Goal: Task Accomplishment & Management: Use online tool/utility

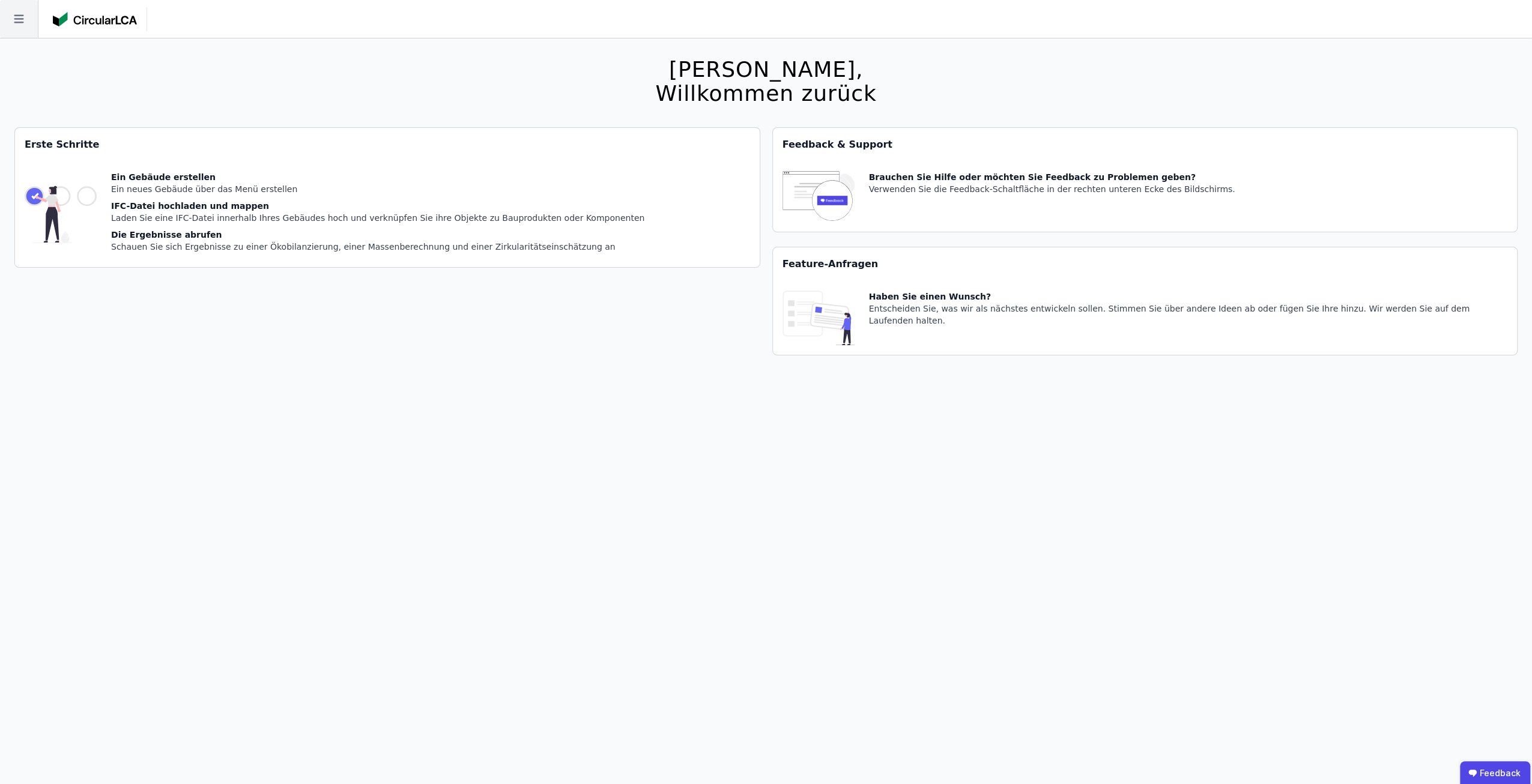
click at [26, 19] on icon at bounding box center [19, 19] width 38 height 38
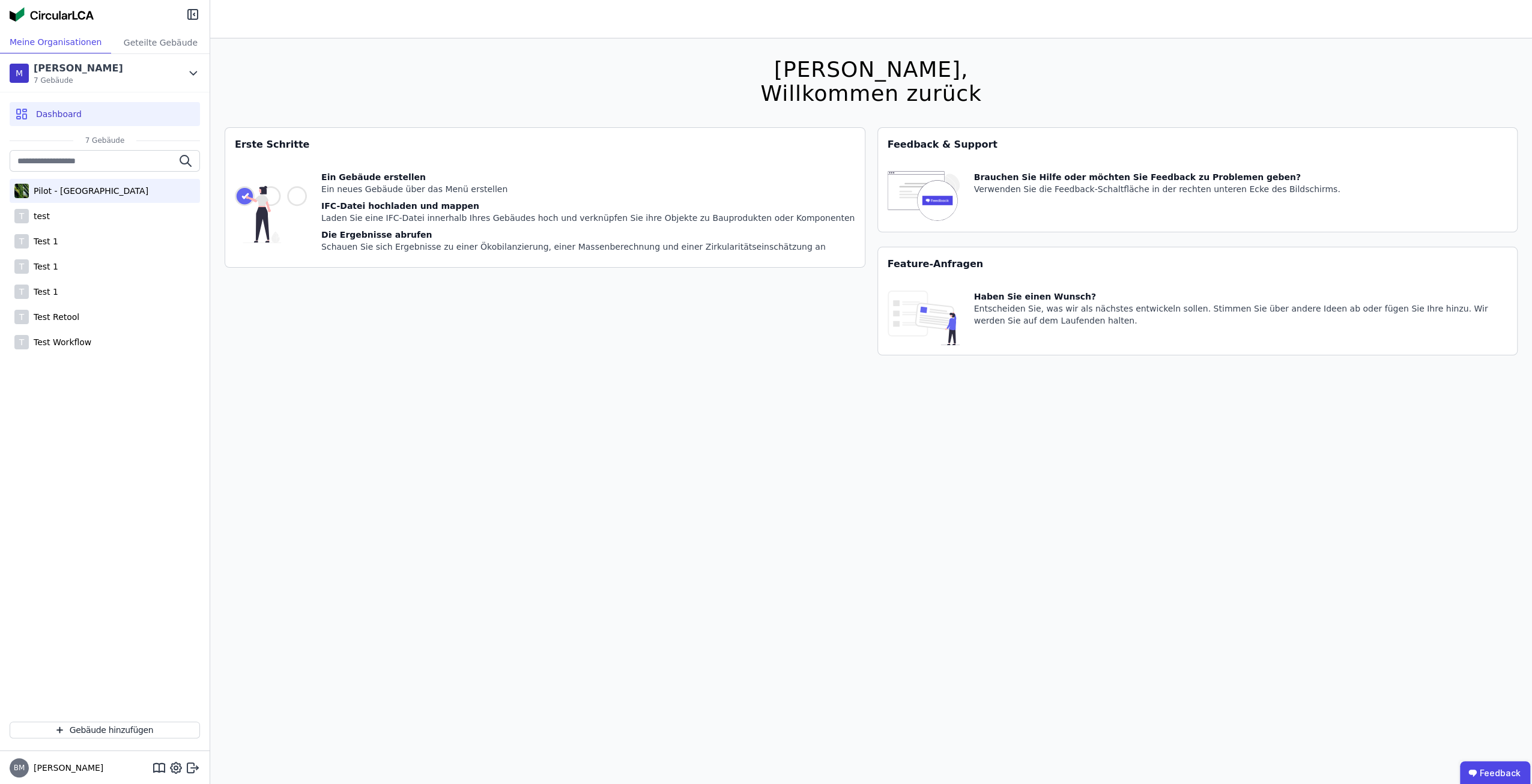
click at [99, 193] on div "Pilot - [GEOGRAPHIC_DATA]" at bounding box center [88, 190] width 119 height 12
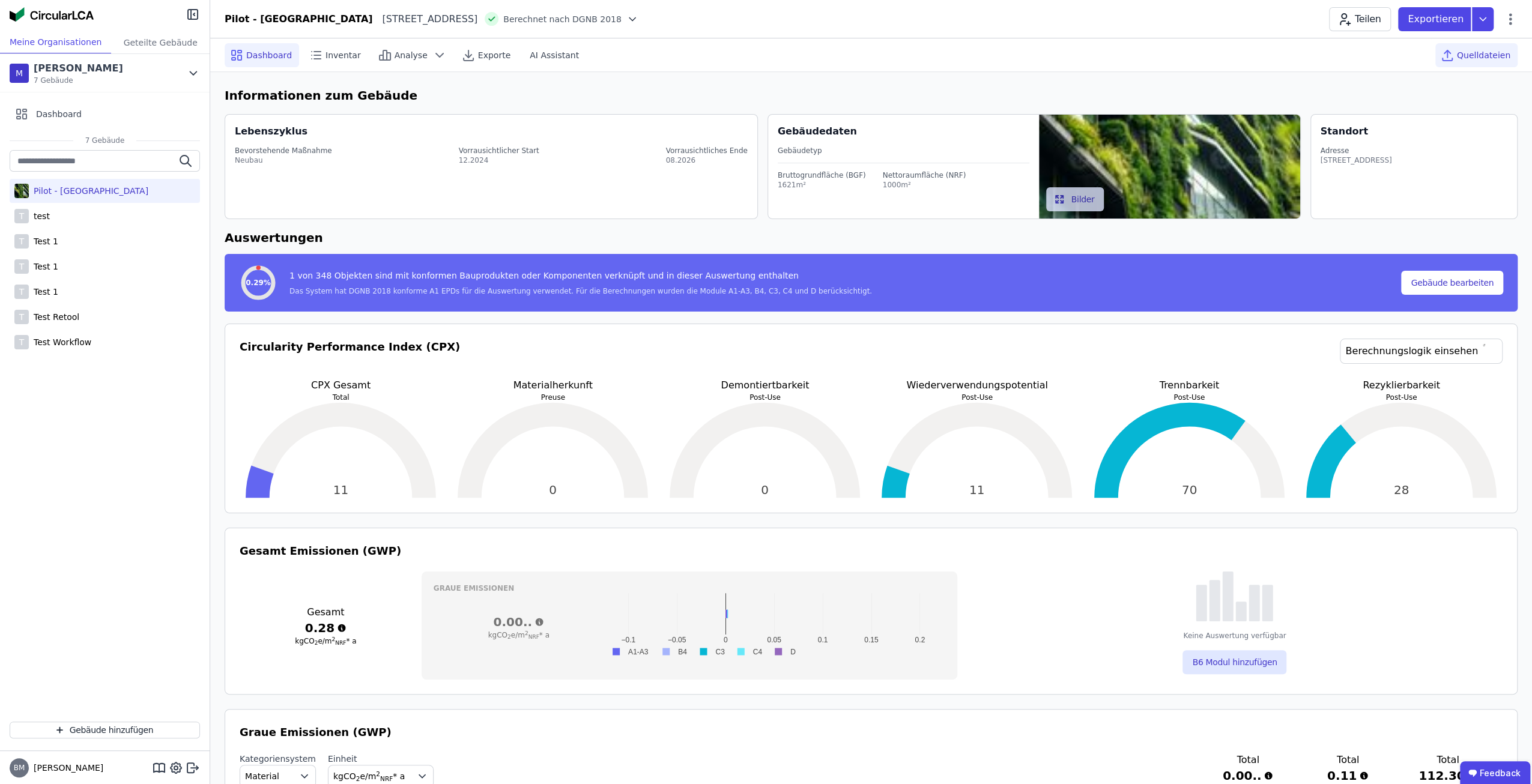
click at [1503, 61] on div "Quelldateien" at bounding box center [1475, 55] width 82 height 24
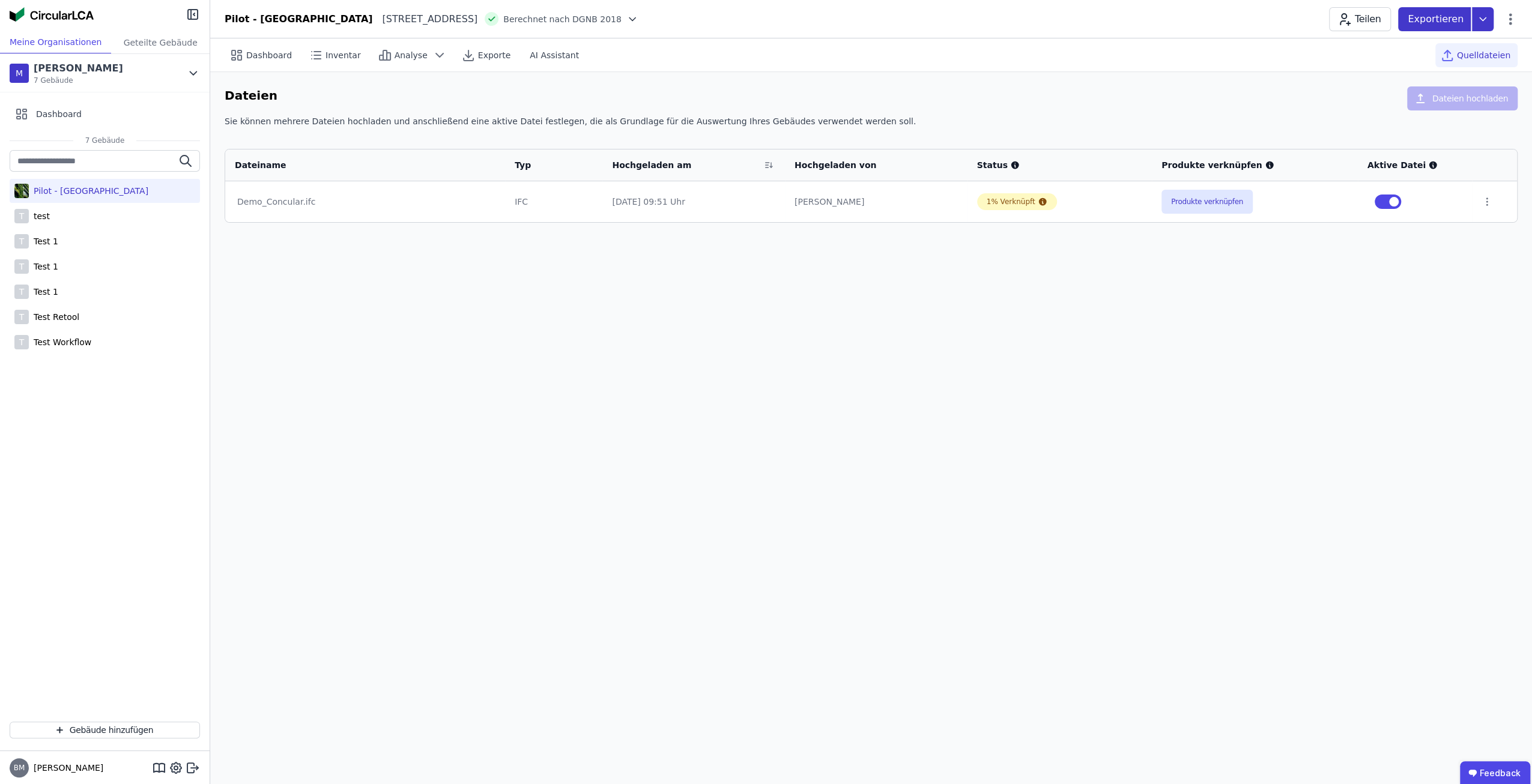
click at [1486, 18] on icon at bounding box center [1482, 19] width 22 height 24
click at [1420, 91] on div "Ökobilanzierung" at bounding box center [1386, 90] width 68 height 12
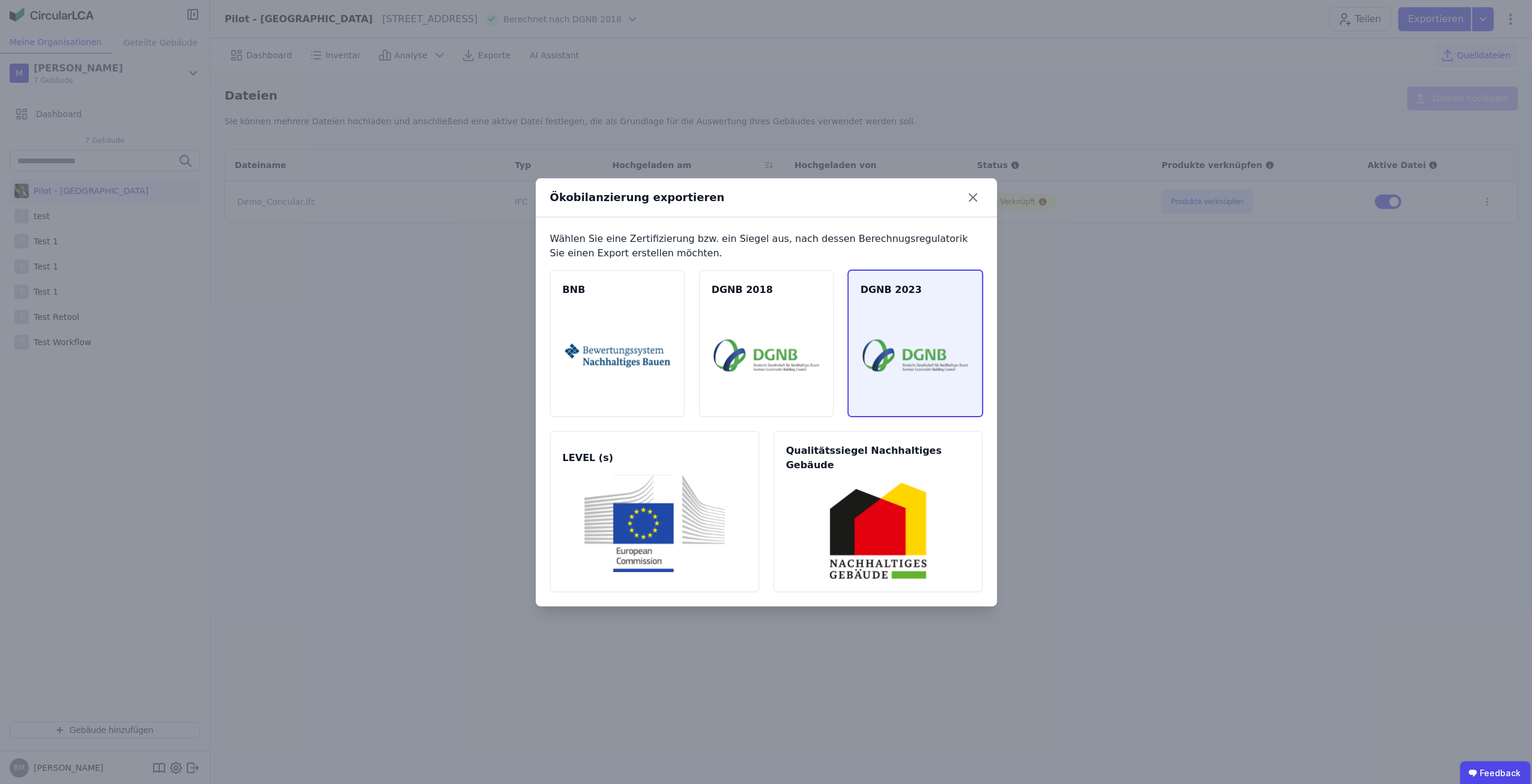
click at [913, 374] on img at bounding box center [915, 355] width 106 height 97
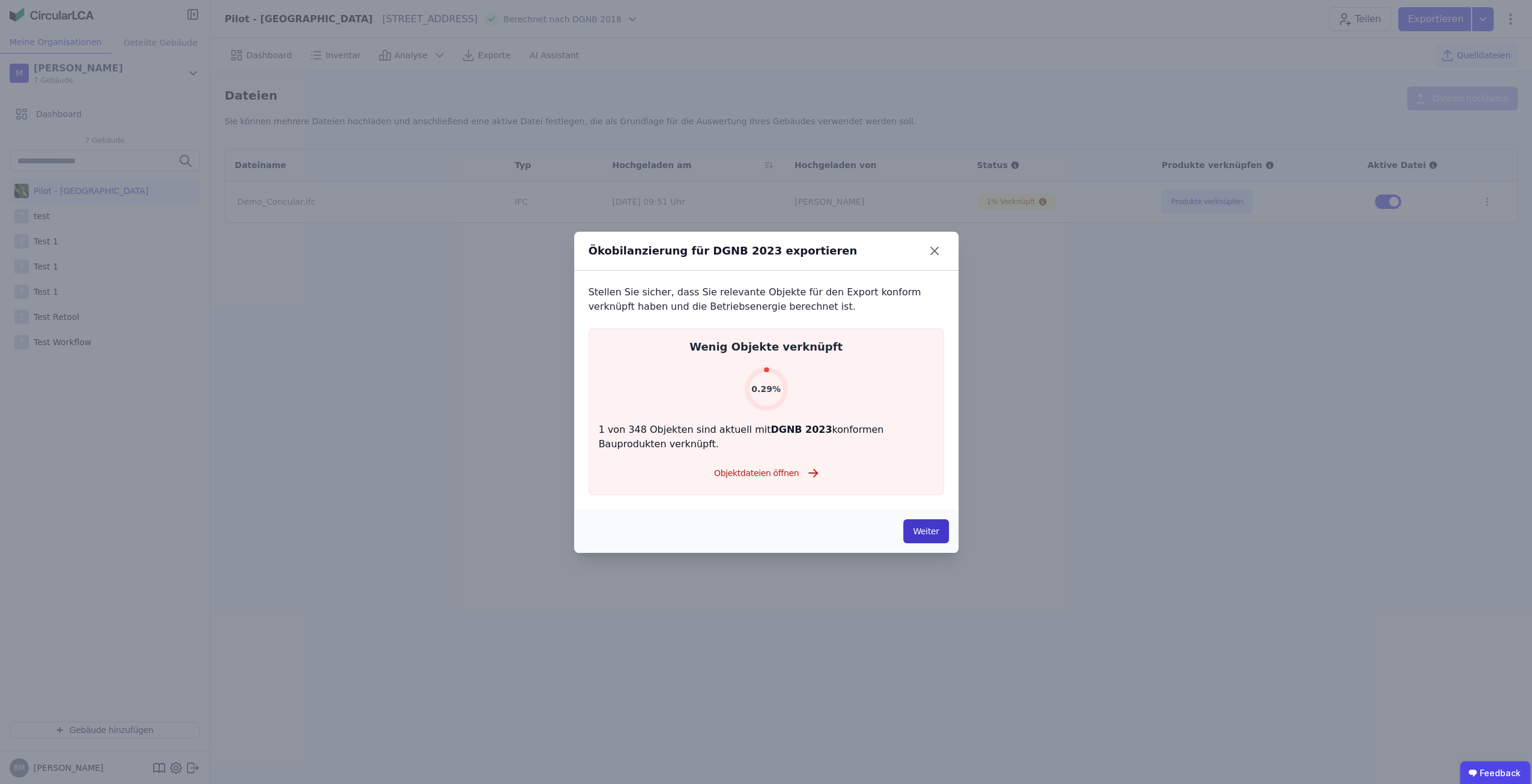
click at [912, 526] on button "Weiter" at bounding box center [925, 531] width 45 height 24
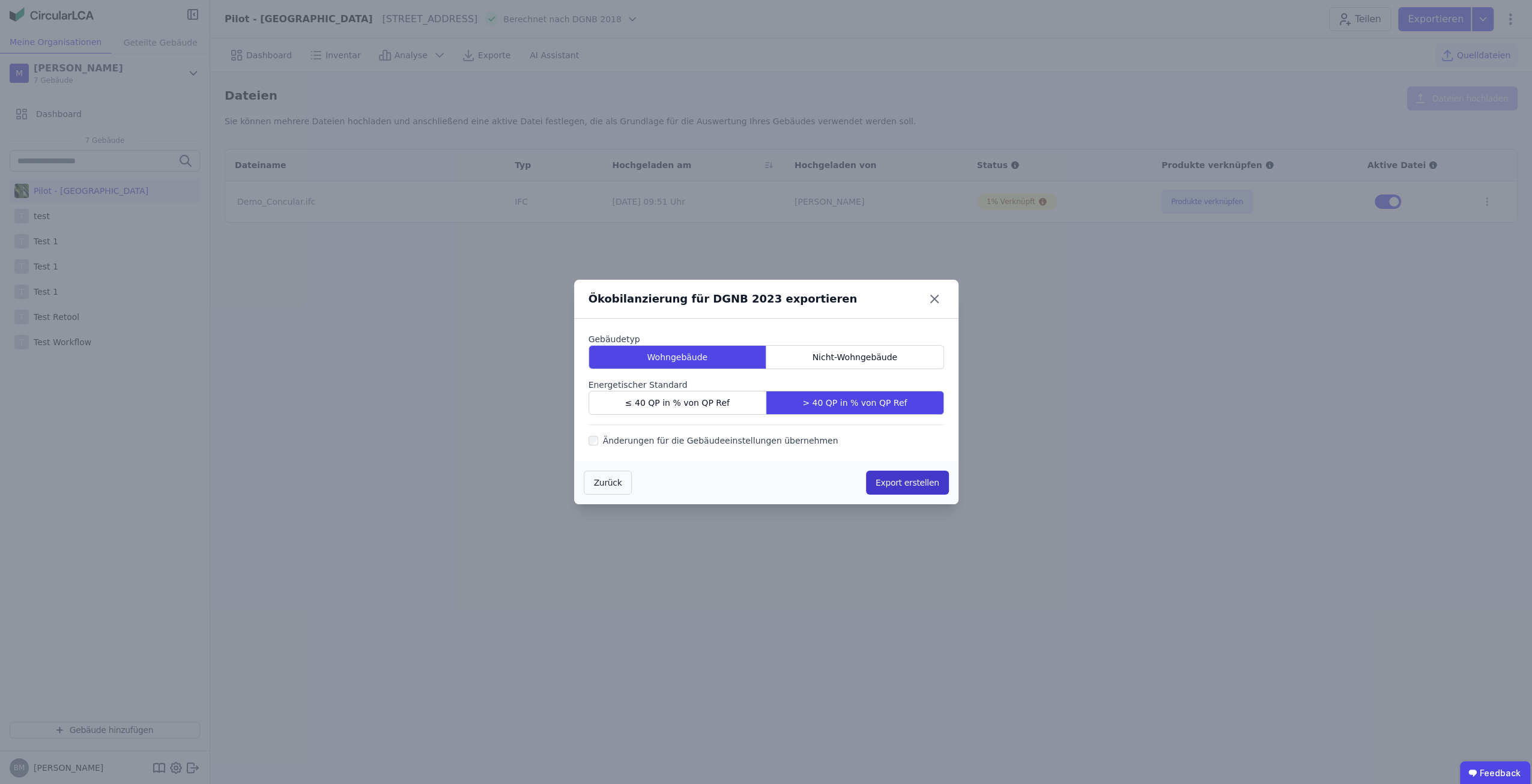
click at [912, 484] on button "Export erstellen" at bounding box center [907, 481] width 83 height 24
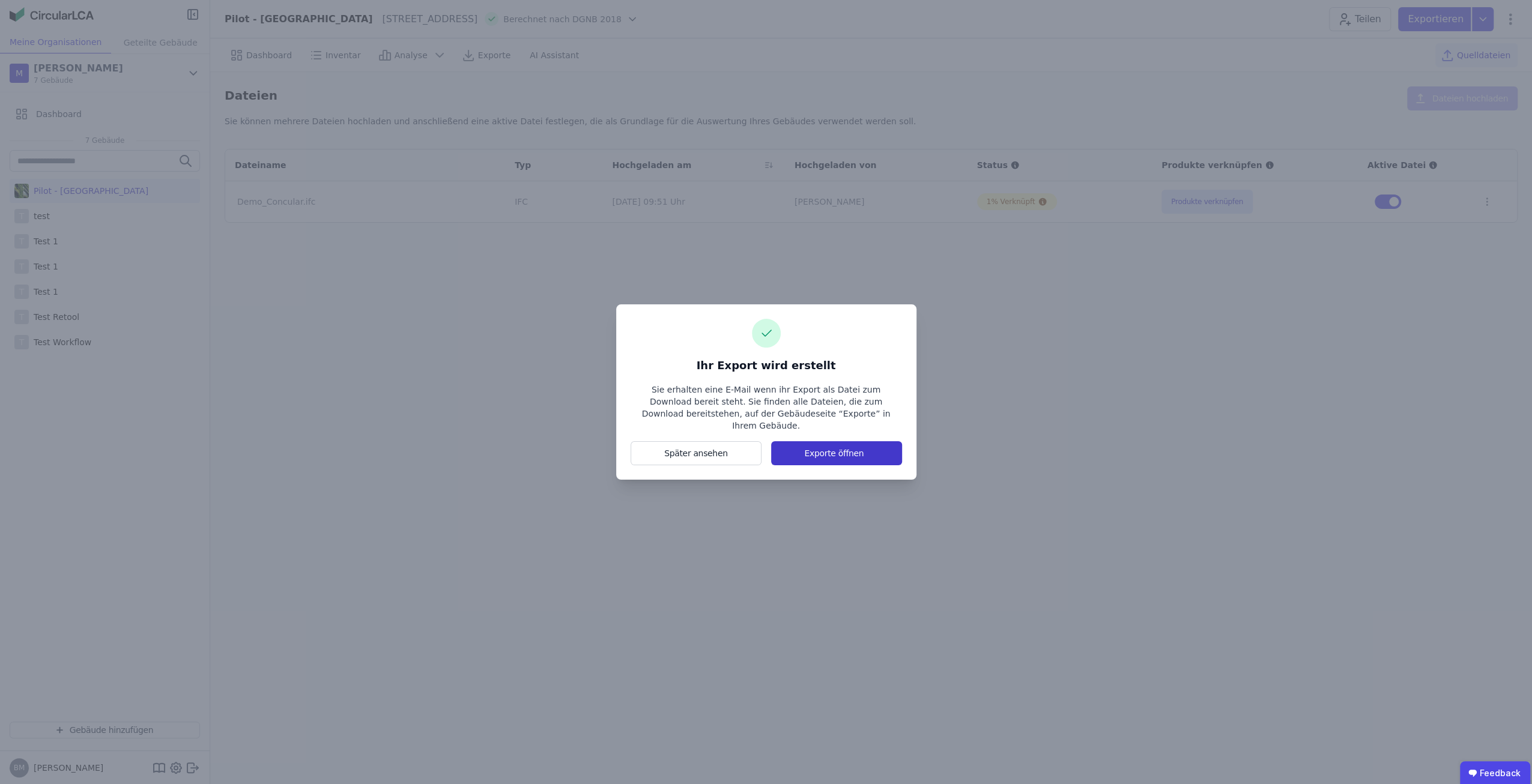
click at [866, 443] on button "Exporte öffnen" at bounding box center [836, 452] width 131 height 24
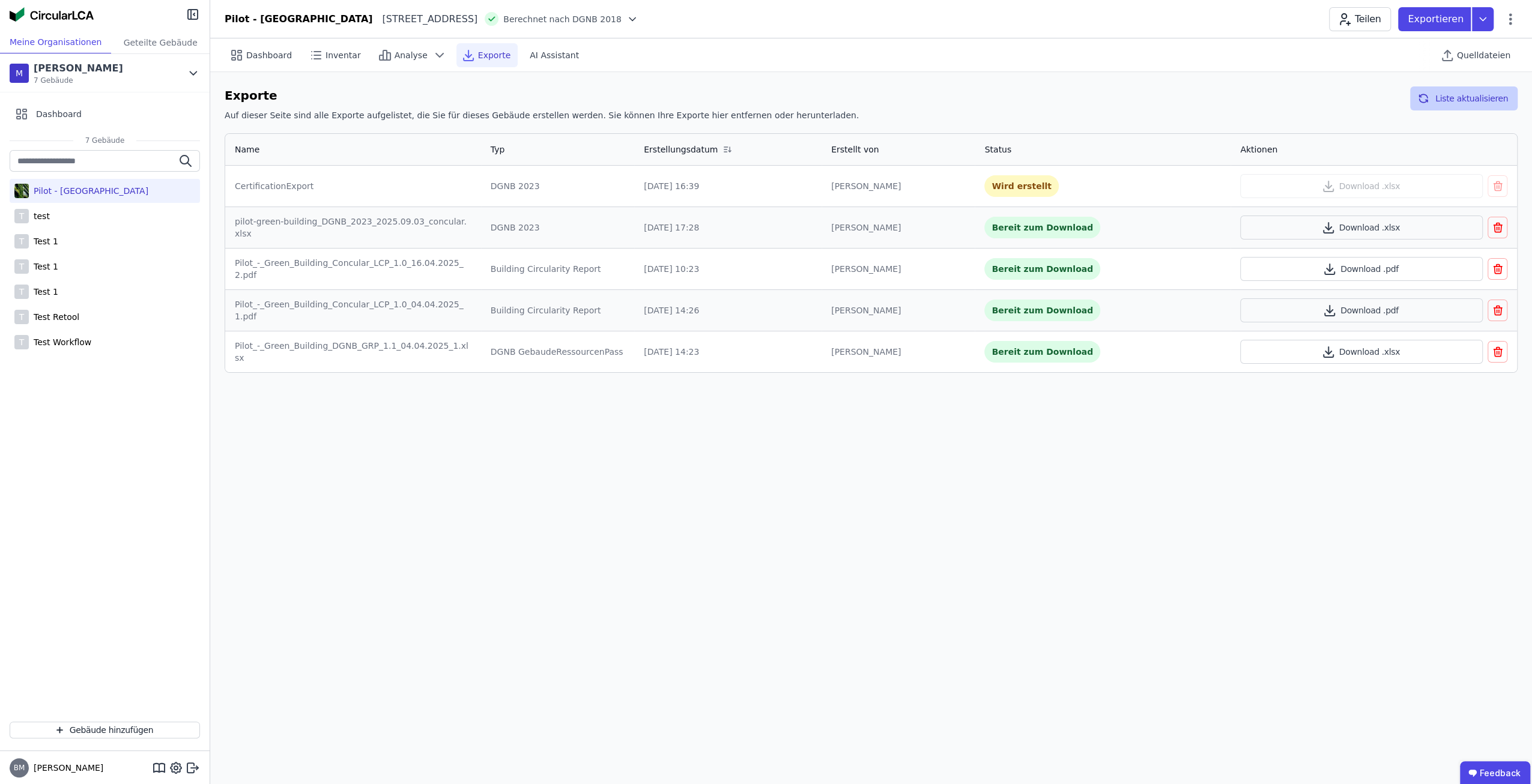
click at [1455, 99] on button "Liste aktualisieren" at bounding box center [1464, 97] width 108 height 24
click at [1454, 99] on button "Liste aktualisieren" at bounding box center [1464, 97] width 108 height 24
click at [1454, 100] on button "Liste aktualisieren" at bounding box center [1464, 97] width 108 height 24
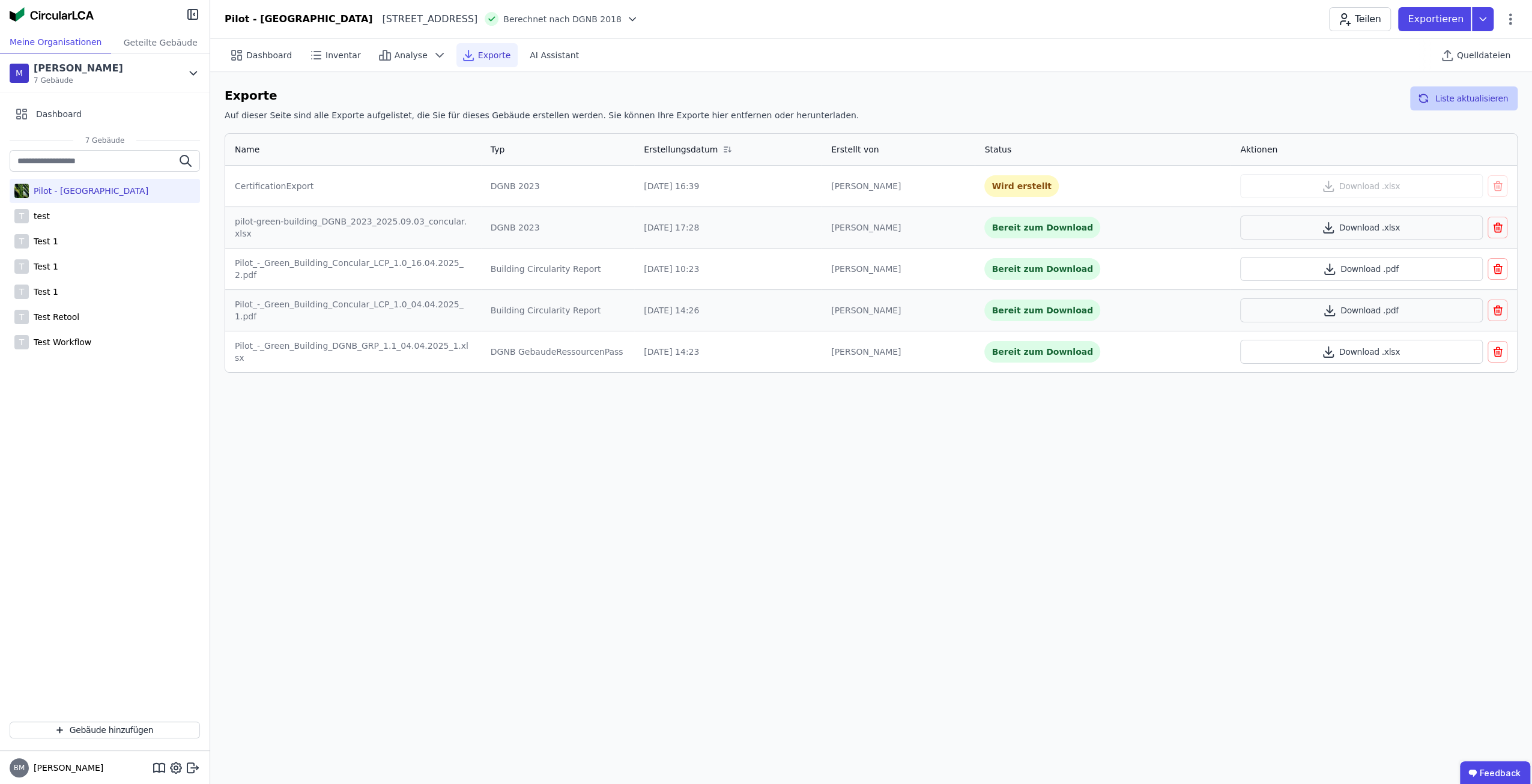
click at [1454, 101] on button "Liste aktualisieren" at bounding box center [1464, 97] width 108 height 24
click at [1452, 90] on button "Liste aktualisieren" at bounding box center [1464, 97] width 108 height 24
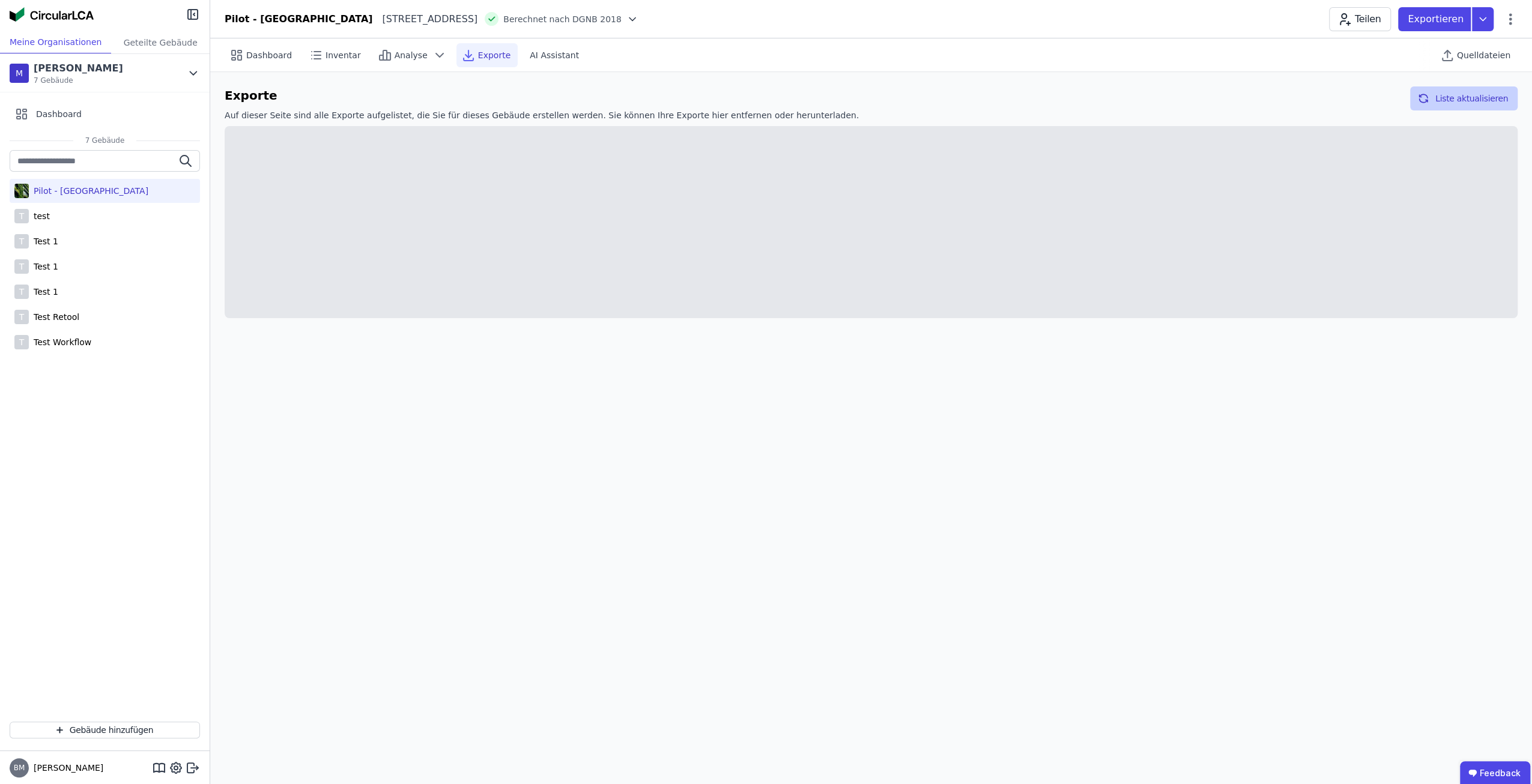
click at [1452, 90] on button "Liste aktualisieren" at bounding box center [1464, 97] width 108 height 24
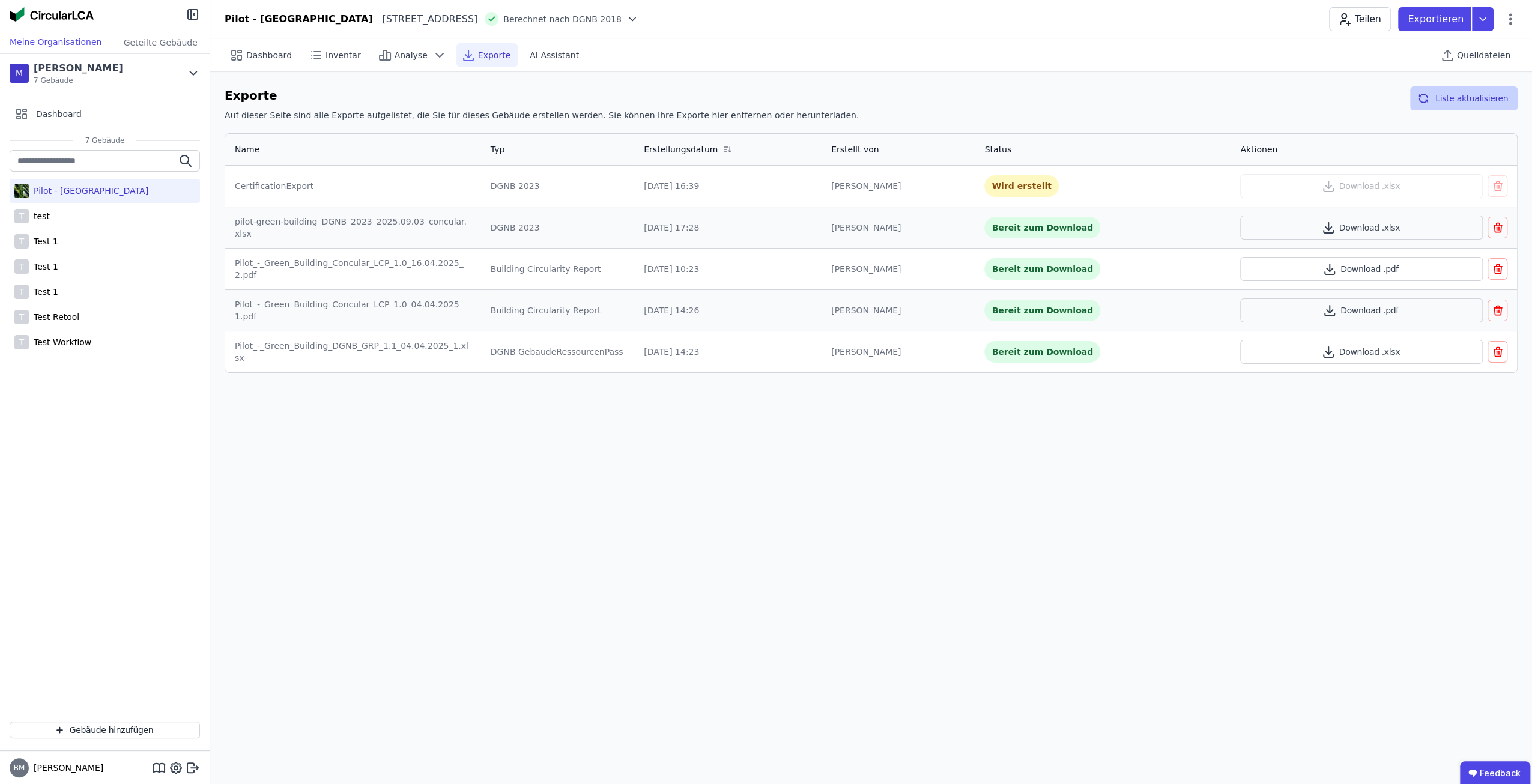
click at [1452, 90] on button "Liste aktualisieren" at bounding box center [1464, 97] width 108 height 24
click at [1384, 183] on button "Download .xlsx" at bounding box center [1361, 185] width 242 height 24
click at [862, 618] on div "Dashboard Inventar Analyse Exporte AI Assistant Quelldateien Exporte Auf dieser…" at bounding box center [871, 411] width 1322 height 745
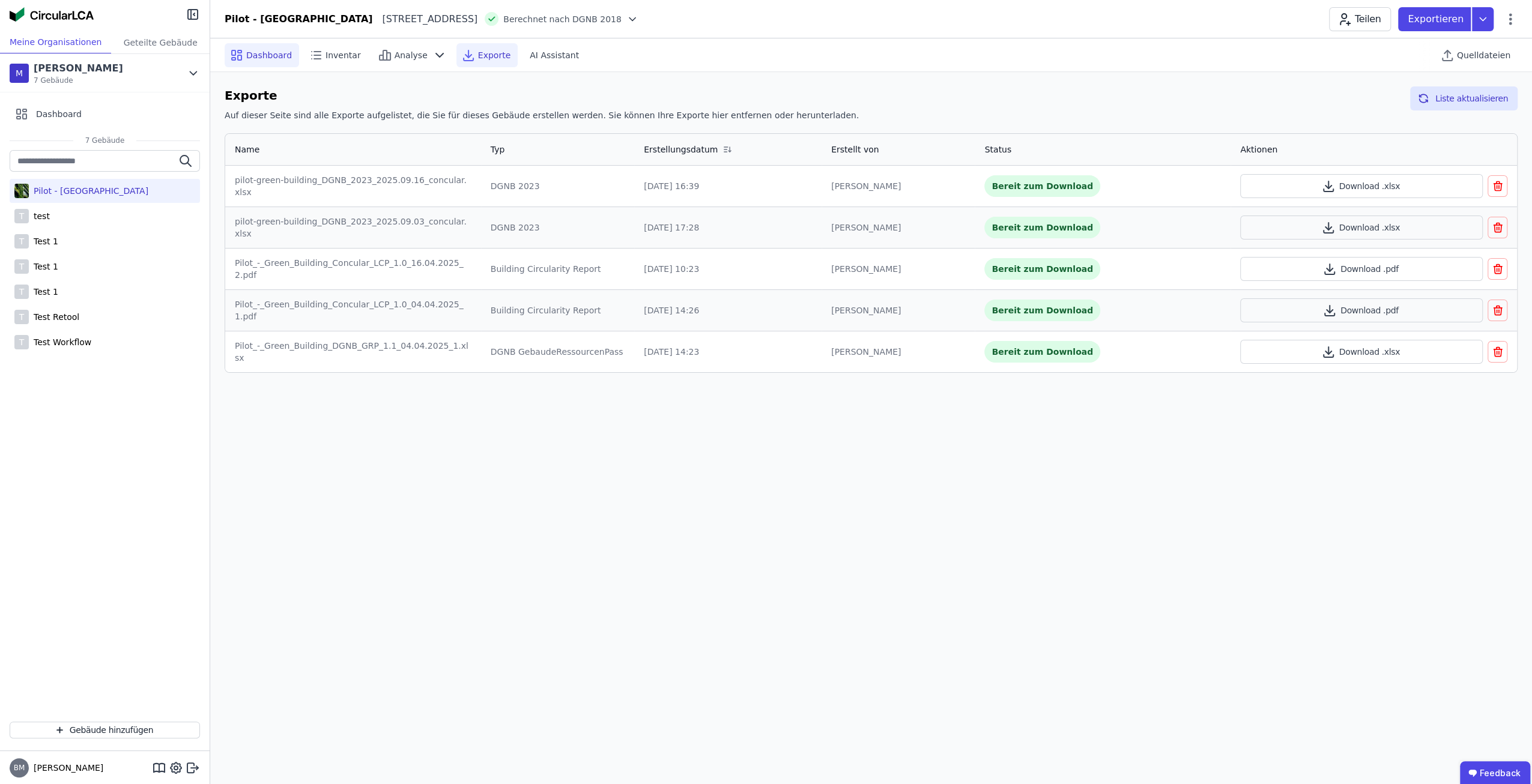
click at [233, 48] on icon at bounding box center [236, 55] width 14 height 14
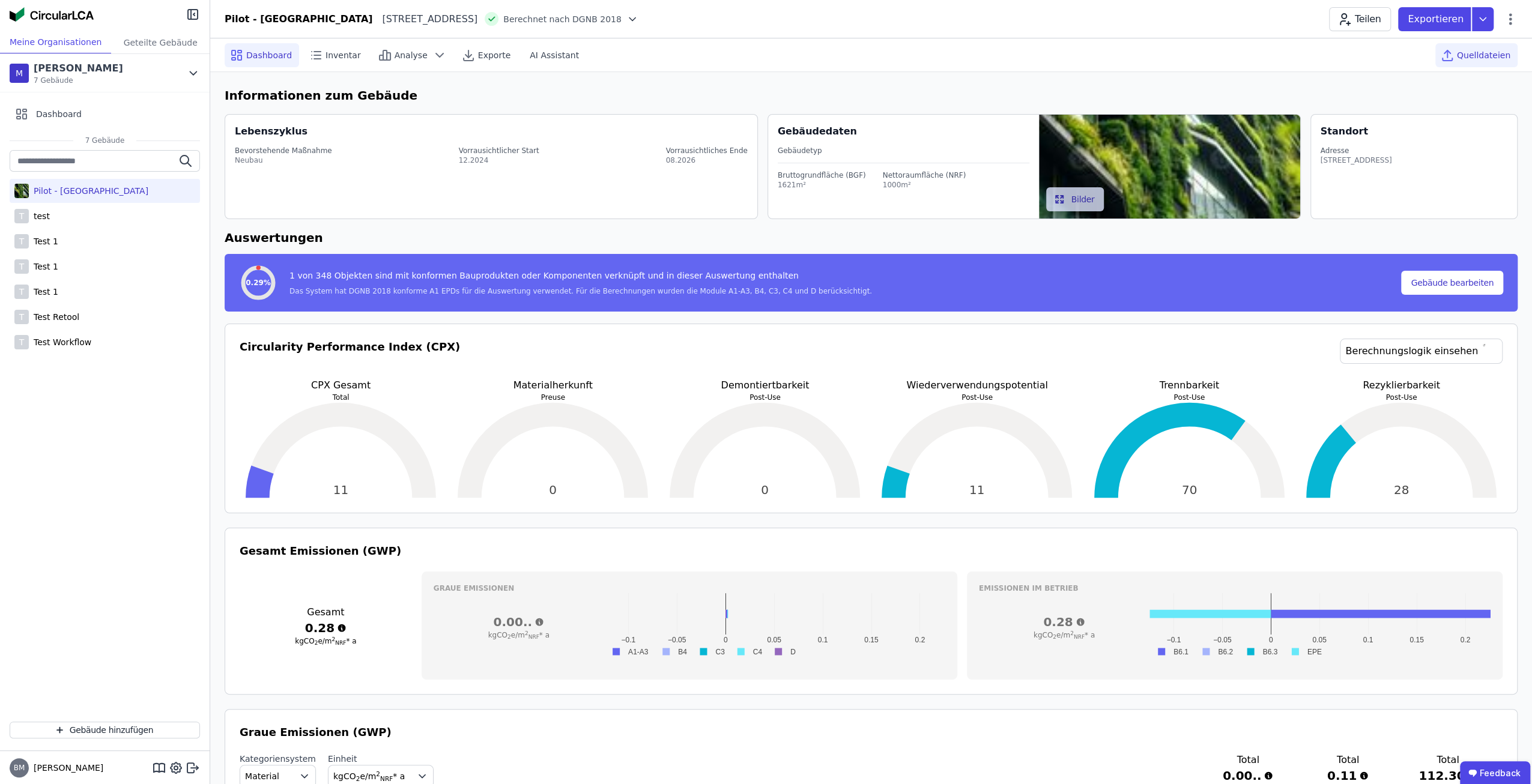
click at [1475, 52] on span "Quelldateien" at bounding box center [1483, 55] width 53 height 12
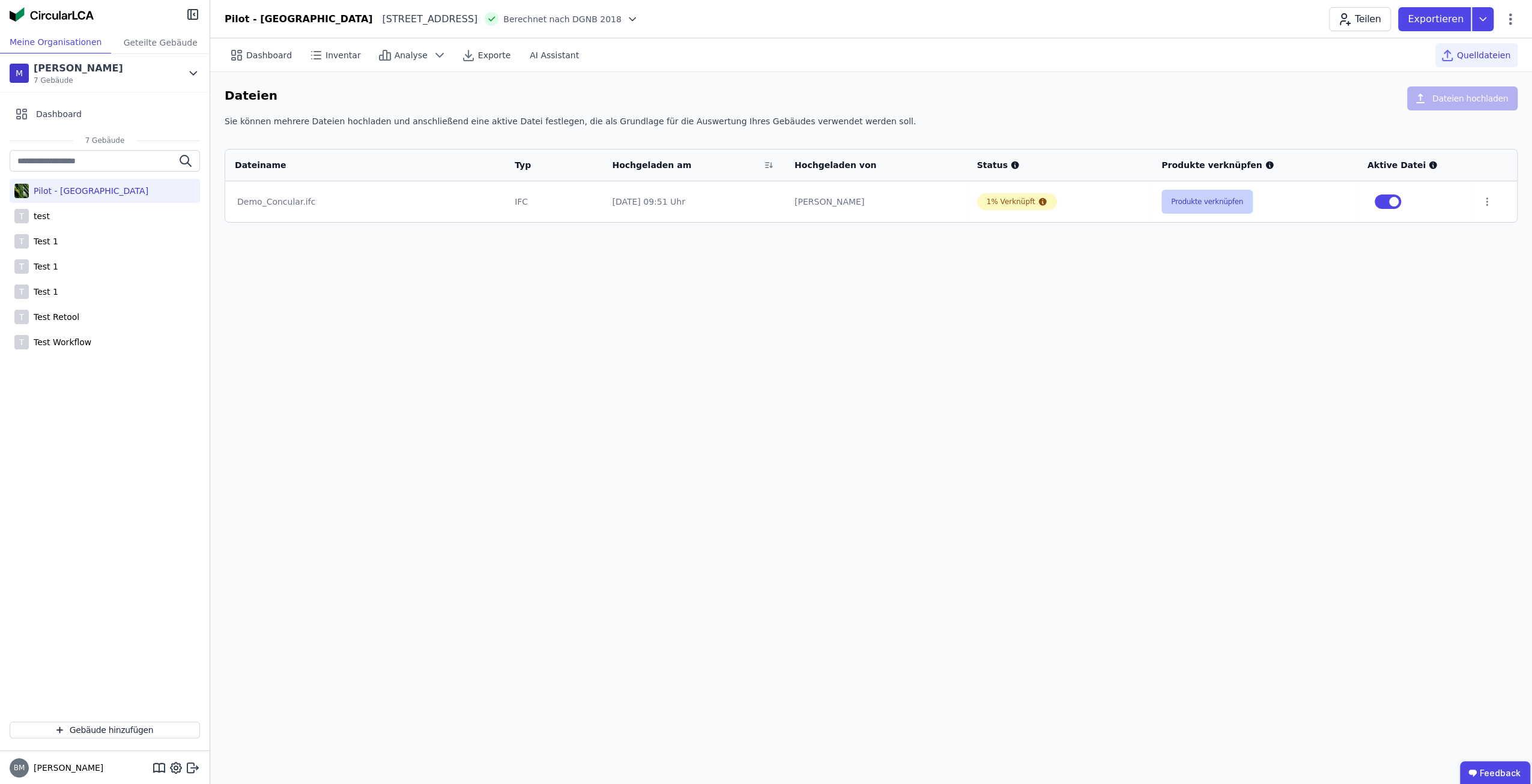
click at [1219, 208] on button "Produkte verknüpfen" at bounding box center [1206, 201] width 91 height 24
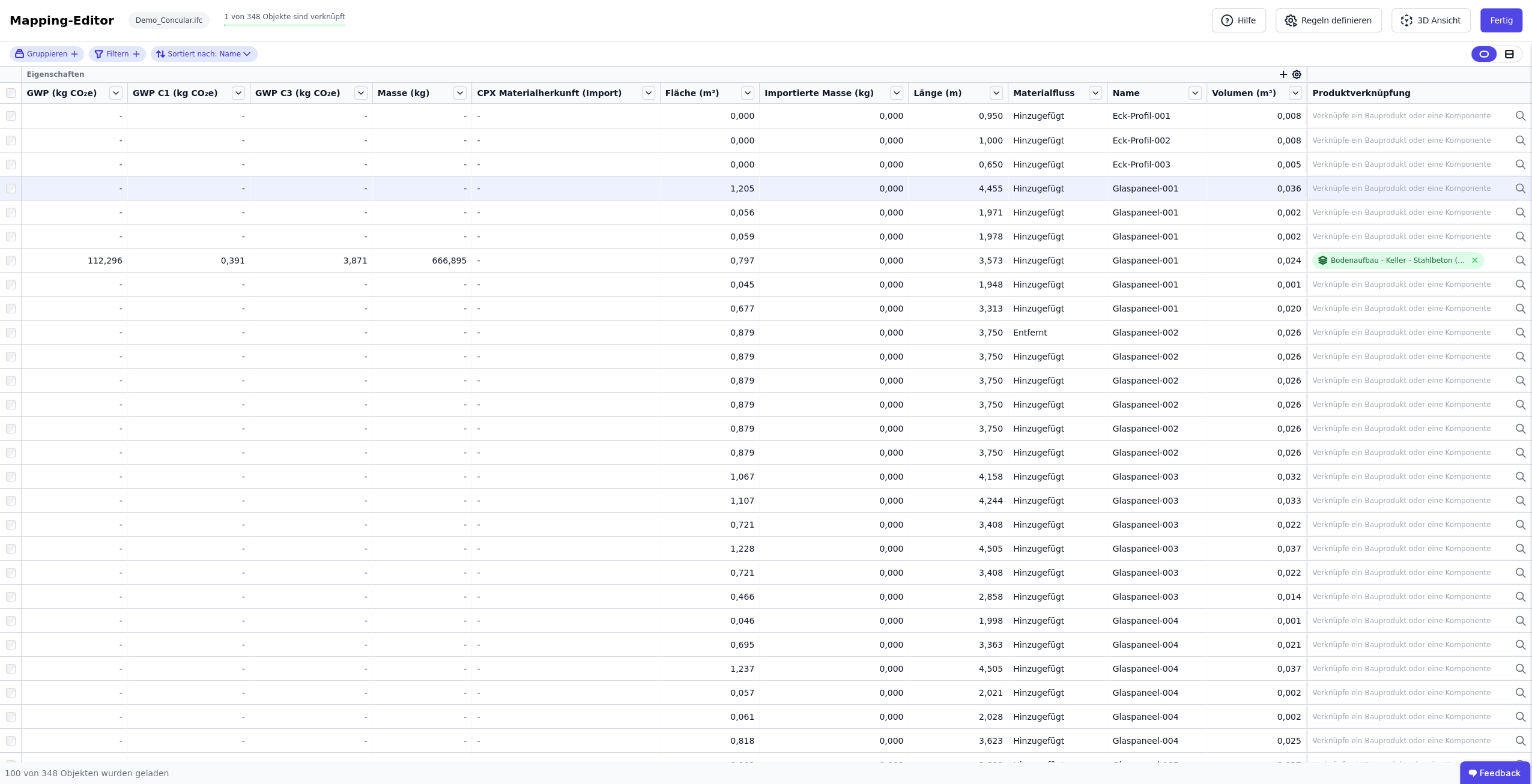
click at [1336, 191] on div "Verknüpfe ein Bauprodukt oder eine Komponente" at bounding box center [1400, 188] width 178 height 9
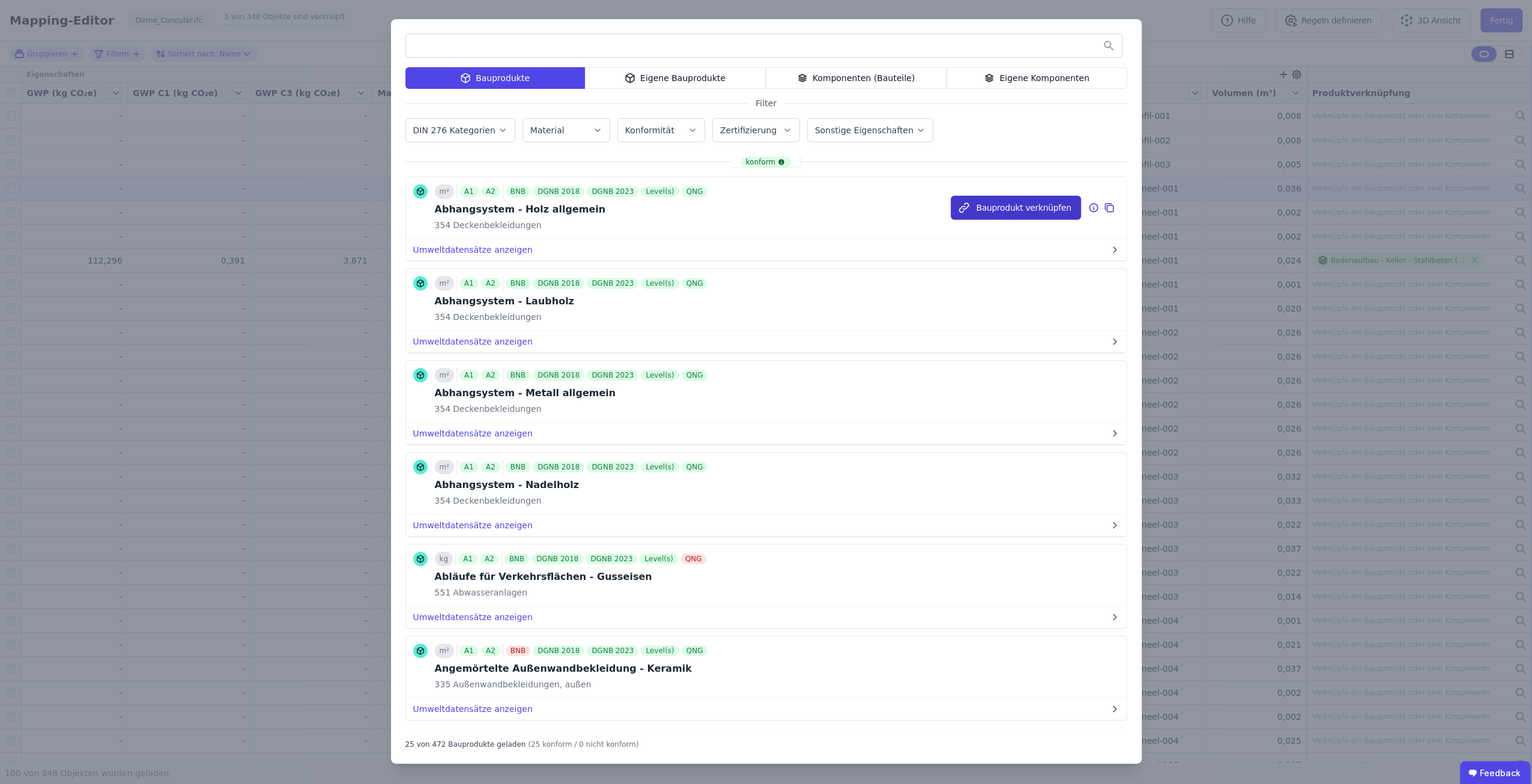
click at [992, 208] on button "Bauprodukt verknüpfen" at bounding box center [1014, 207] width 130 height 24
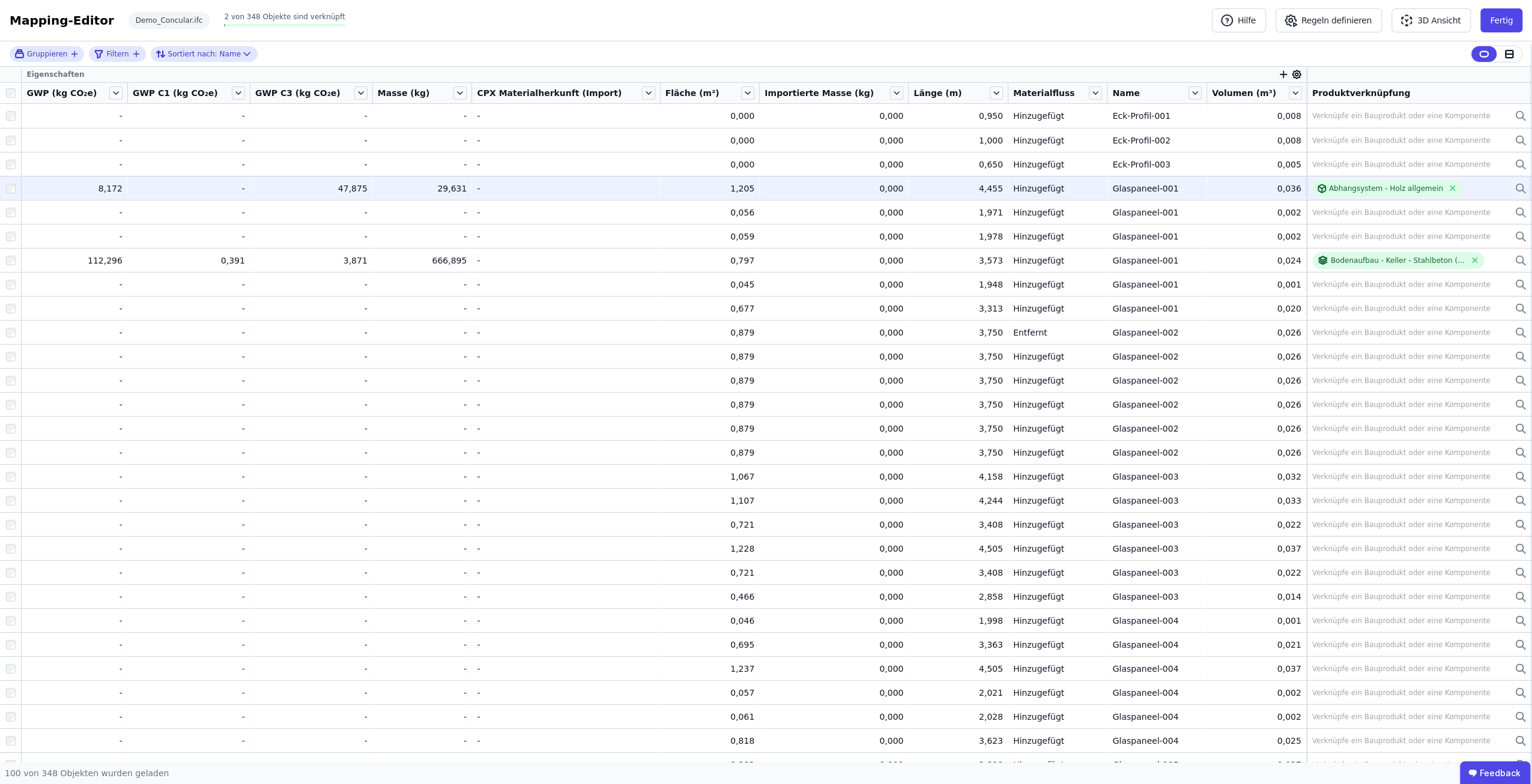
click at [1211, 184] on div "0,036" at bounding box center [1256, 188] width 90 height 12
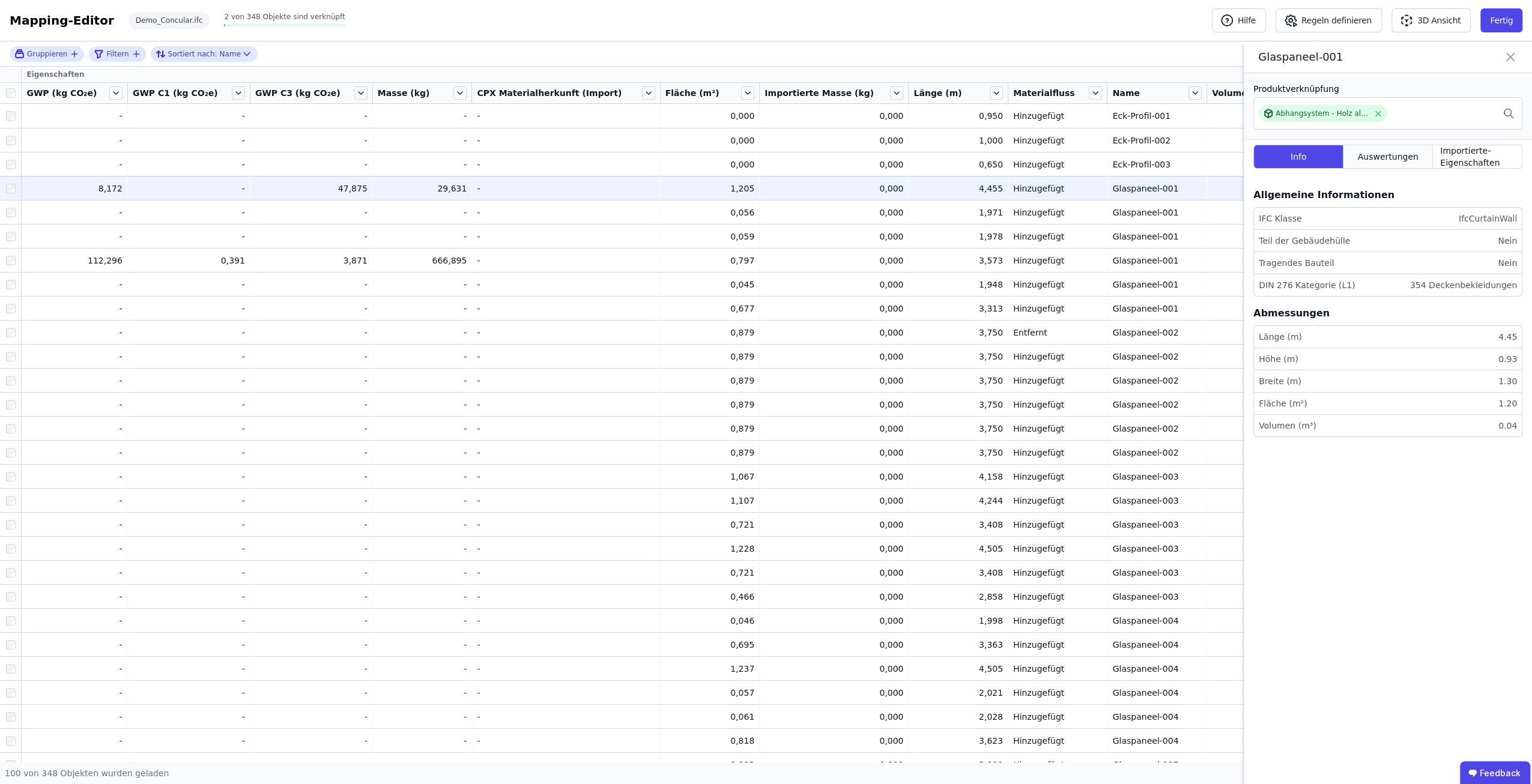
click at [1412, 159] on span "Auswertungen" at bounding box center [1387, 156] width 61 height 12
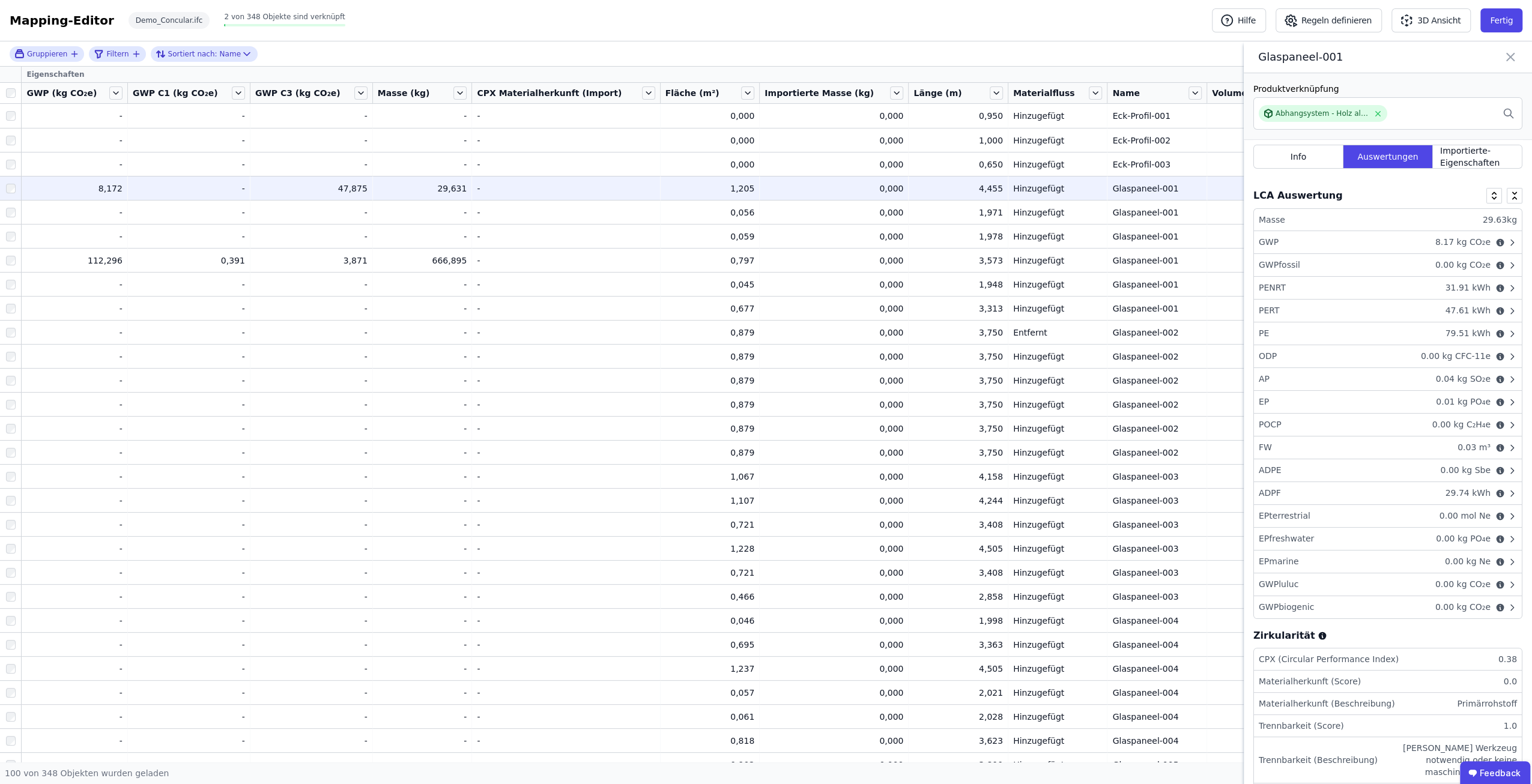
click at [1510, 580] on icon at bounding box center [1512, 584] width 9 height 9
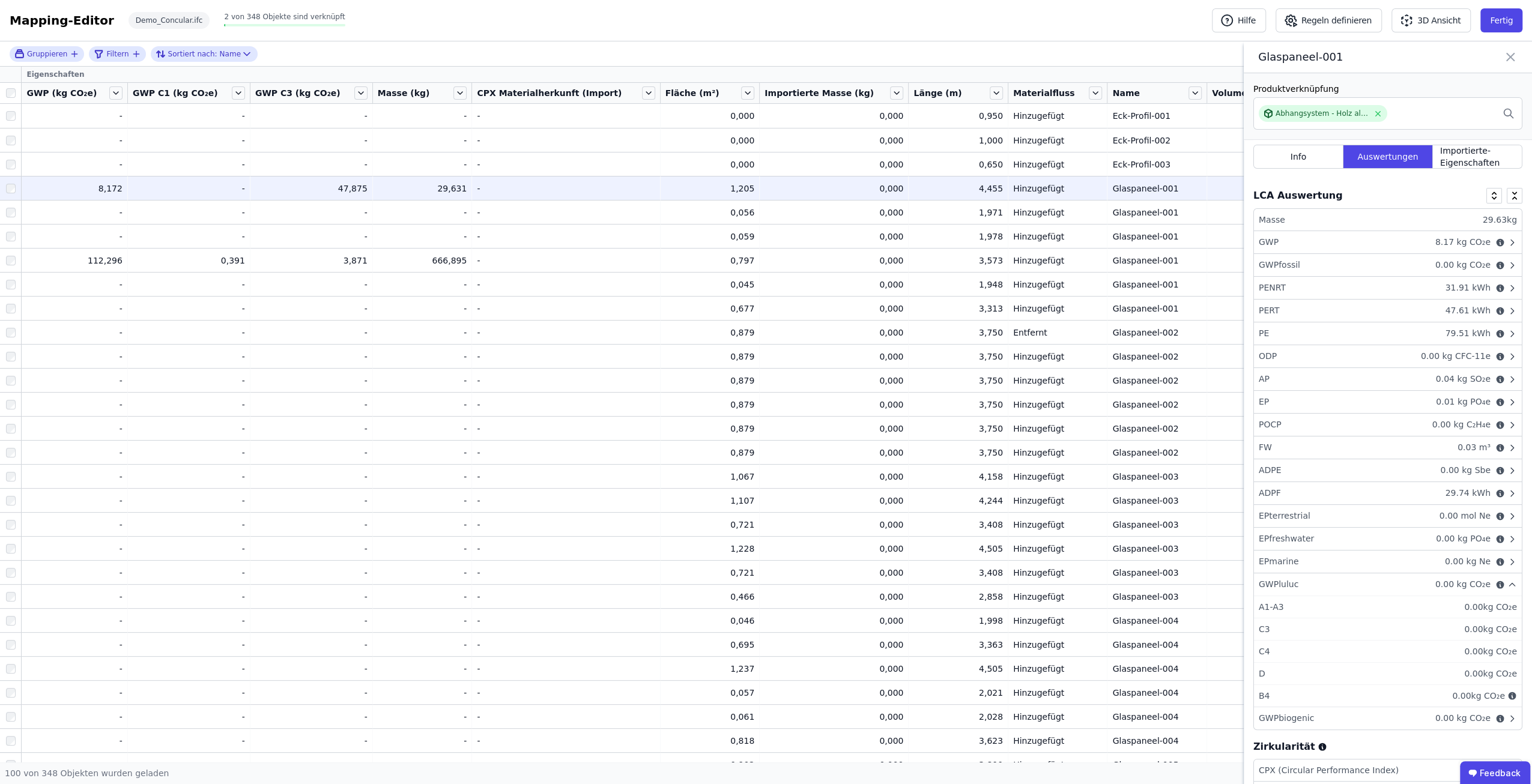
click at [1510, 580] on icon at bounding box center [1512, 584] width 9 height 9
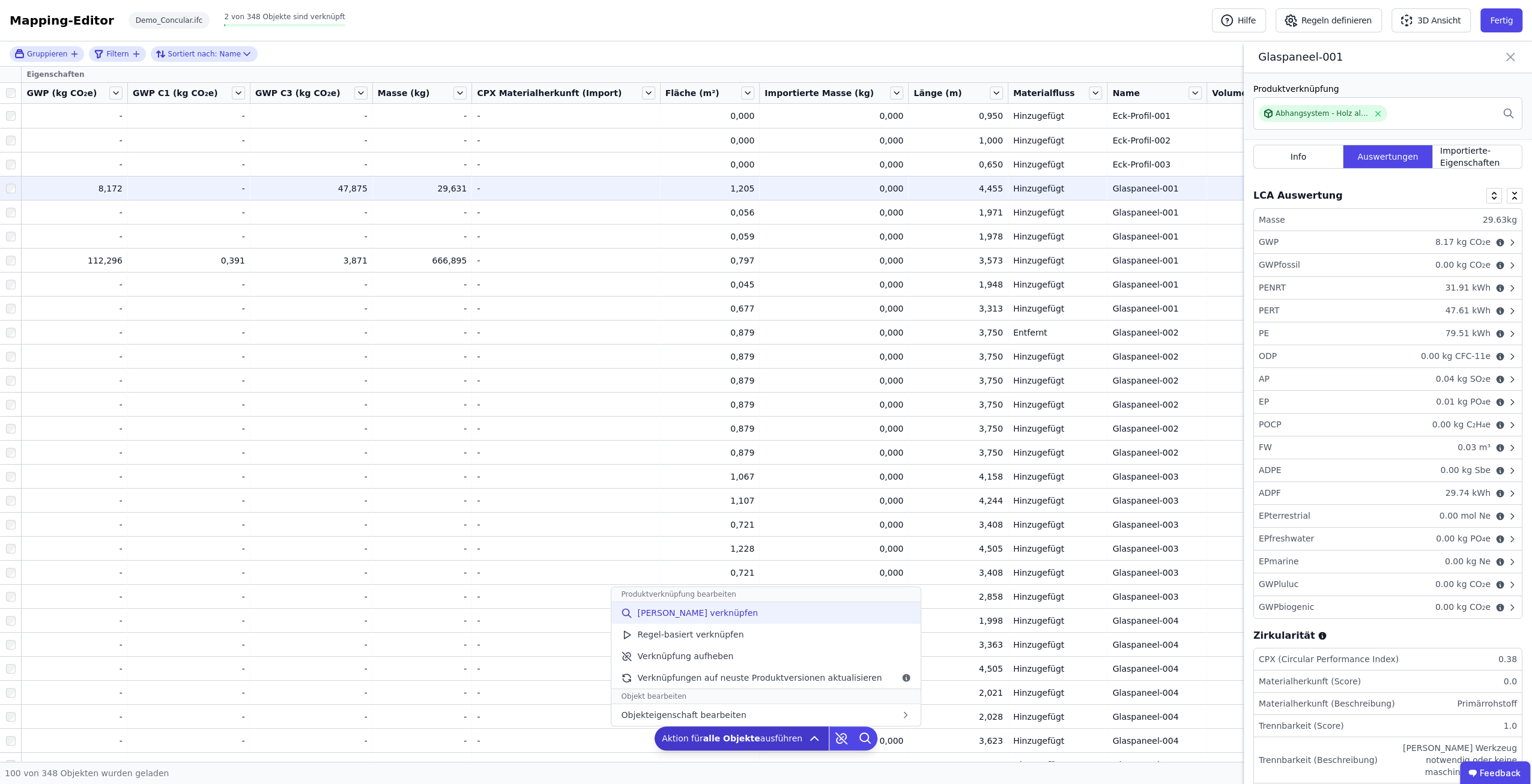
click at [731, 613] on div "[PERSON_NAME] verknüpfen" at bounding box center [766, 612] width 308 height 22
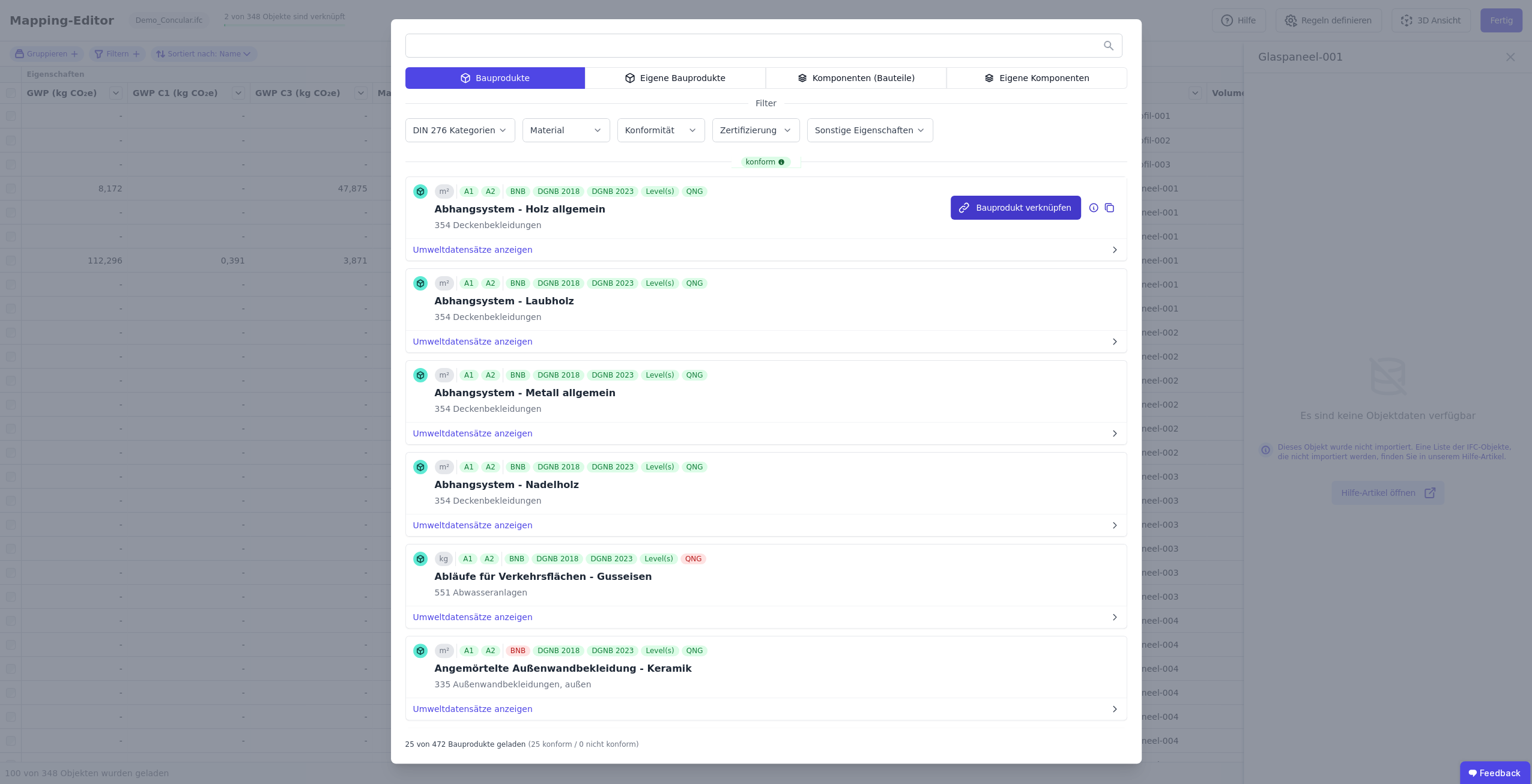
click at [1022, 207] on button "Bauprodukt verknüpfen" at bounding box center [1014, 207] width 130 height 24
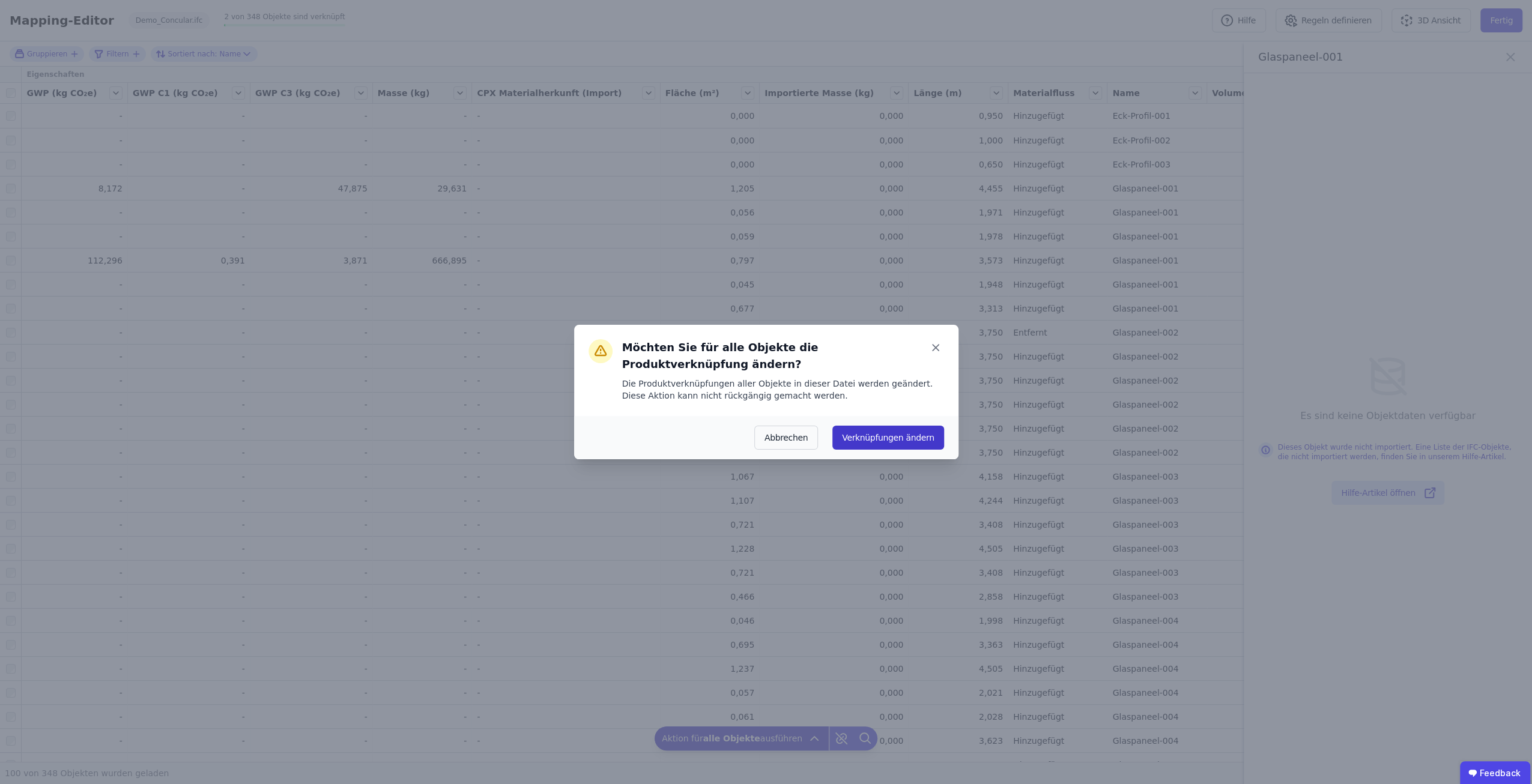
click at [918, 426] on button "Verknüpfungen ändern" at bounding box center [887, 437] width 111 height 24
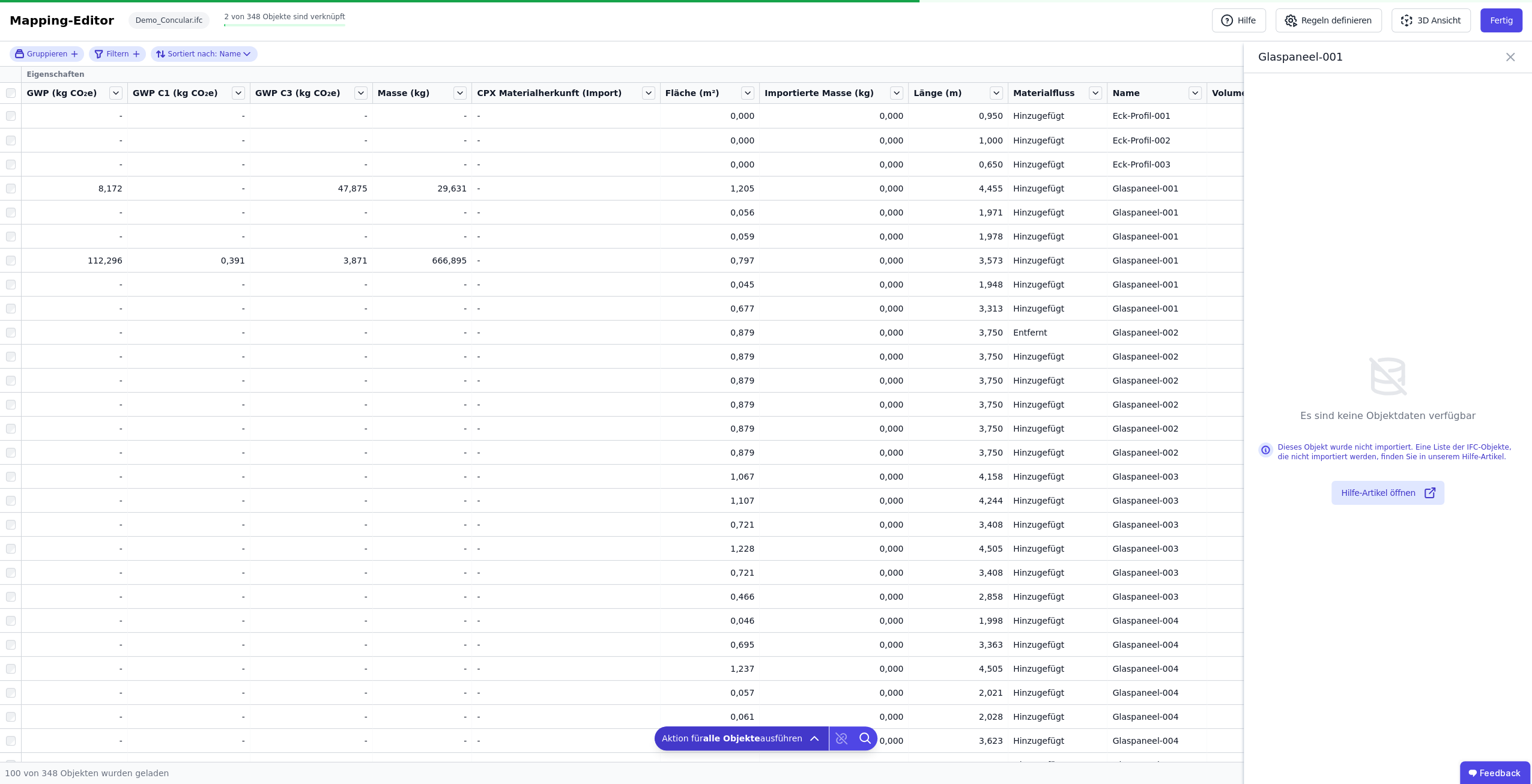
click at [1511, 60] on icon at bounding box center [1510, 57] width 8 height 8
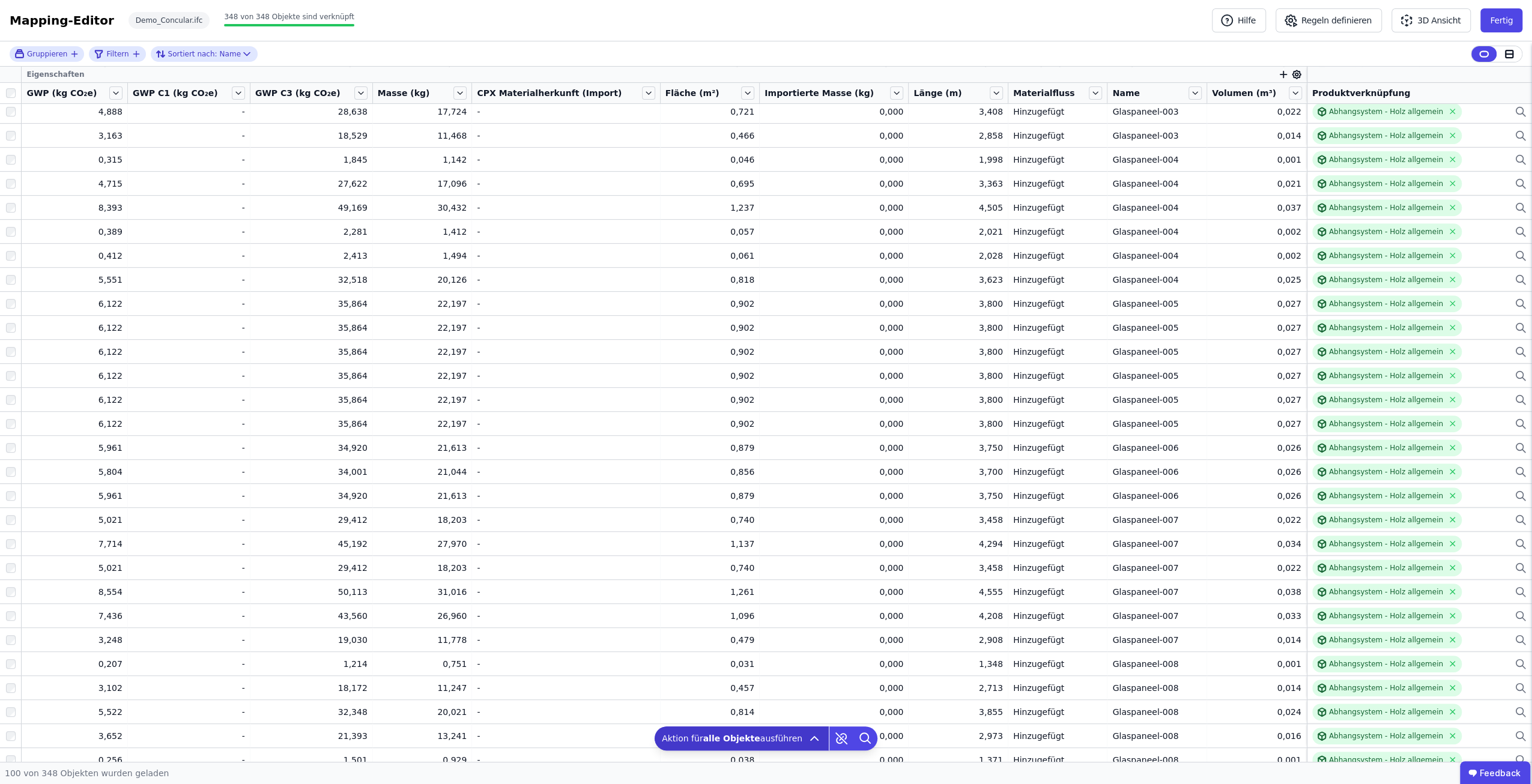
scroll to position [999, 0]
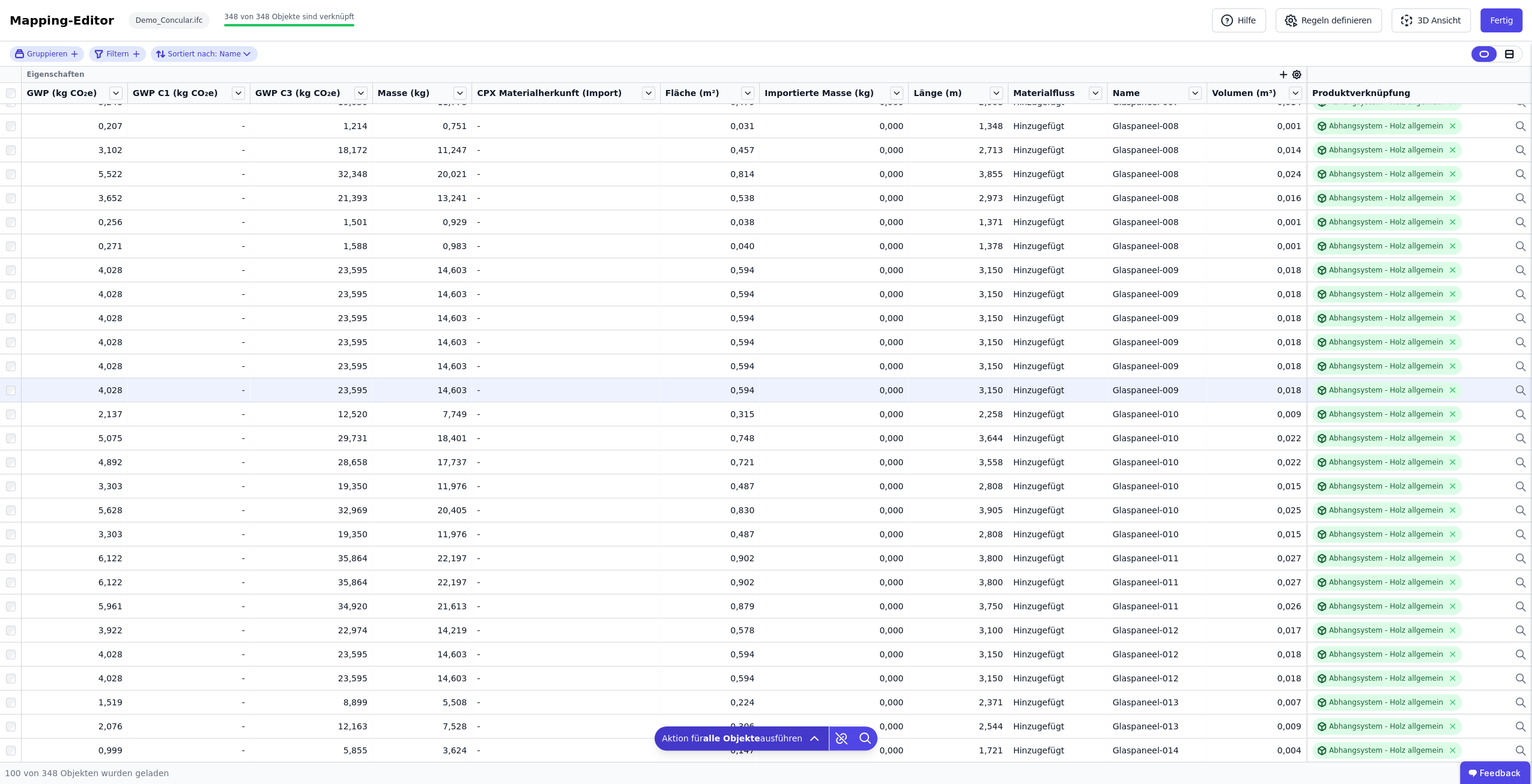
click at [953, 396] on td "3,150 3,150" at bounding box center [958, 389] width 99 height 24
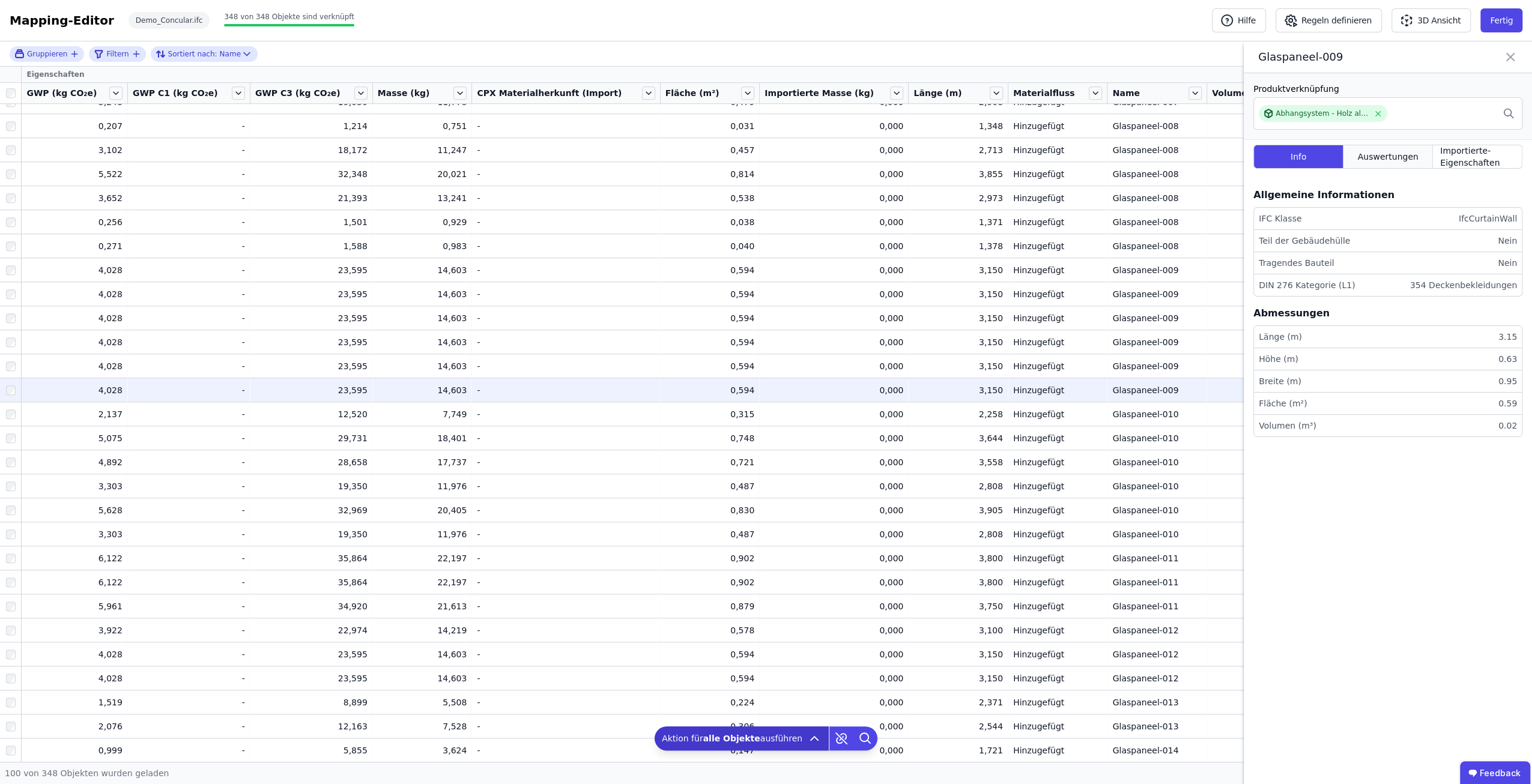
click at [1387, 166] on div "Auswertungen" at bounding box center [1387, 156] width 90 height 24
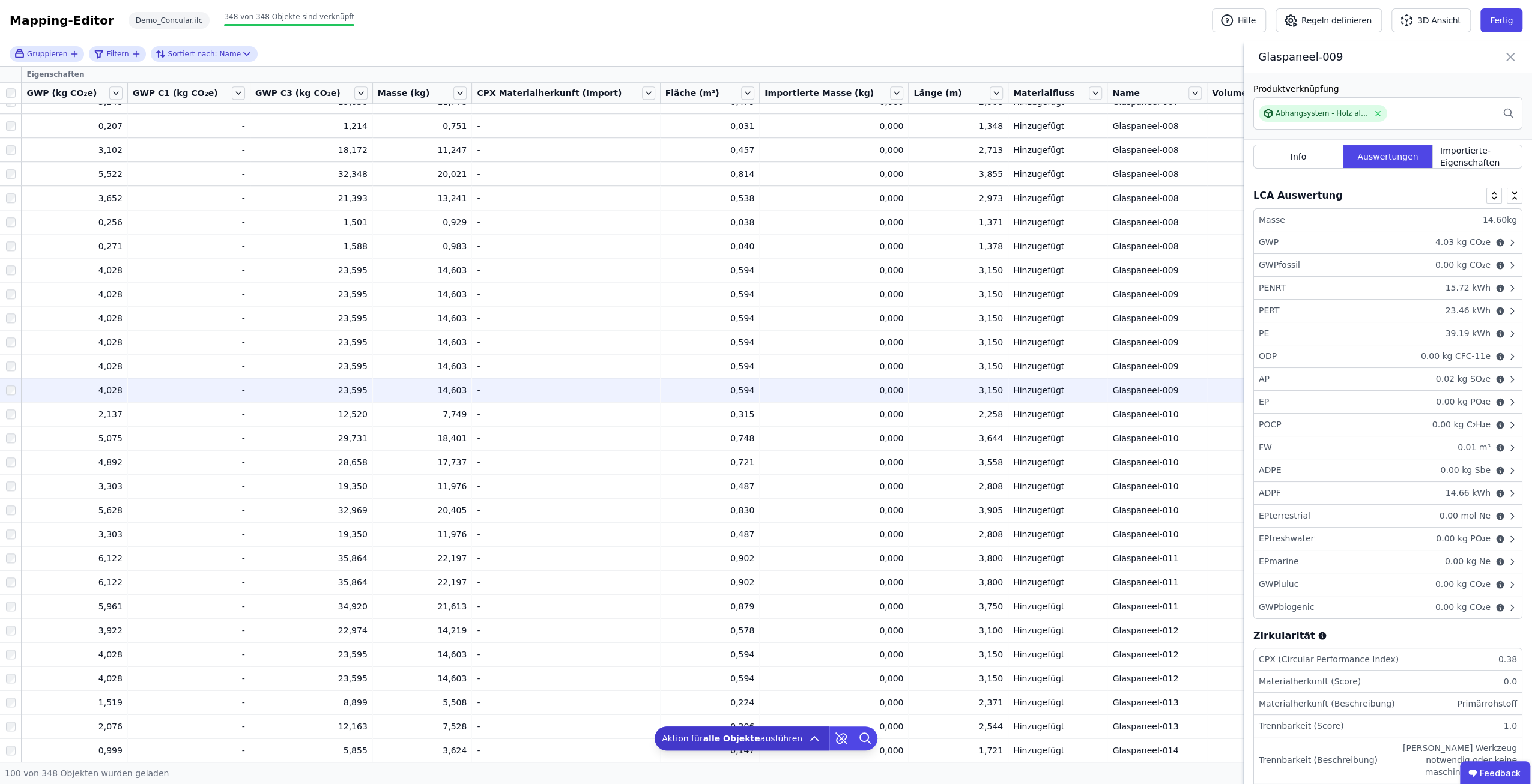
click at [1369, 577] on div "GWPluluc 0.00 kg CO₂e" at bounding box center [1387, 584] width 268 height 23
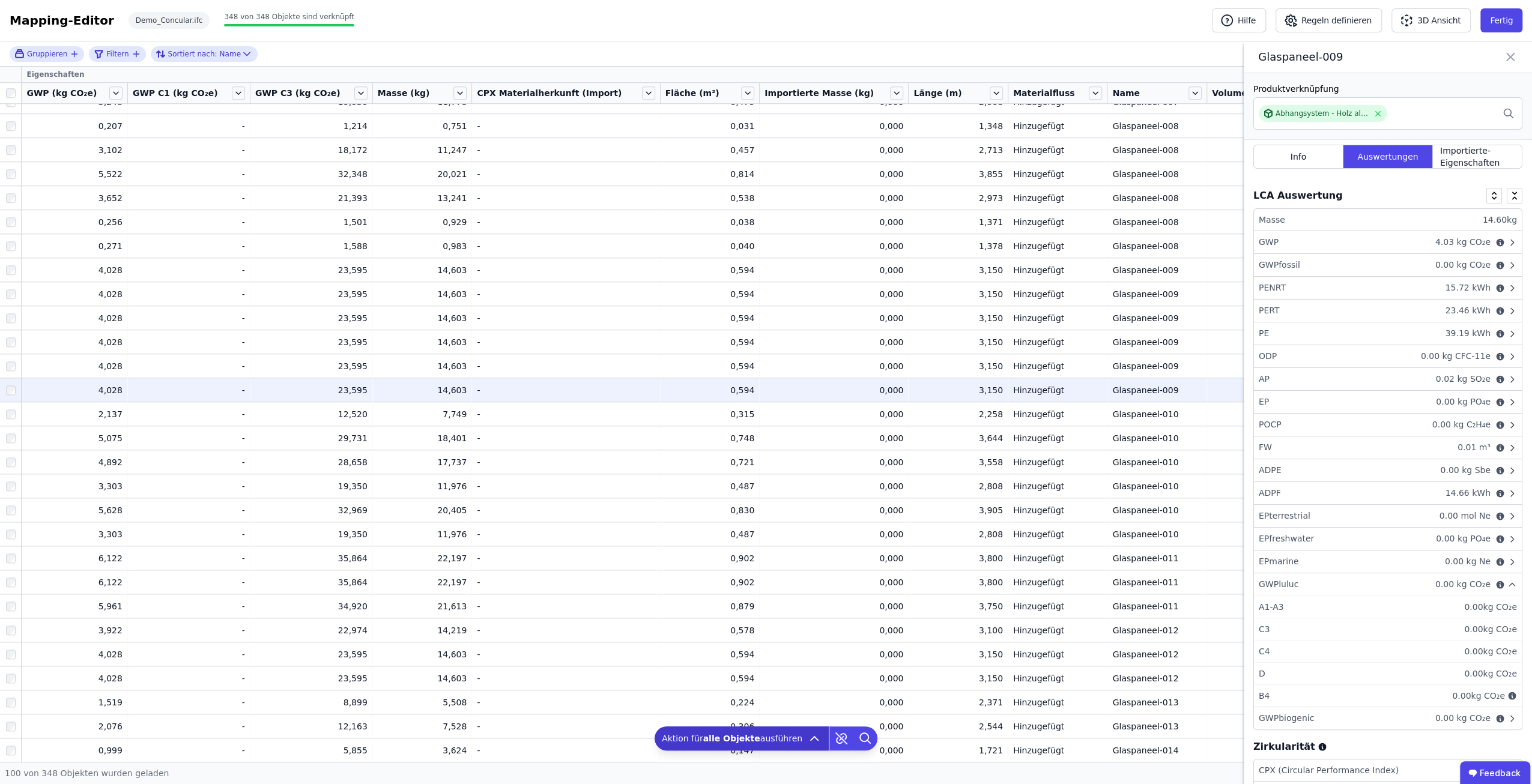
click at [1316, 713] on div "GWPbiogenic 0.00 kg CO₂e" at bounding box center [1387, 717] width 268 height 22
click at [1382, 249] on div "GWP 4.03 kg CO₂e" at bounding box center [1387, 242] width 268 height 23
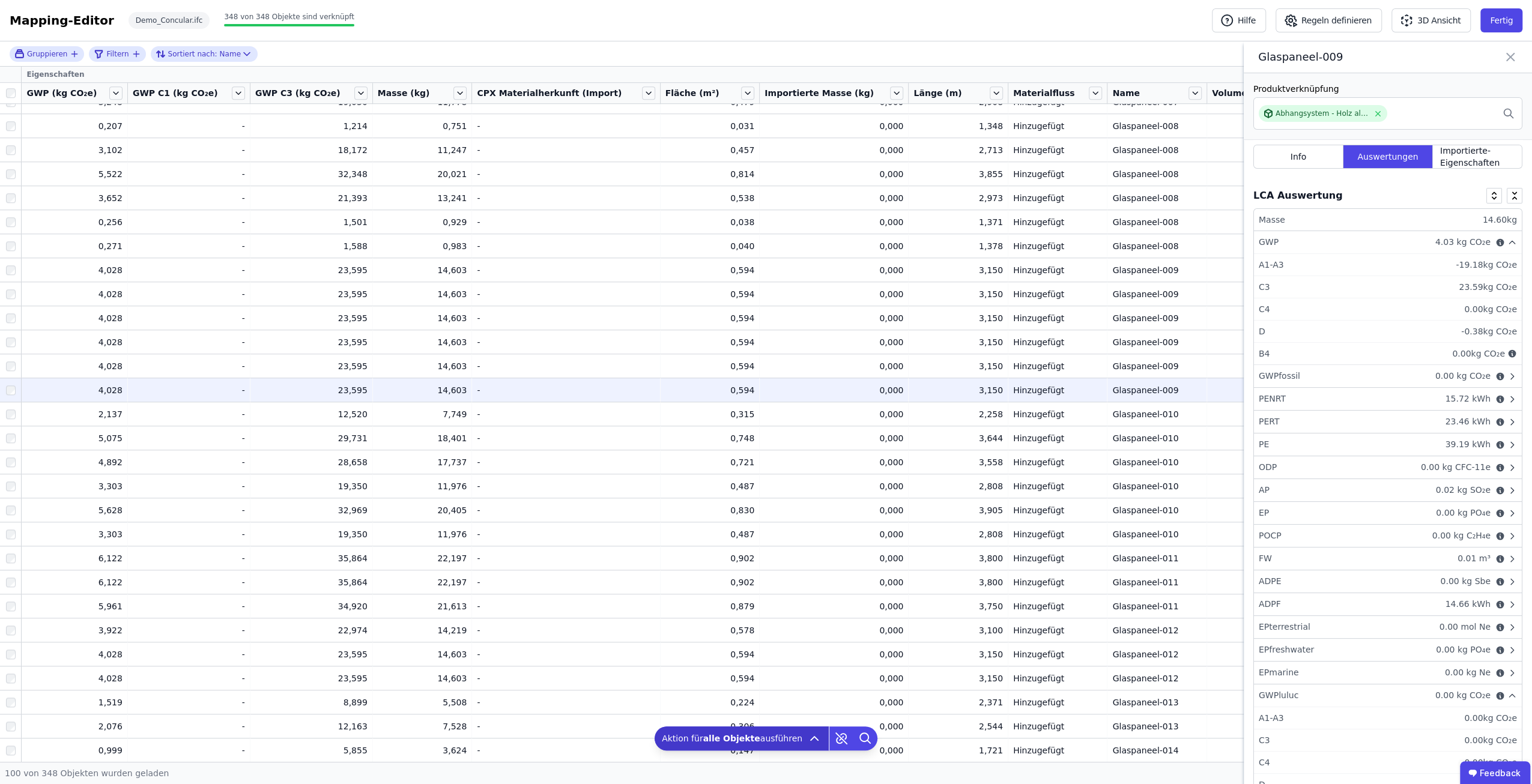
click at [1379, 246] on div "GWP 4.03 kg CO₂e" at bounding box center [1387, 242] width 268 height 23
click at [1374, 270] on div "GWPfossil 0.00 kg CO₂e" at bounding box center [1387, 265] width 268 height 23
click at [1372, 267] on div "GWPfossil 0.00 kg CO₂e" at bounding box center [1387, 265] width 268 height 23
click at [1506, 52] on icon at bounding box center [1509, 57] width 14 height 17
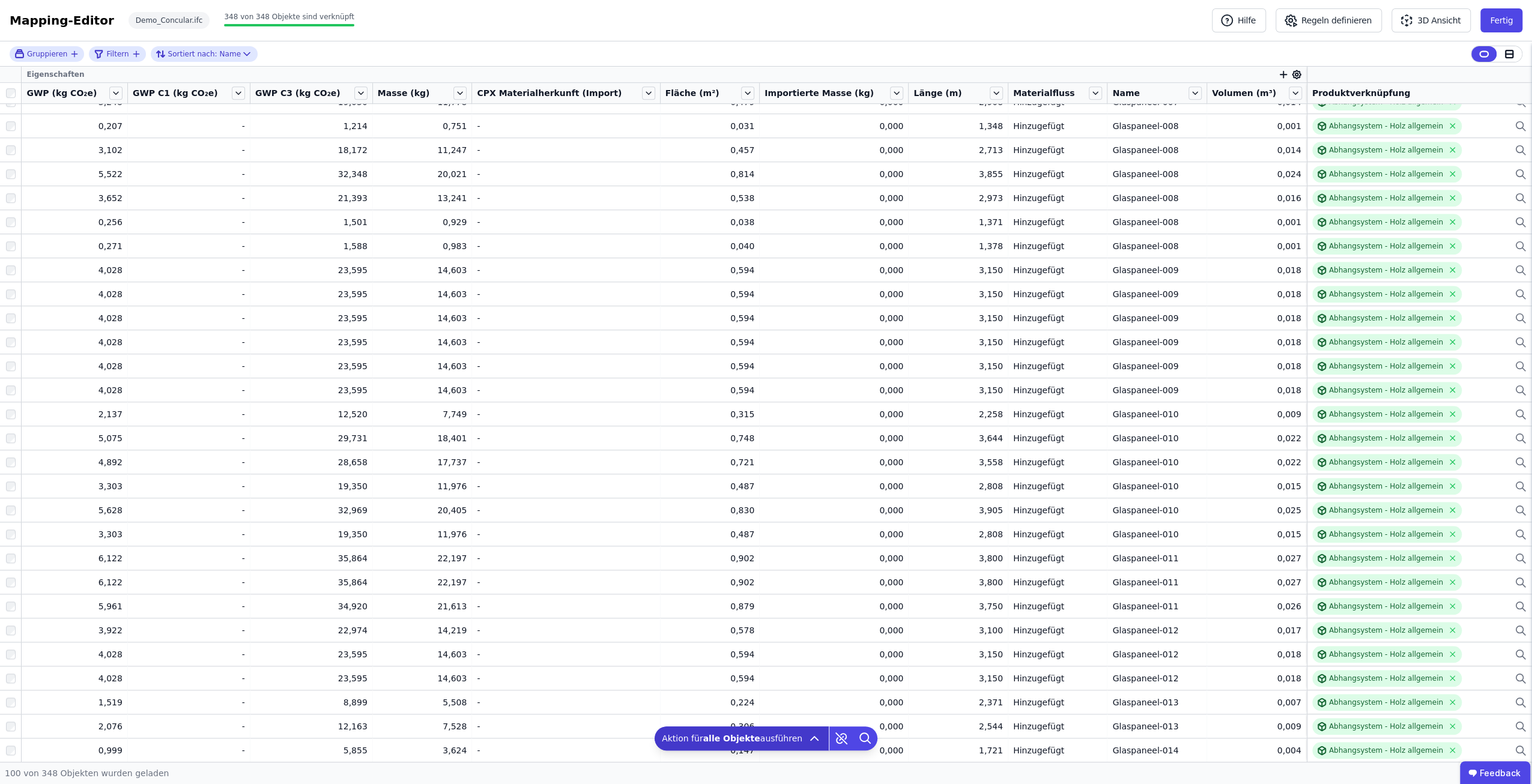
click at [1521, 34] on div "Mapping-Editor Hilfe Regeln definieren 3D Ansicht Fertig Demo_Concular.ifc 348 …" at bounding box center [766, 21] width 1532 height 42
click at [1511, 26] on button "Fertig" at bounding box center [1501, 20] width 42 height 24
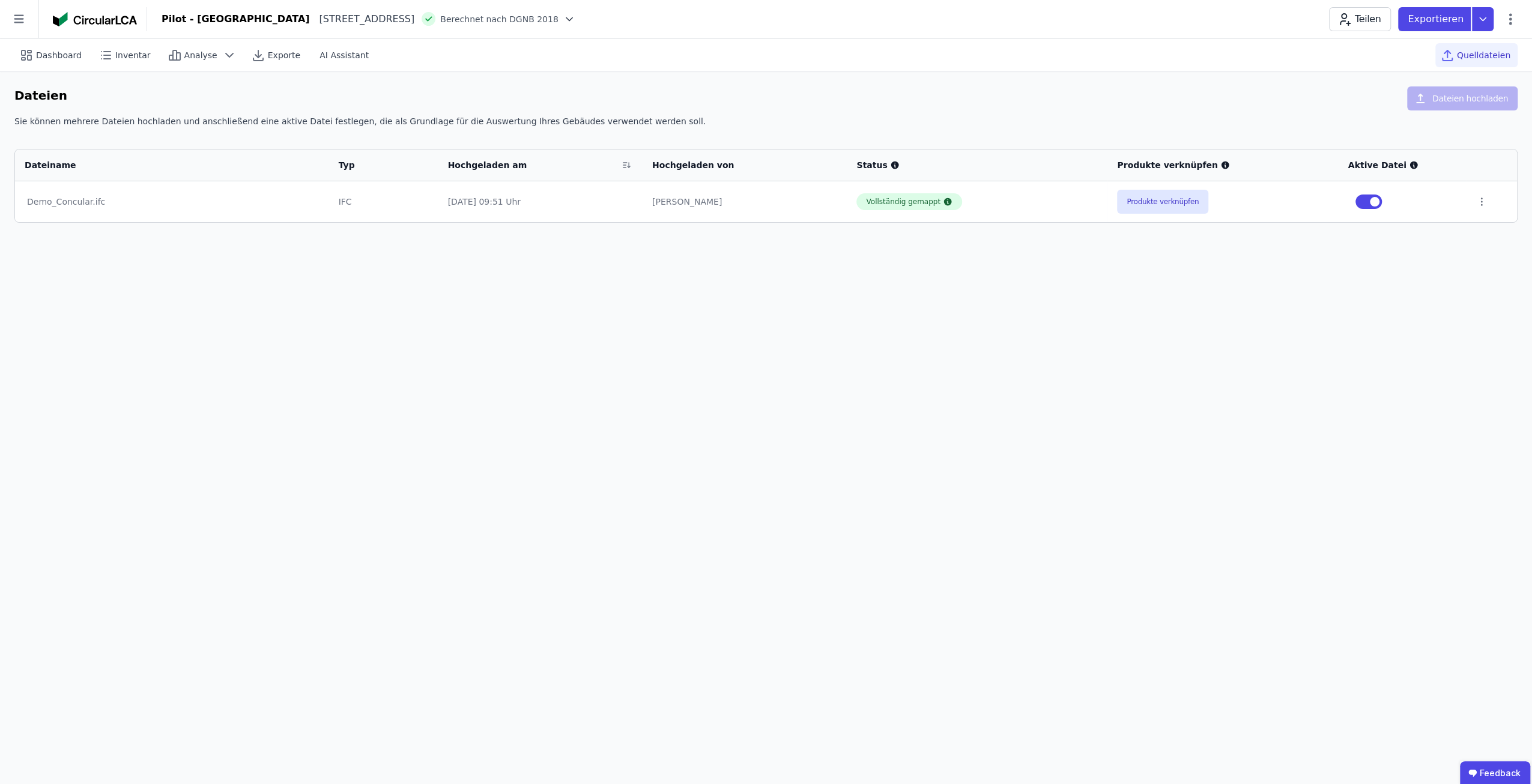
click at [398, 16] on div "[STREET_ADDRESS]" at bounding box center [361, 19] width 105 height 14
click at [525, 26] on div "Pilot - [GEOGRAPHIC_DATA][STREET_ADDRESS][GEOGRAPHIC_DATA] nach DGNB 2018" at bounding box center [368, 19] width 414 height 14
click at [543, 20] on span "Berechnet nach DGNB 2018" at bounding box center [499, 19] width 118 height 12
click at [563, 20] on icon at bounding box center [569, 19] width 12 height 12
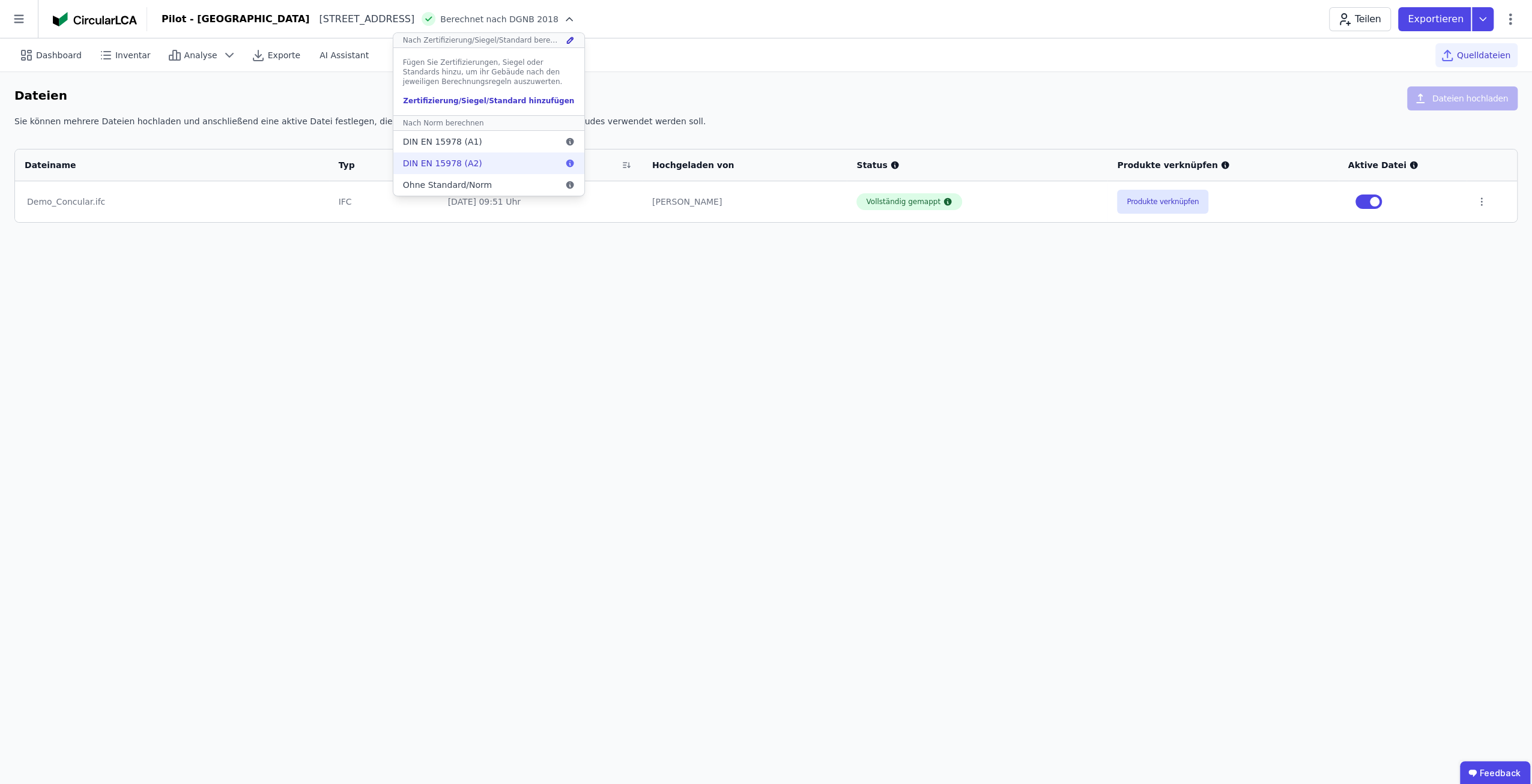
click at [466, 168] on div "DIN EN 15978 (A2)" at bounding box center [489, 163] width 191 height 22
click at [543, 242] on div "Dashboard Inventar Analyse Exporte AI Assistant Quelldateien Dateien Dateien ho…" at bounding box center [766, 411] width 1532 height 745
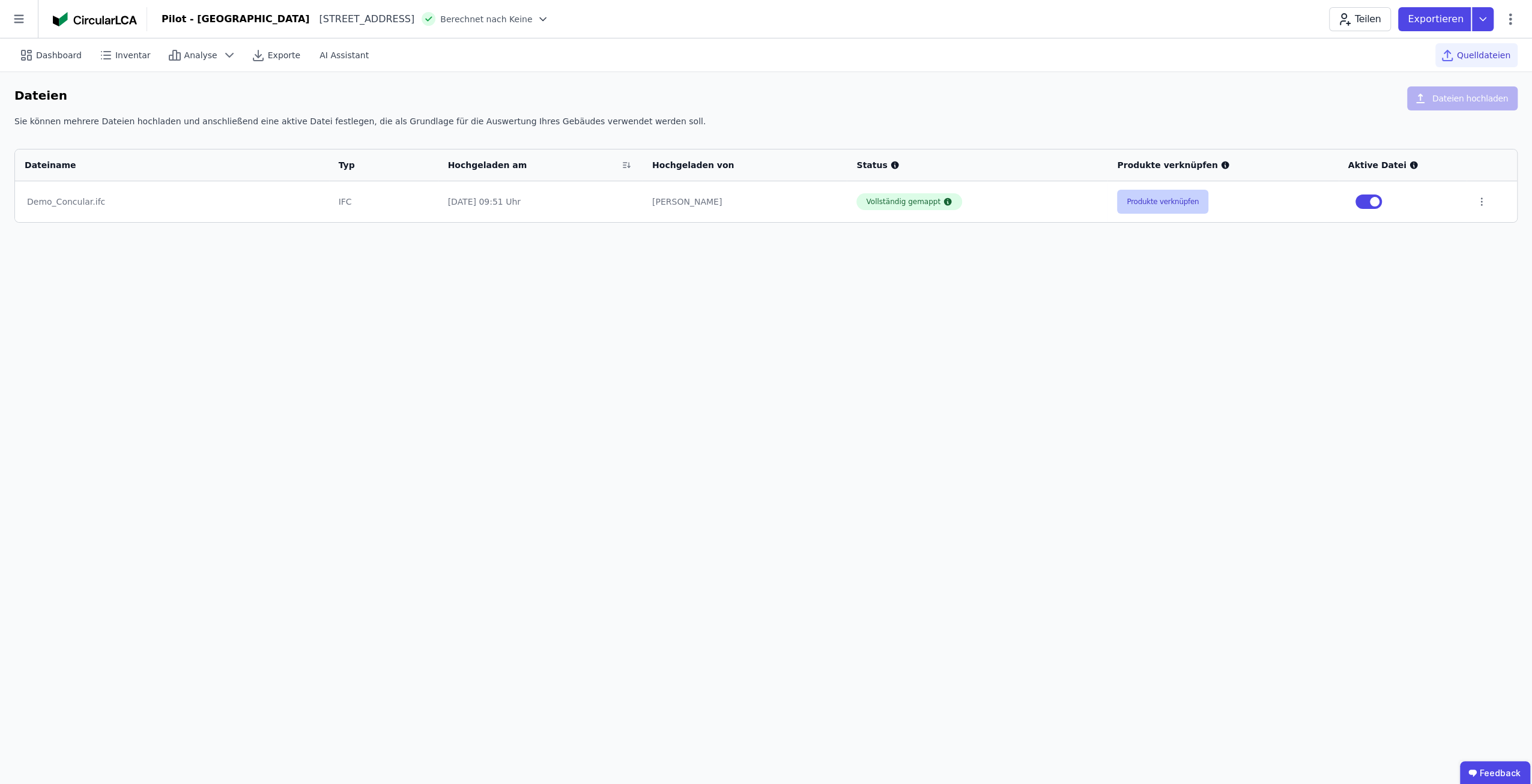
click at [1141, 200] on button "Produkte verknüpfen" at bounding box center [1162, 201] width 91 height 24
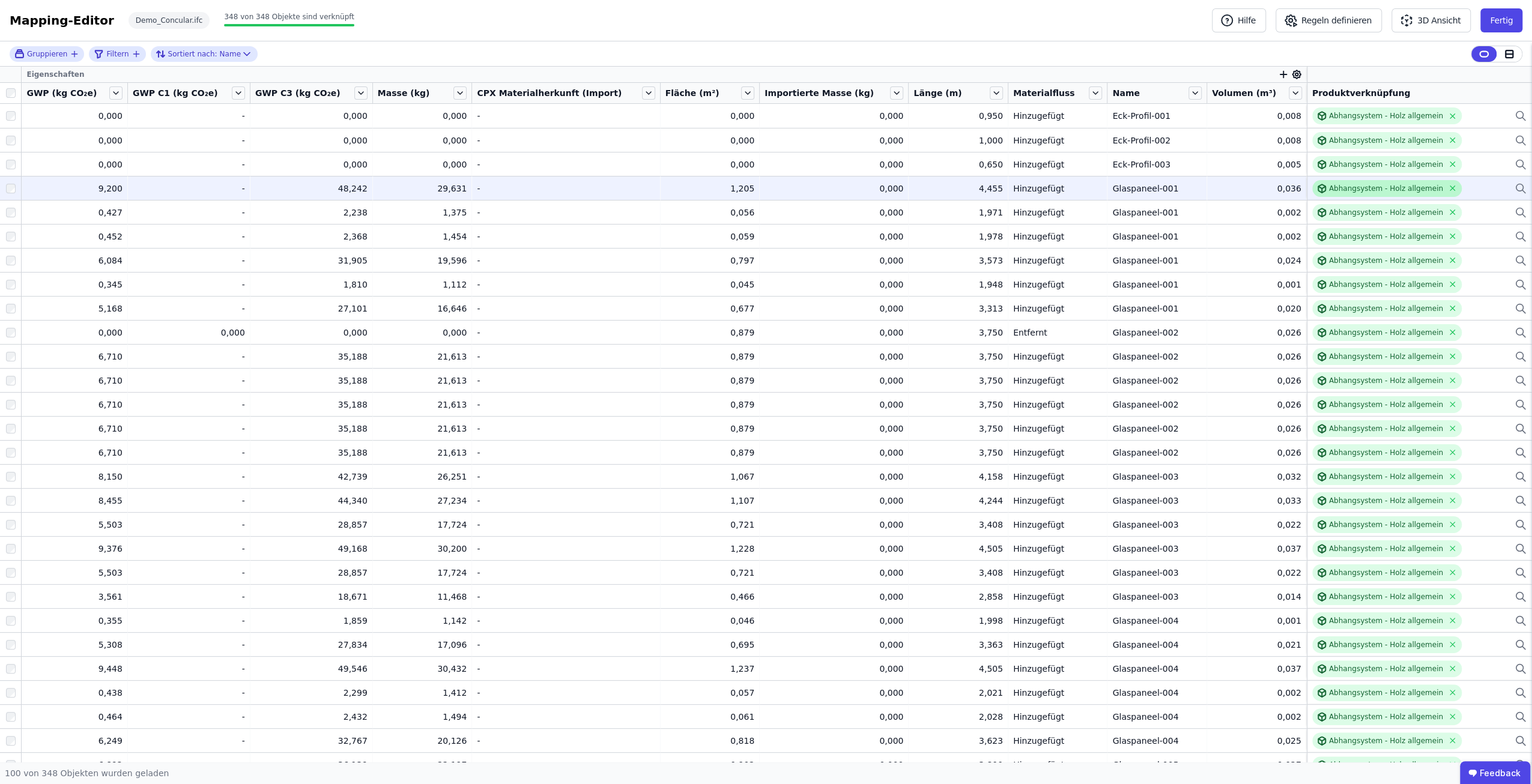
click at [1318, 188] on icon at bounding box center [1320, 187] width 4 height 2
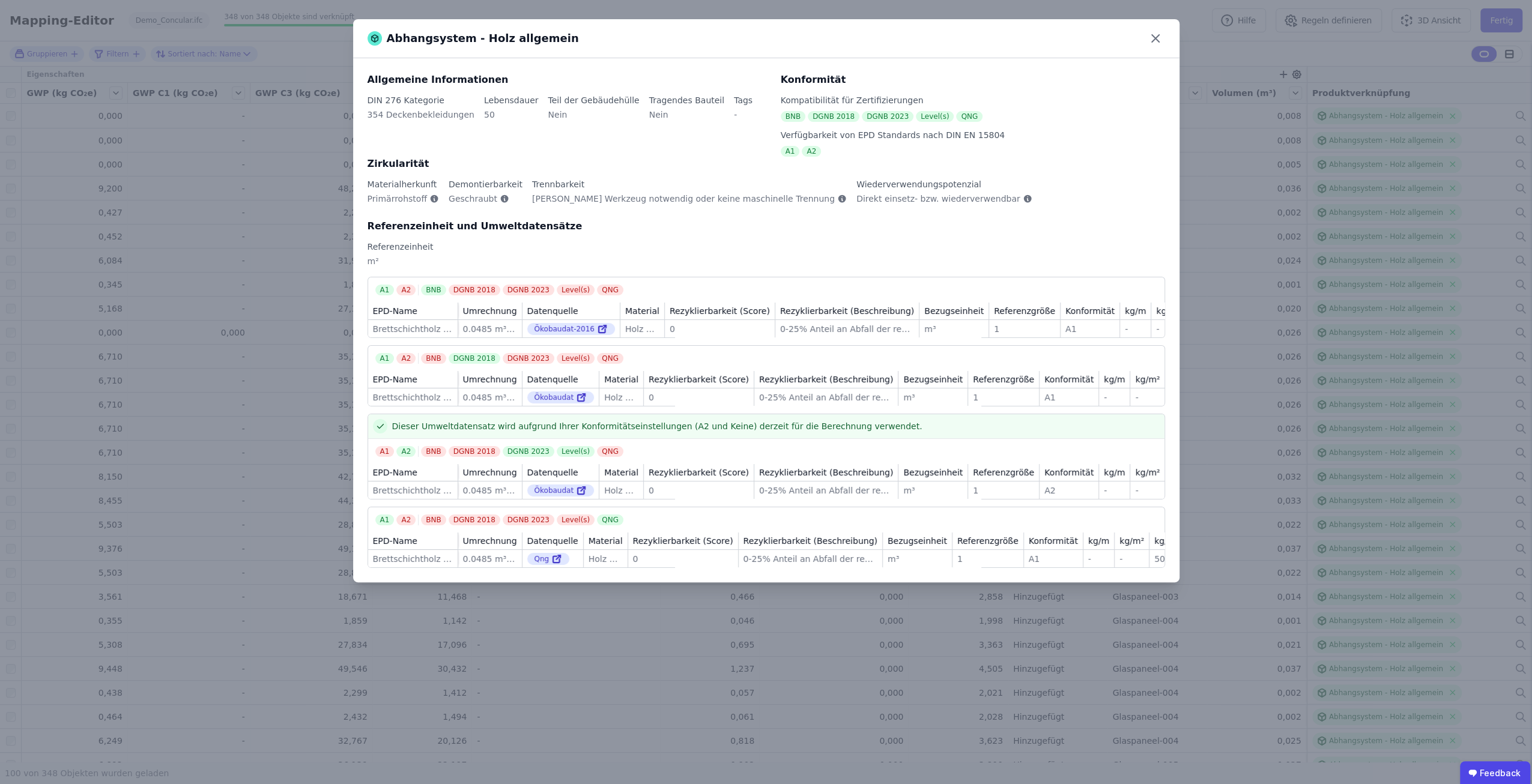
click at [1259, 209] on div "Abhangsystem - Holz allgemein Allgemeine Informationen DIN 276 Kategorie 354 De…" at bounding box center [766, 392] width 1532 height 784
click at [1200, 188] on div "Abhangsystem - Holz allgemein Allgemeine Informationen DIN 276 Kategorie 354 De…" at bounding box center [766, 392] width 1532 height 784
click at [1157, 29] on div "Abhangsystem - Holz allgemein" at bounding box center [766, 38] width 826 height 39
click at [1158, 39] on icon at bounding box center [1155, 38] width 19 height 19
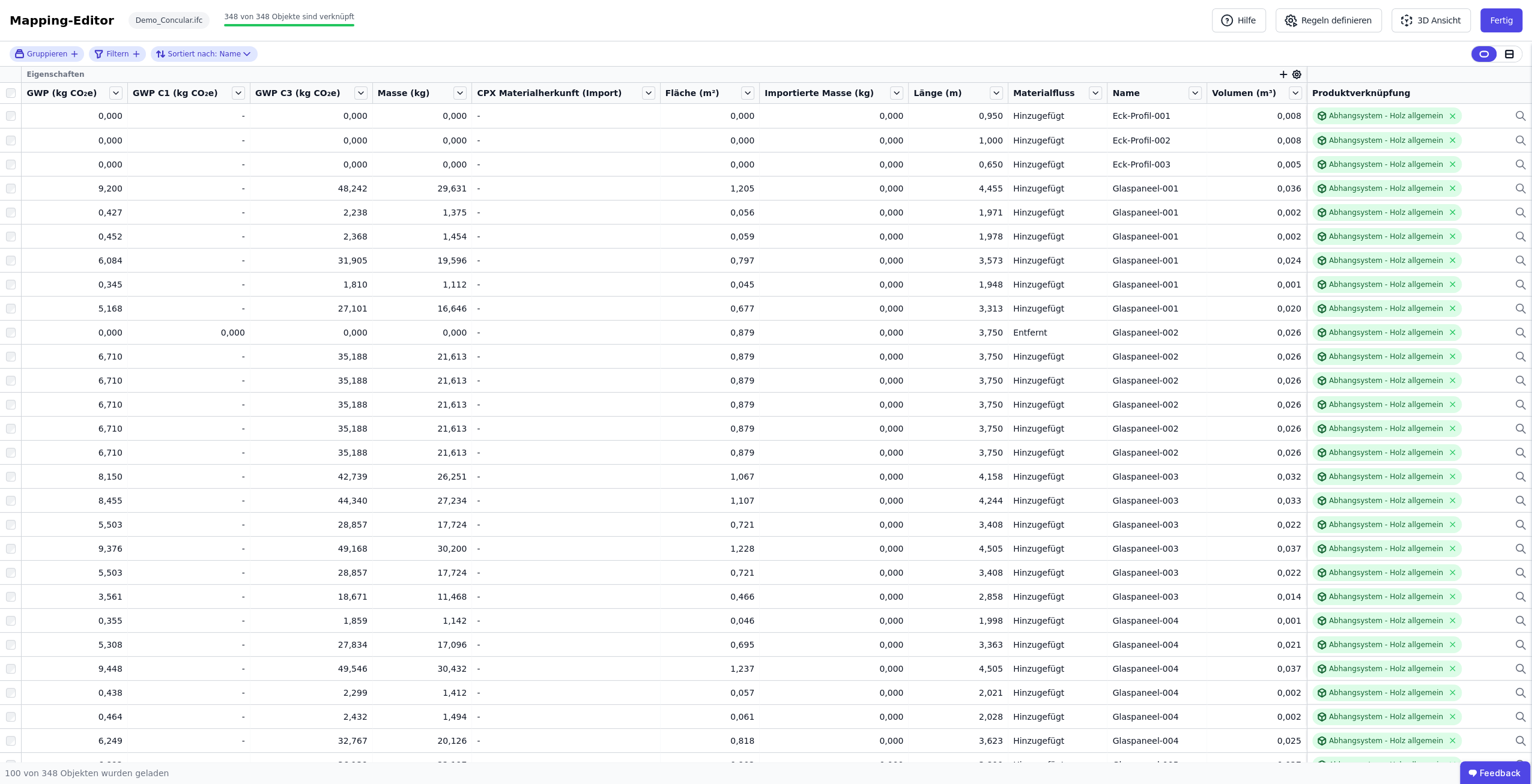
click at [1177, 209] on div "Glaspaneel-001" at bounding box center [1156, 212] width 90 height 12
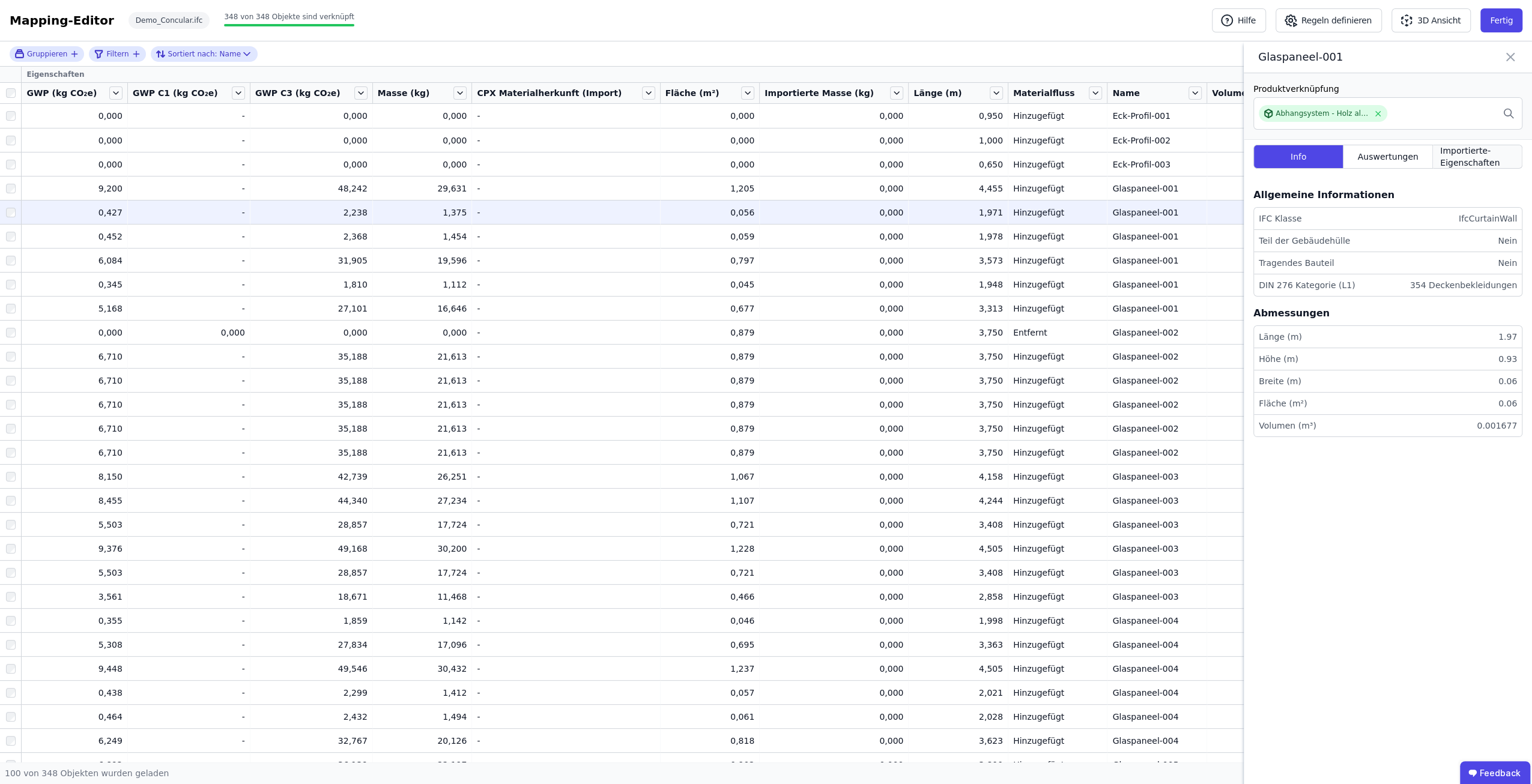
click at [1458, 155] on span "Importierte-Eigenschaften" at bounding box center [1477, 156] width 75 height 24
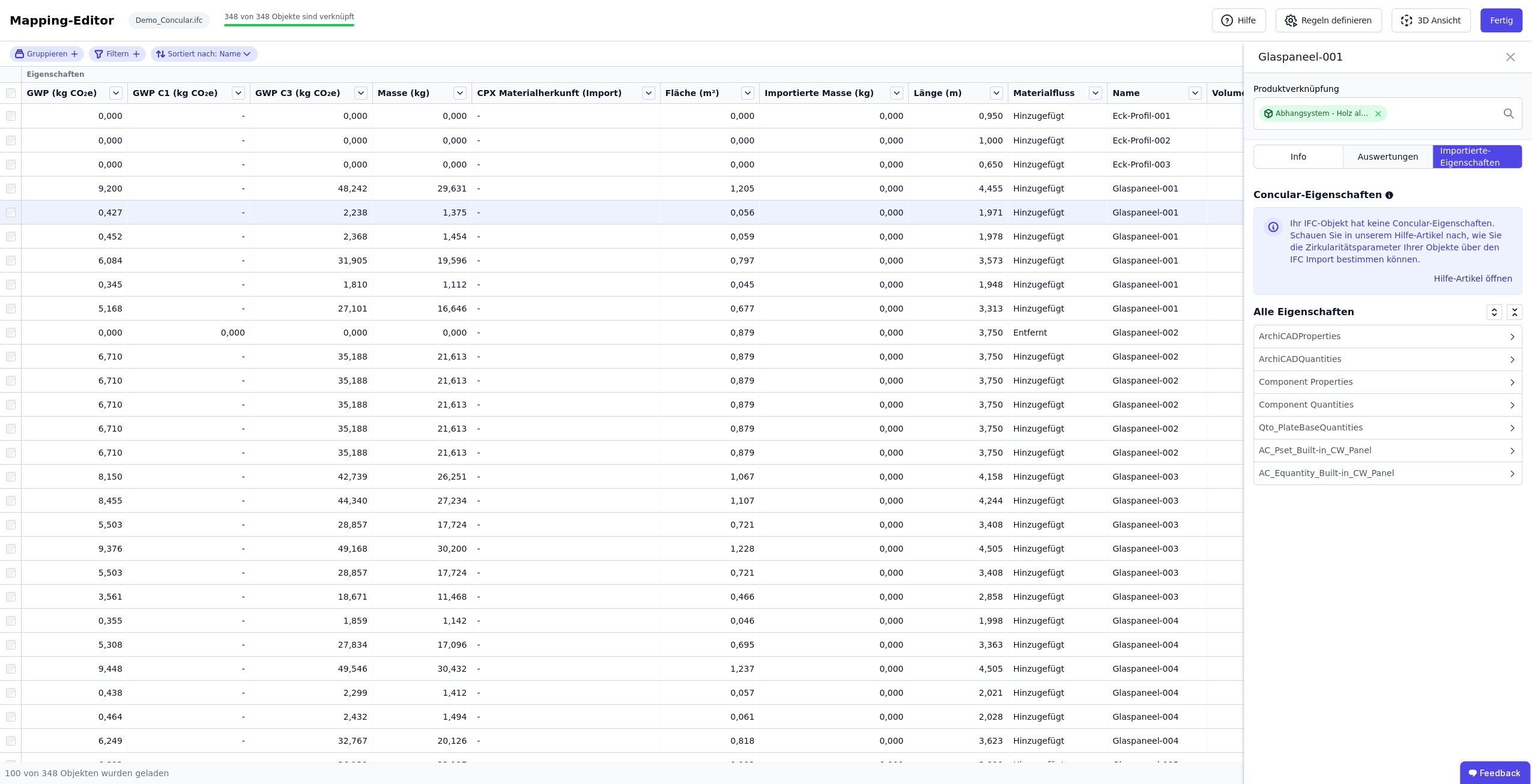
click at [1399, 160] on span "Auswertungen" at bounding box center [1387, 156] width 61 height 12
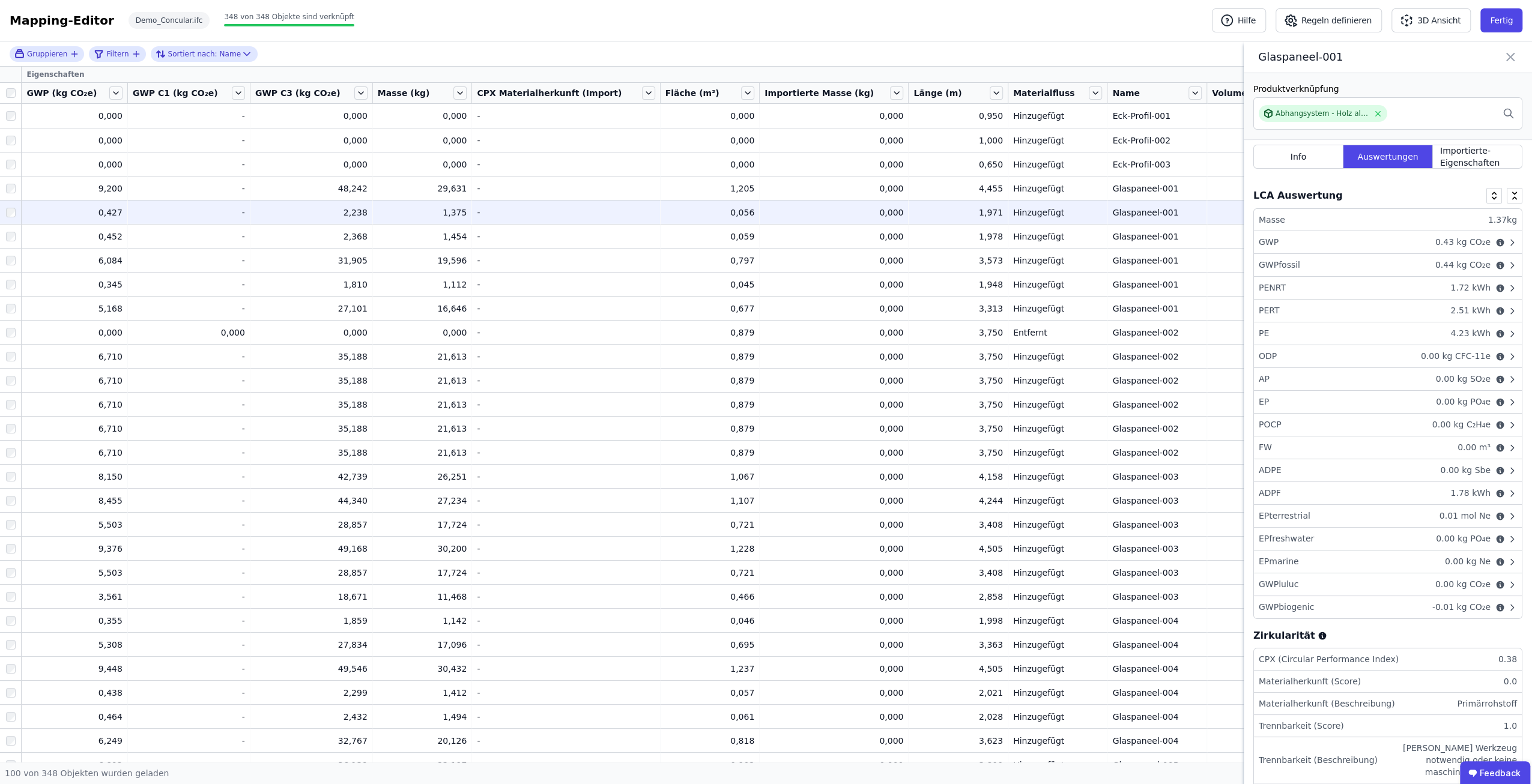
click at [1328, 580] on div "GWPluluc 0.00 kg CO₂e" at bounding box center [1387, 584] width 268 height 23
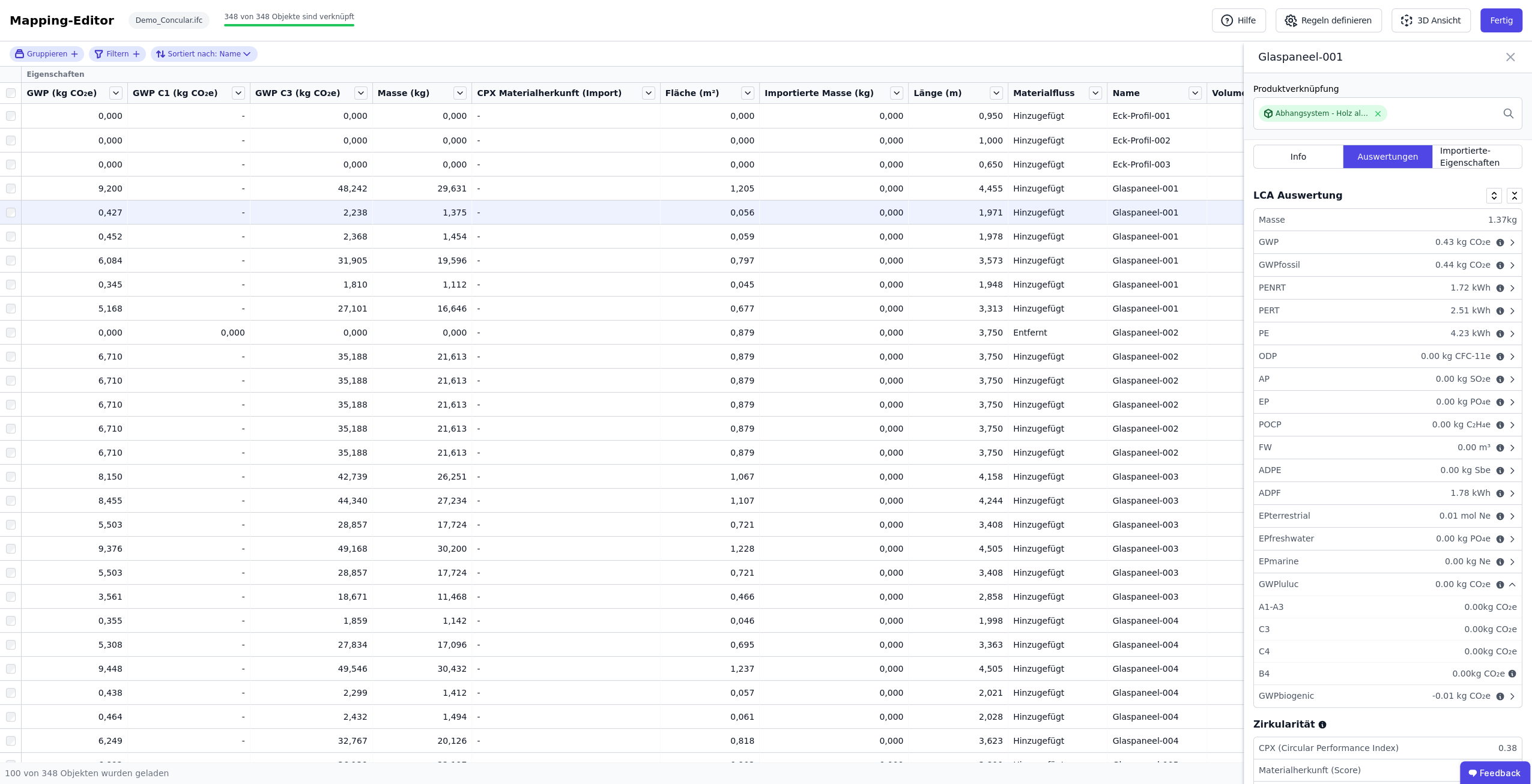
click at [1328, 579] on div "GWPluluc 0.00 kg CO₂e" at bounding box center [1387, 584] width 268 height 23
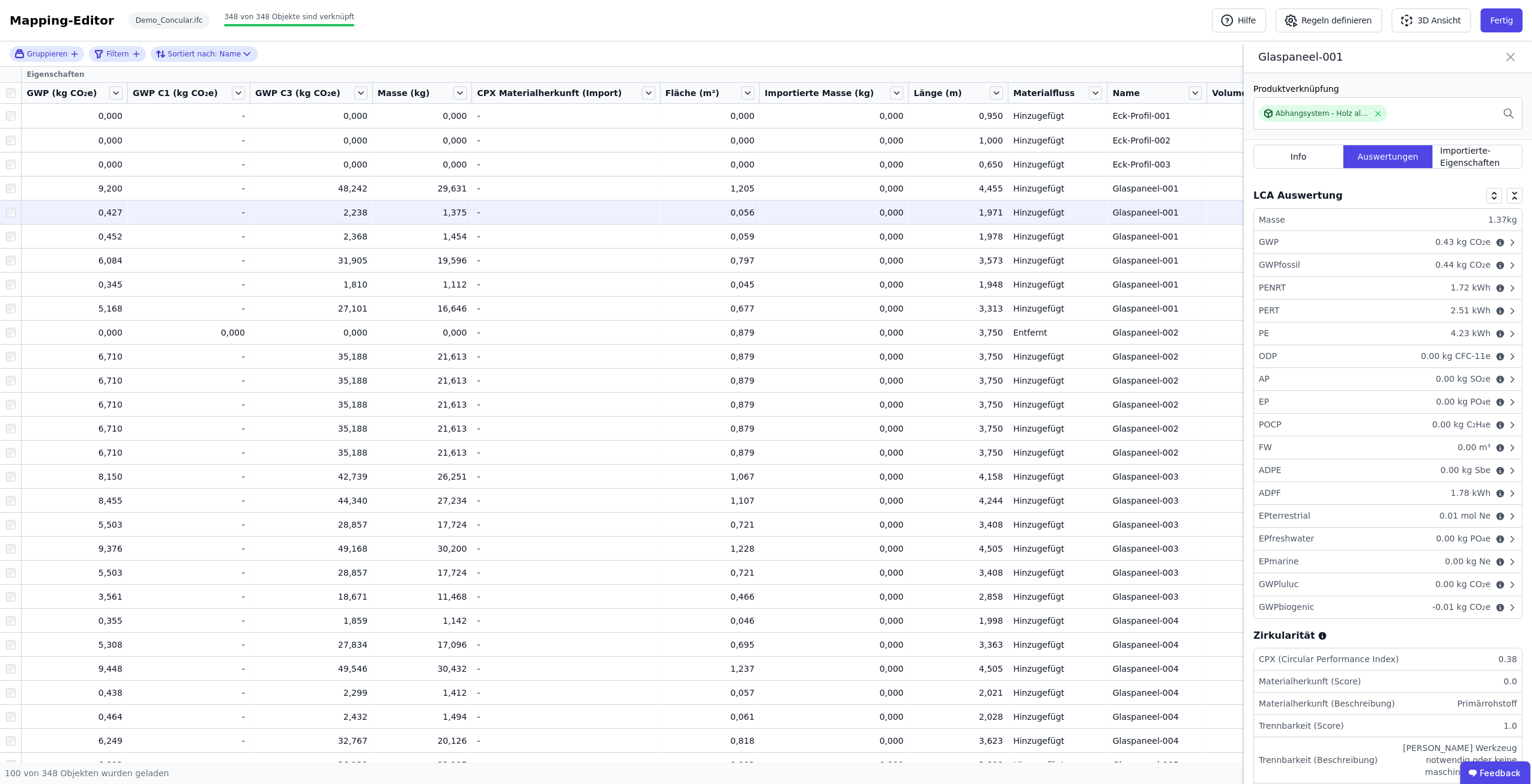
click at [1329, 271] on div "GWPfossil 0.44 kg CO₂e" at bounding box center [1387, 265] width 268 height 23
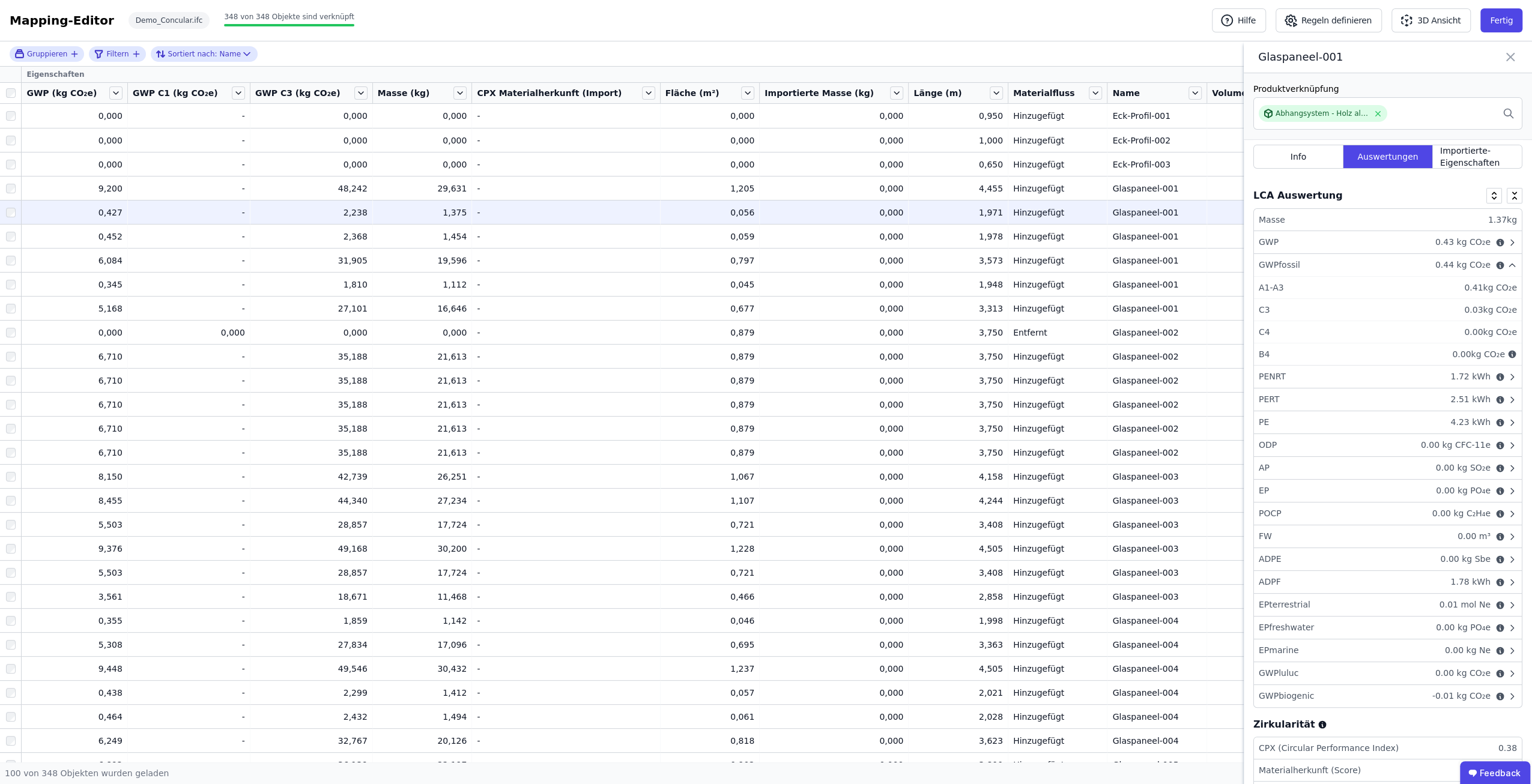
click at [1329, 267] on div "GWPfossil 0.44 kg CO₂e" at bounding box center [1387, 265] width 268 height 23
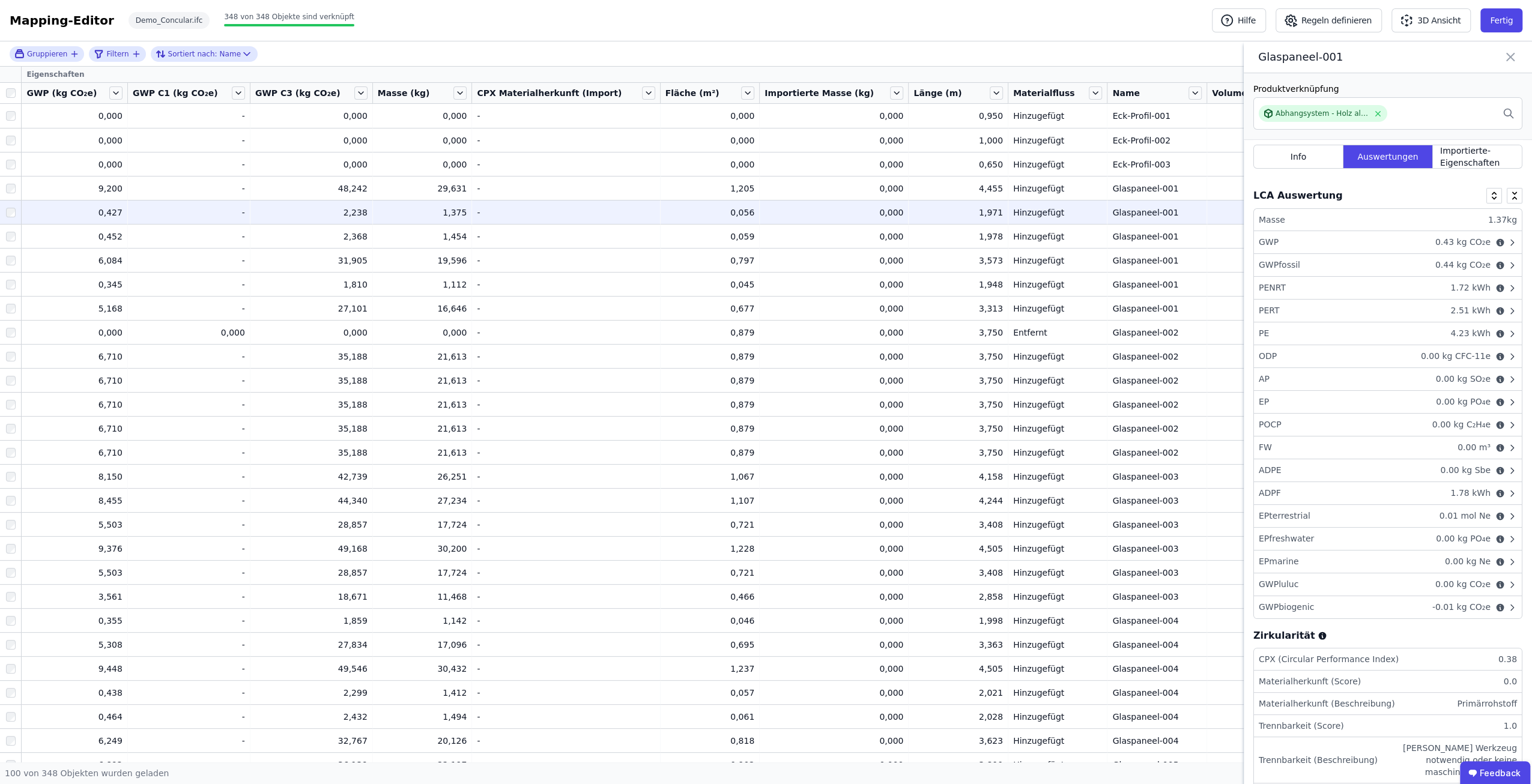
click at [1331, 608] on div "GWPbiogenic -0.01 kg CO₂e" at bounding box center [1387, 606] width 268 height 22
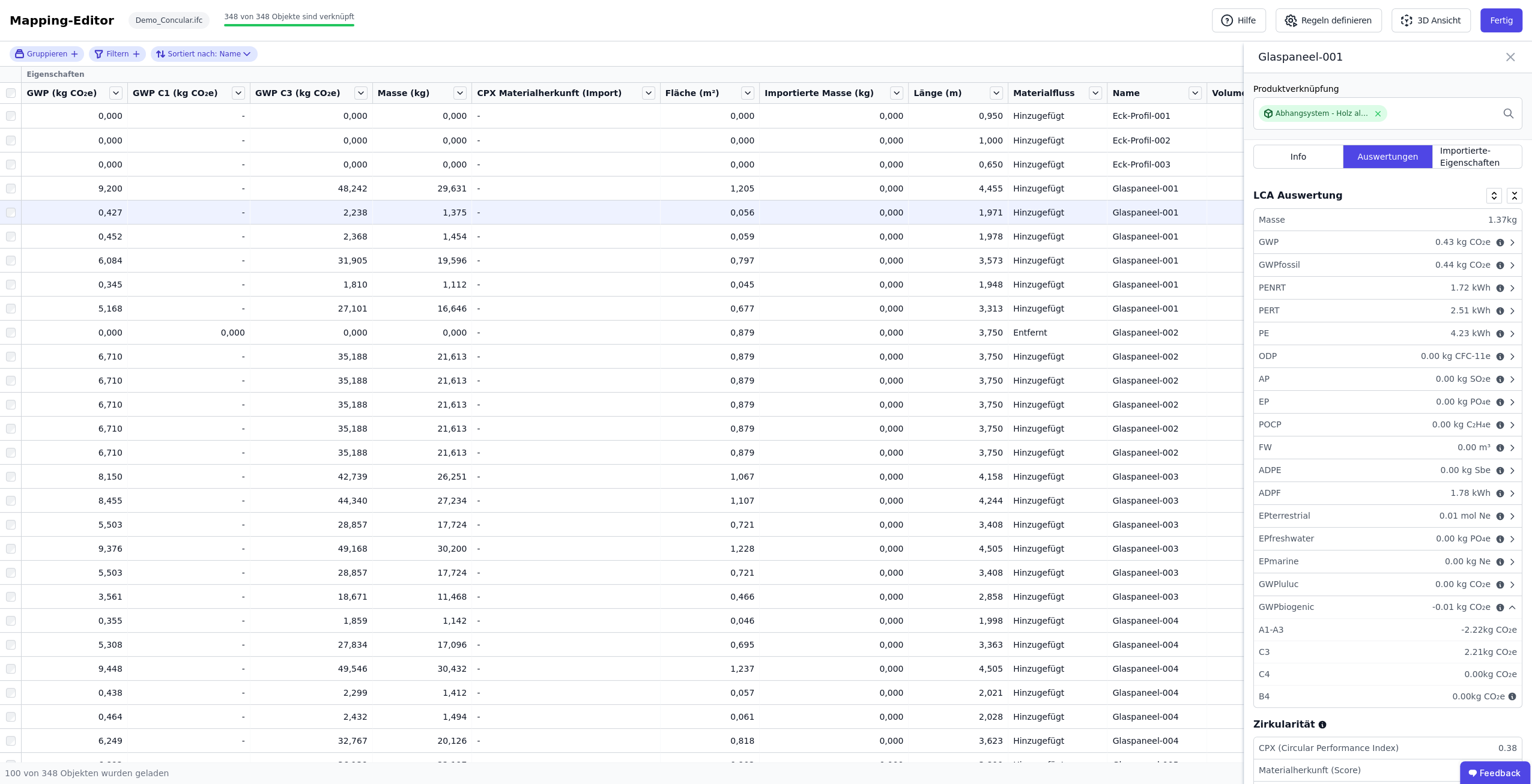
click at [1331, 604] on div "GWPbiogenic -0.01 kg CO₂e" at bounding box center [1387, 607] width 268 height 23
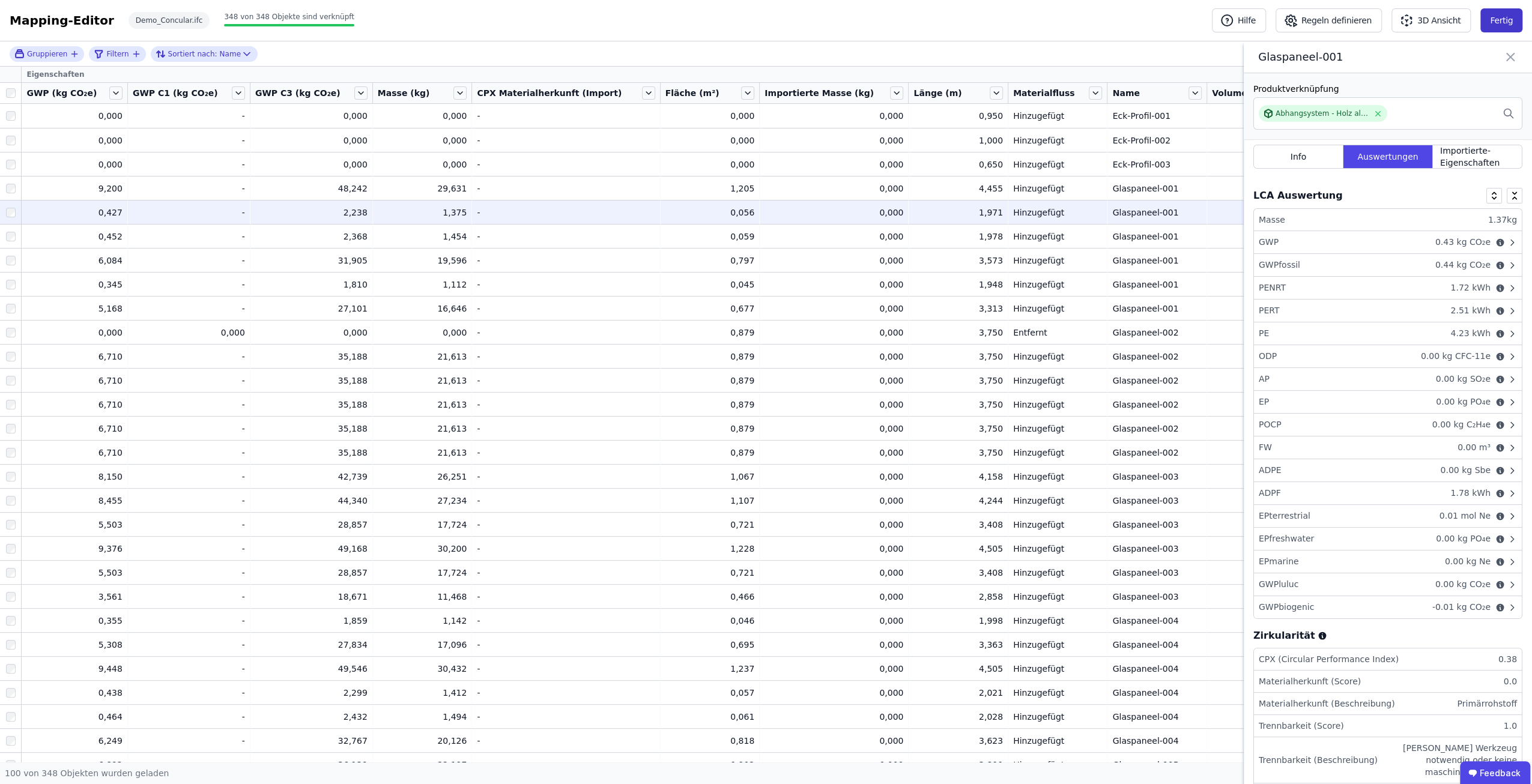
click at [1501, 26] on button "Fertig" at bounding box center [1501, 20] width 42 height 24
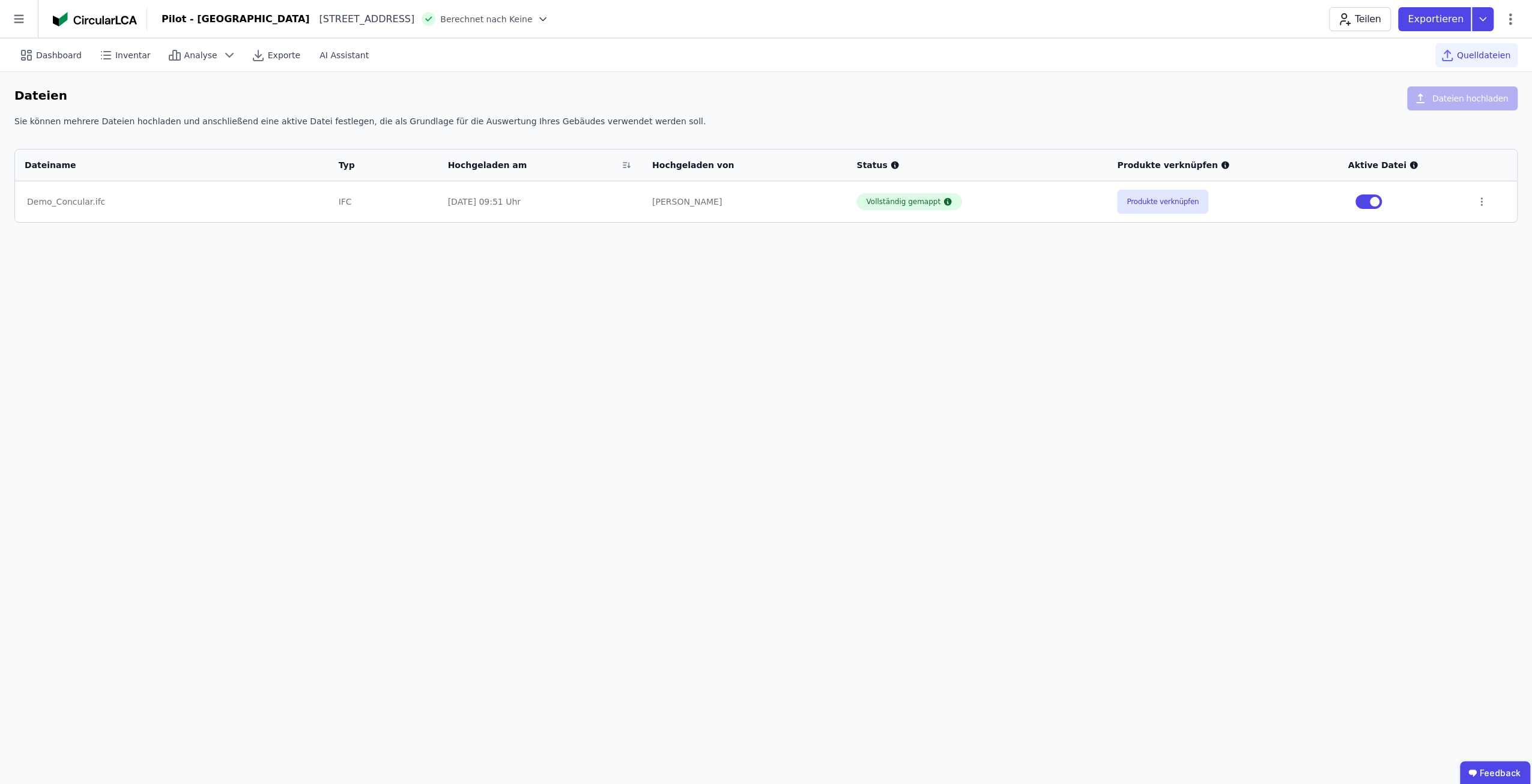
click at [1471, 59] on span "Quelldateien" at bounding box center [1483, 55] width 53 height 12
click at [1460, 19] on p "Exportieren" at bounding box center [1436, 19] width 59 height 14
click at [1434, 90] on div "Ökobilanzierung" at bounding box center [1418, 90] width 150 height 22
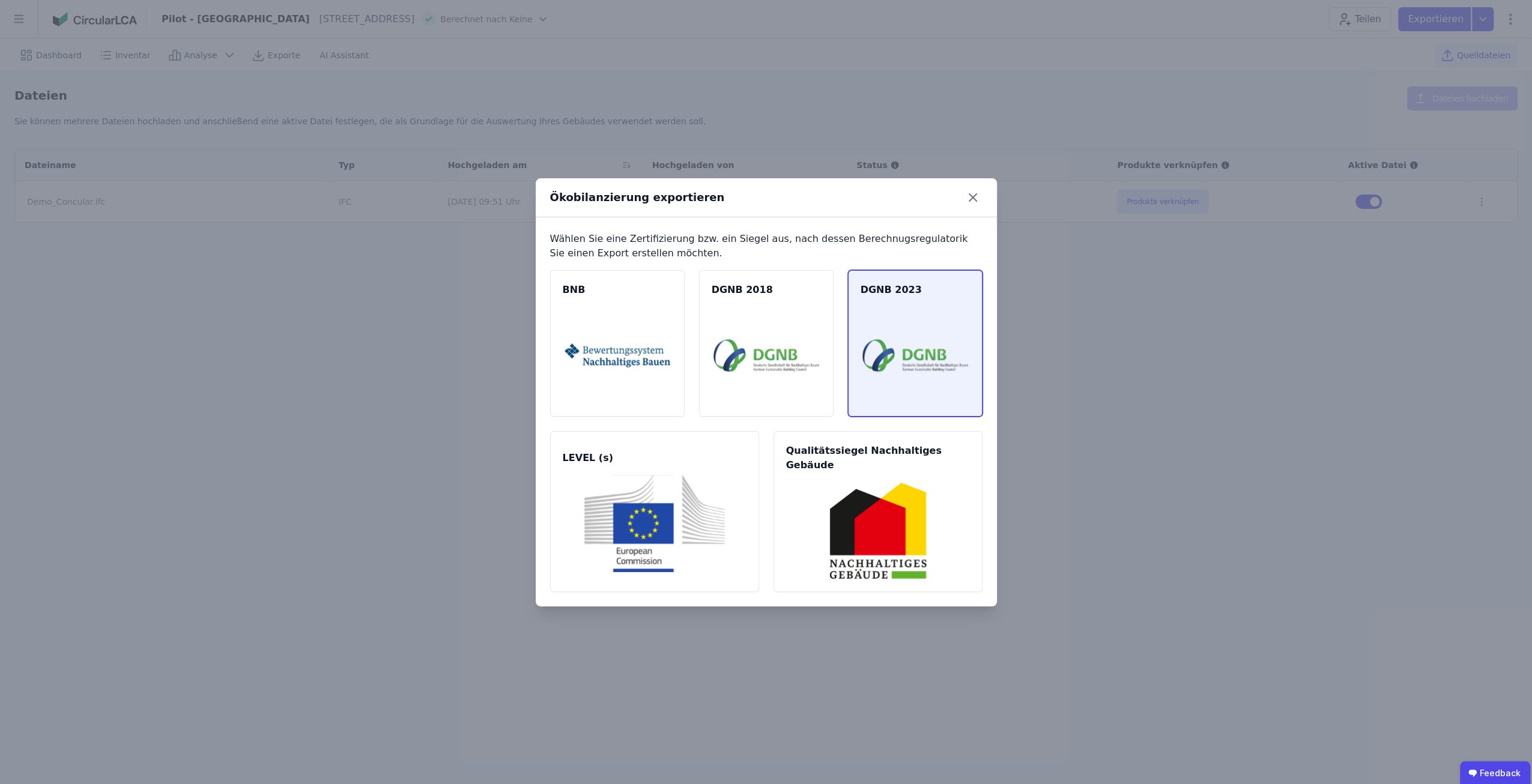
click at [935, 359] on img at bounding box center [915, 355] width 106 height 97
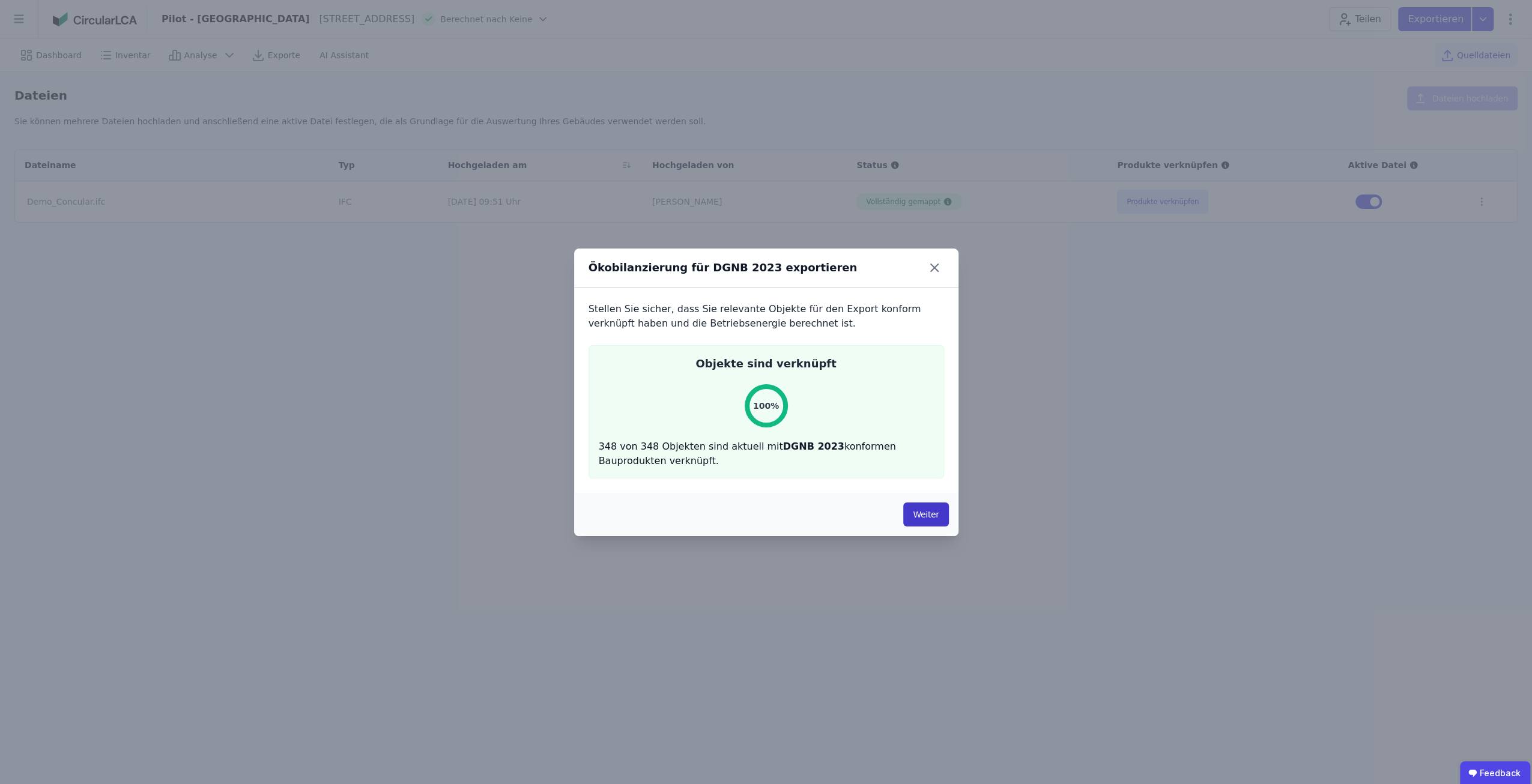
click at [913, 525] on button "Weiter" at bounding box center [925, 514] width 45 height 24
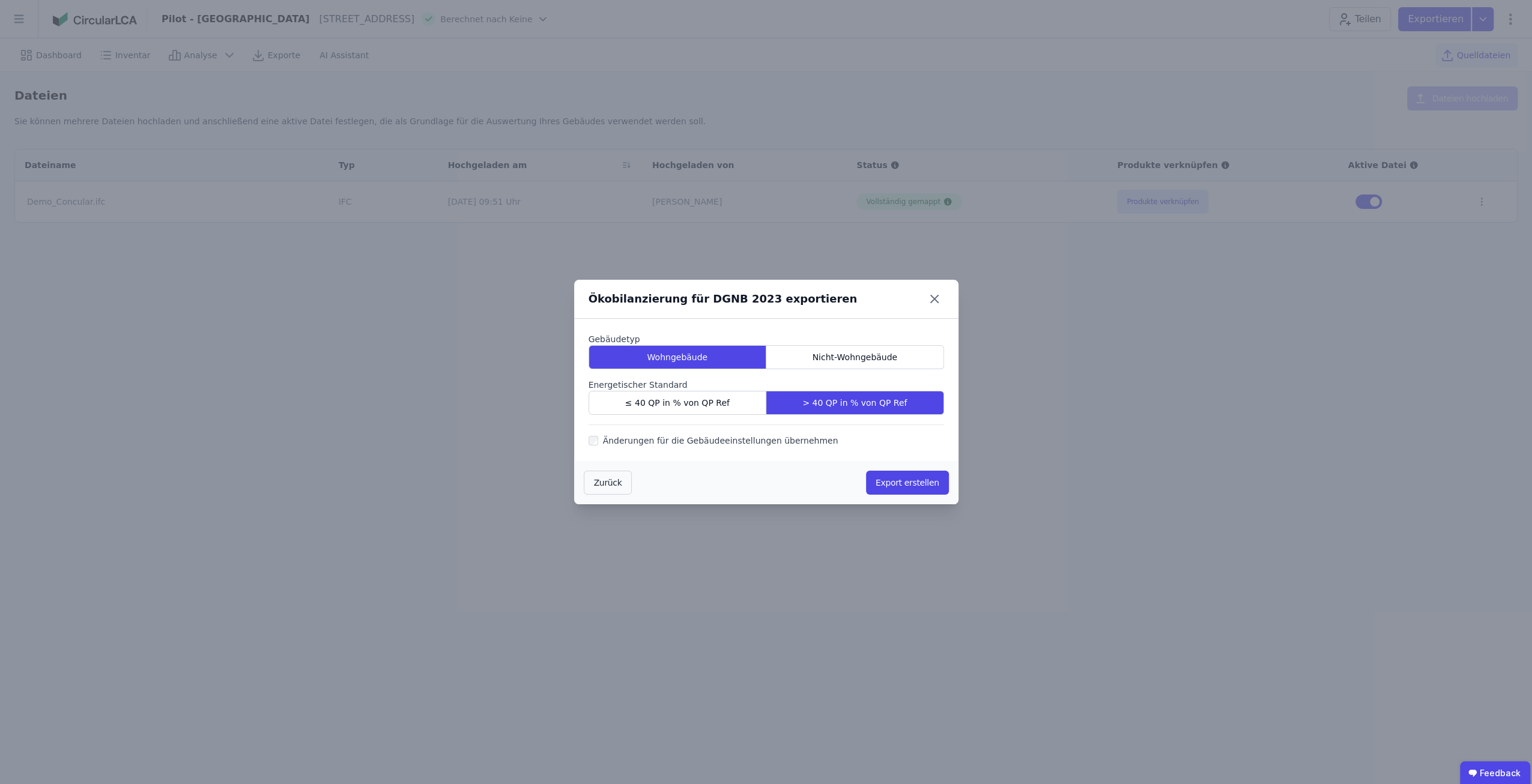
click at [916, 466] on div "Zurück Export erstellen" at bounding box center [766, 482] width 384 height 44
click at [916, 479] on button "Export erstellen" at bounding box center [907, 481] width 83 height 24
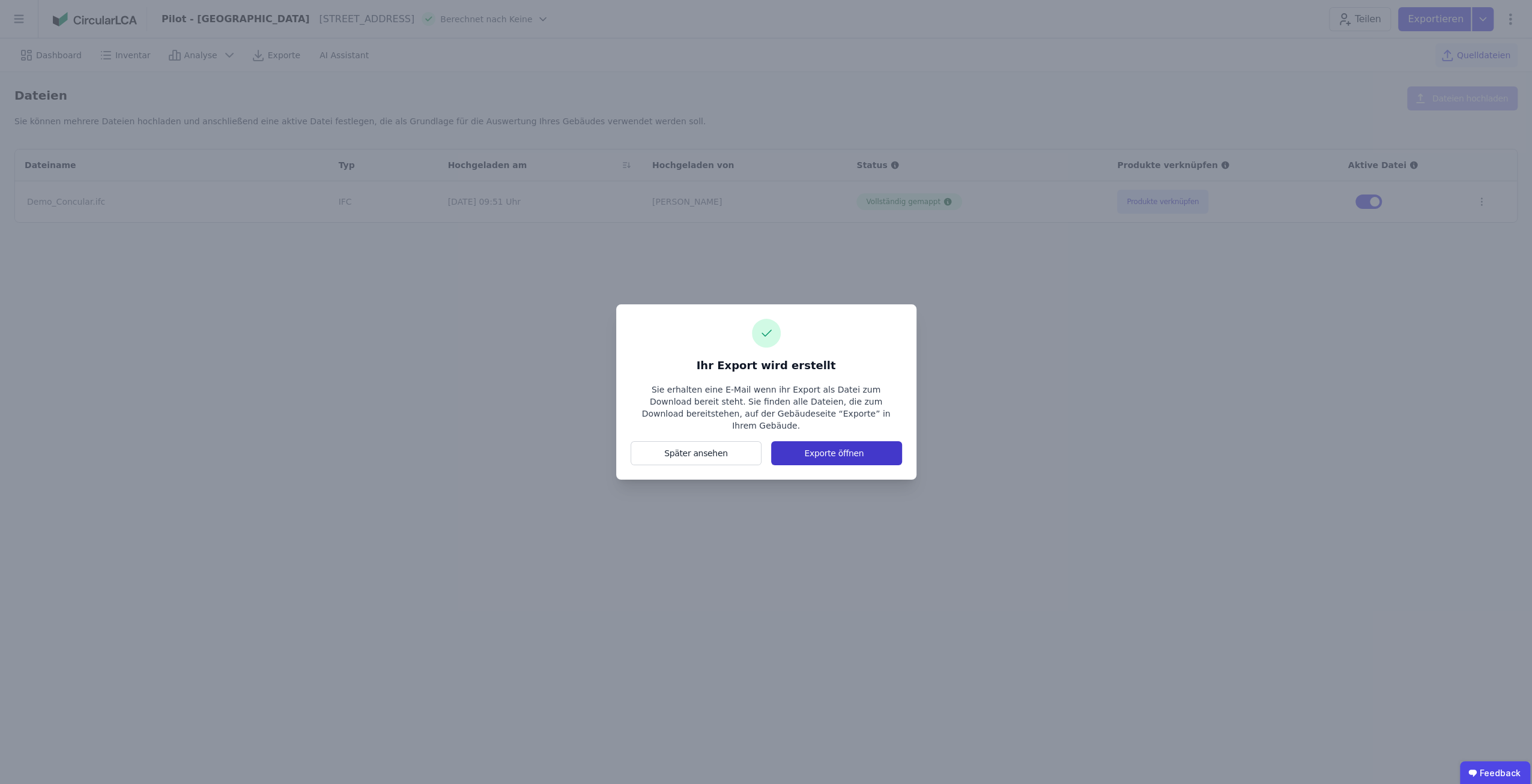
click at [882, 457] on button "Exporte öffnen" at bounding box center [836, 452] width 131 height 24
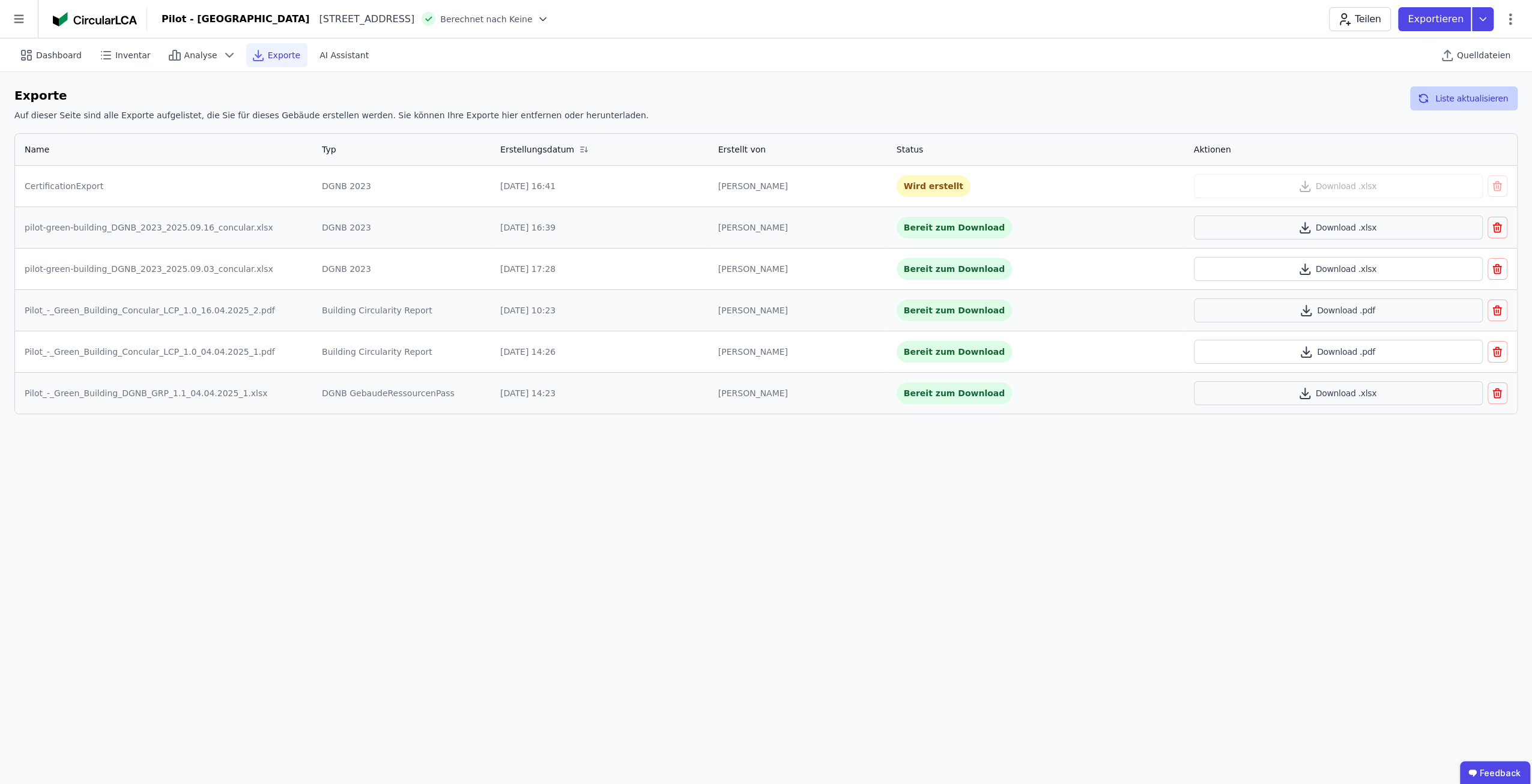
click at [1468, 92] on button "Liste aktualisieren" at bounding box center [1464, 97] width 108 height 24
click at [1331, 191] on button "Download .xlsx" at bounding box center [1337, 185] width 289 height 24
click at [949, 574] on div "Dashboard Inventar Analyse Exporte AI Assistant Quelldateien Exporte Auf dieser…" at bounding box center [766, 411] width 1532 height 745
click at [71, 59] on span "Dashboard" at bounding box center [59, 55] width 45 height 12
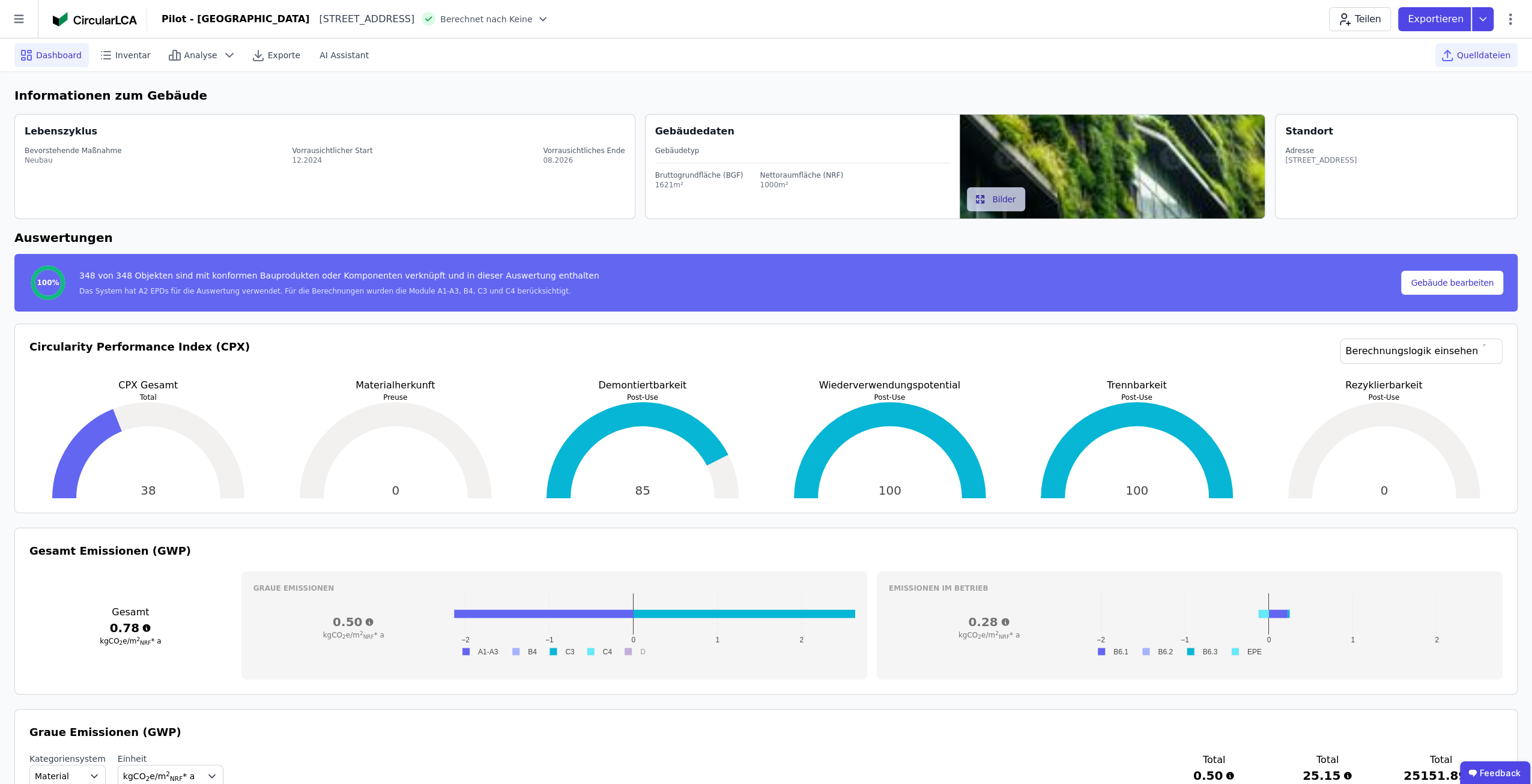
click at [1484, 60] on span "Quelldateien" at bounding box center [1483, 55] width 53 height 12
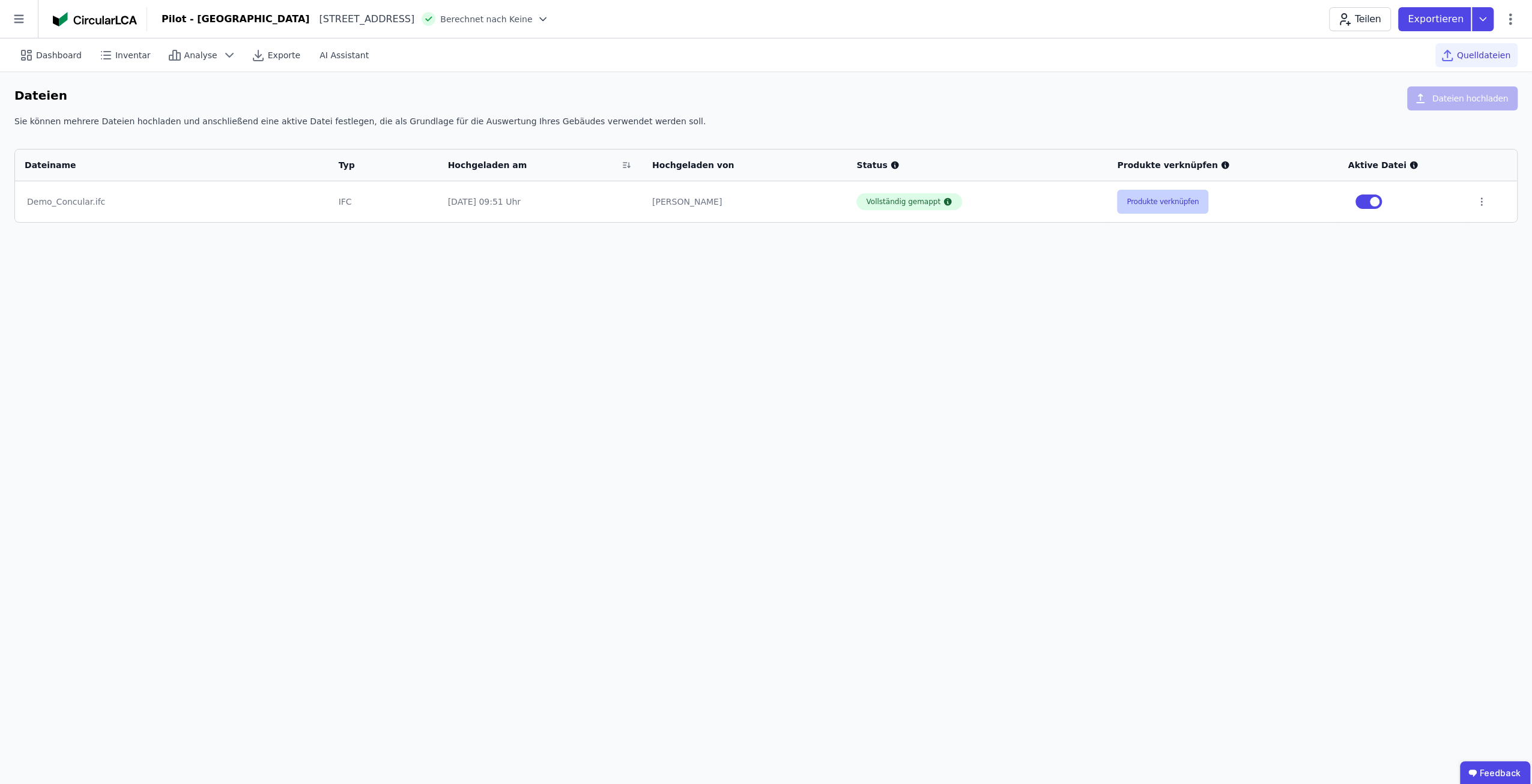
click at [1173, 206] on button "Produkte verknüpfen" at bounding box center [1162, 201] width 91 height 24
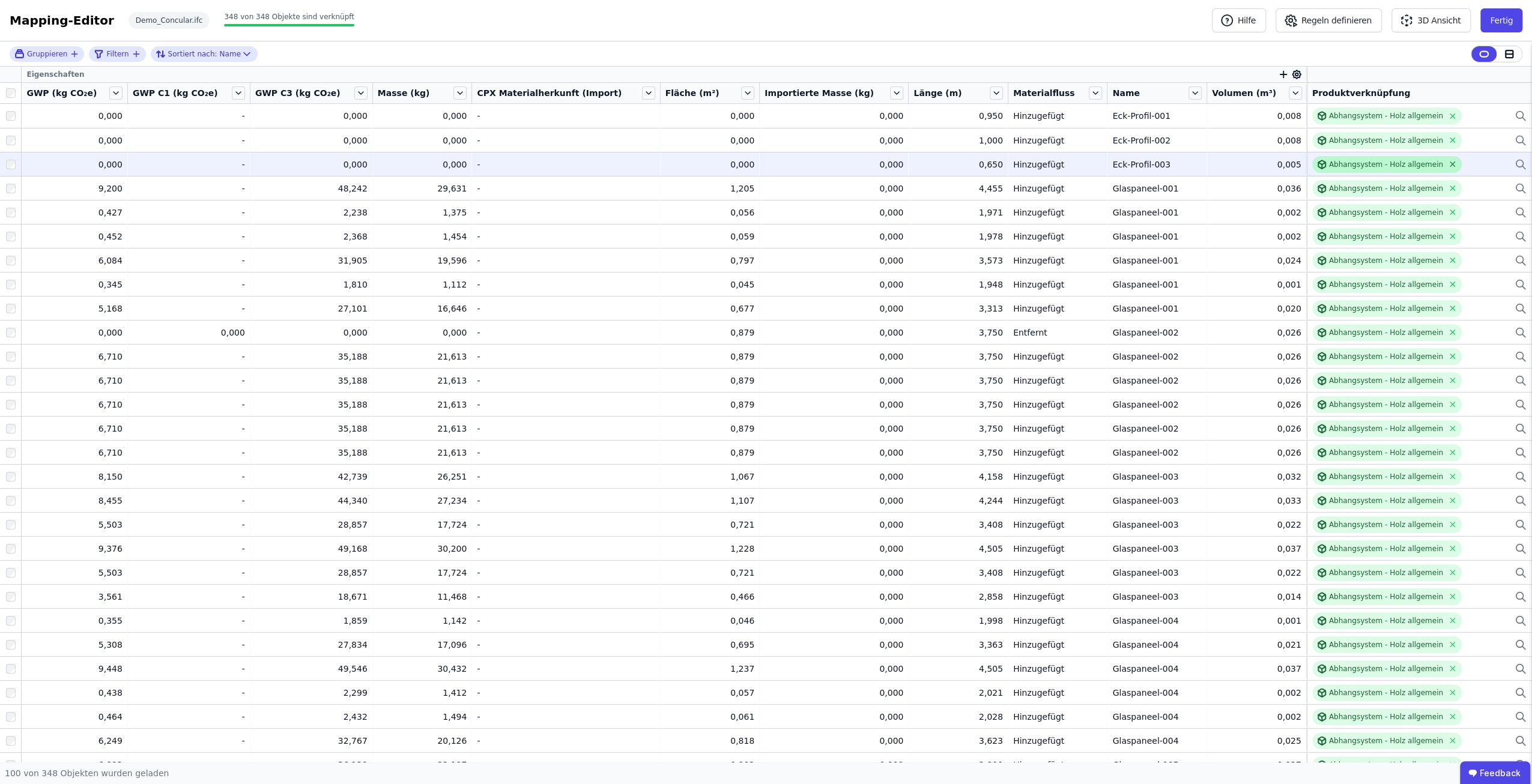
click at [1448, 164] on icon at bounding box center [1453, 165] width 9 height 9
click at [1345, 170] on div "Verknüpfe ein Bauprodukt oder eine Komponente" at bounding box center [1418, 164] width 215 height 14
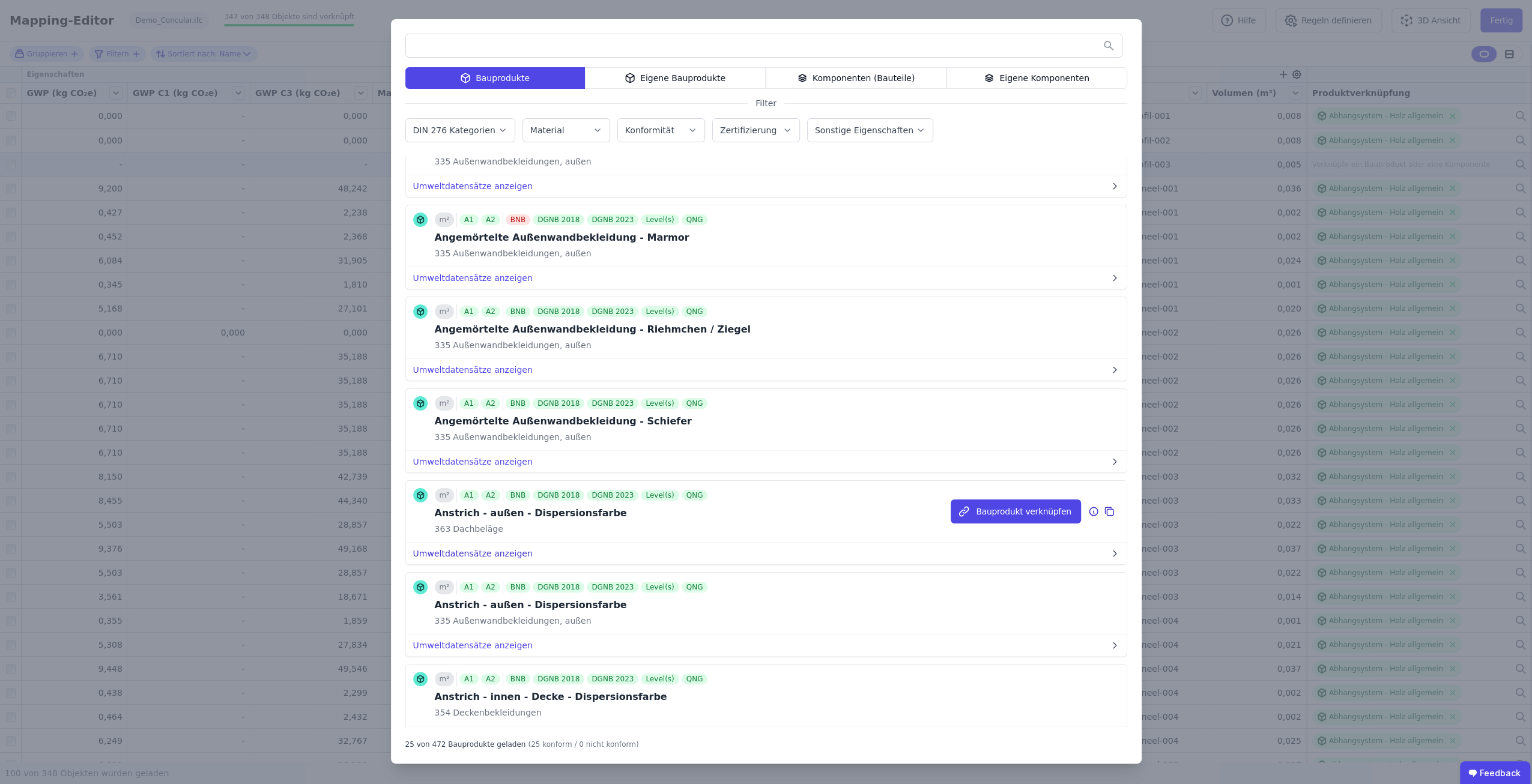
scroll to position [1152, 0]
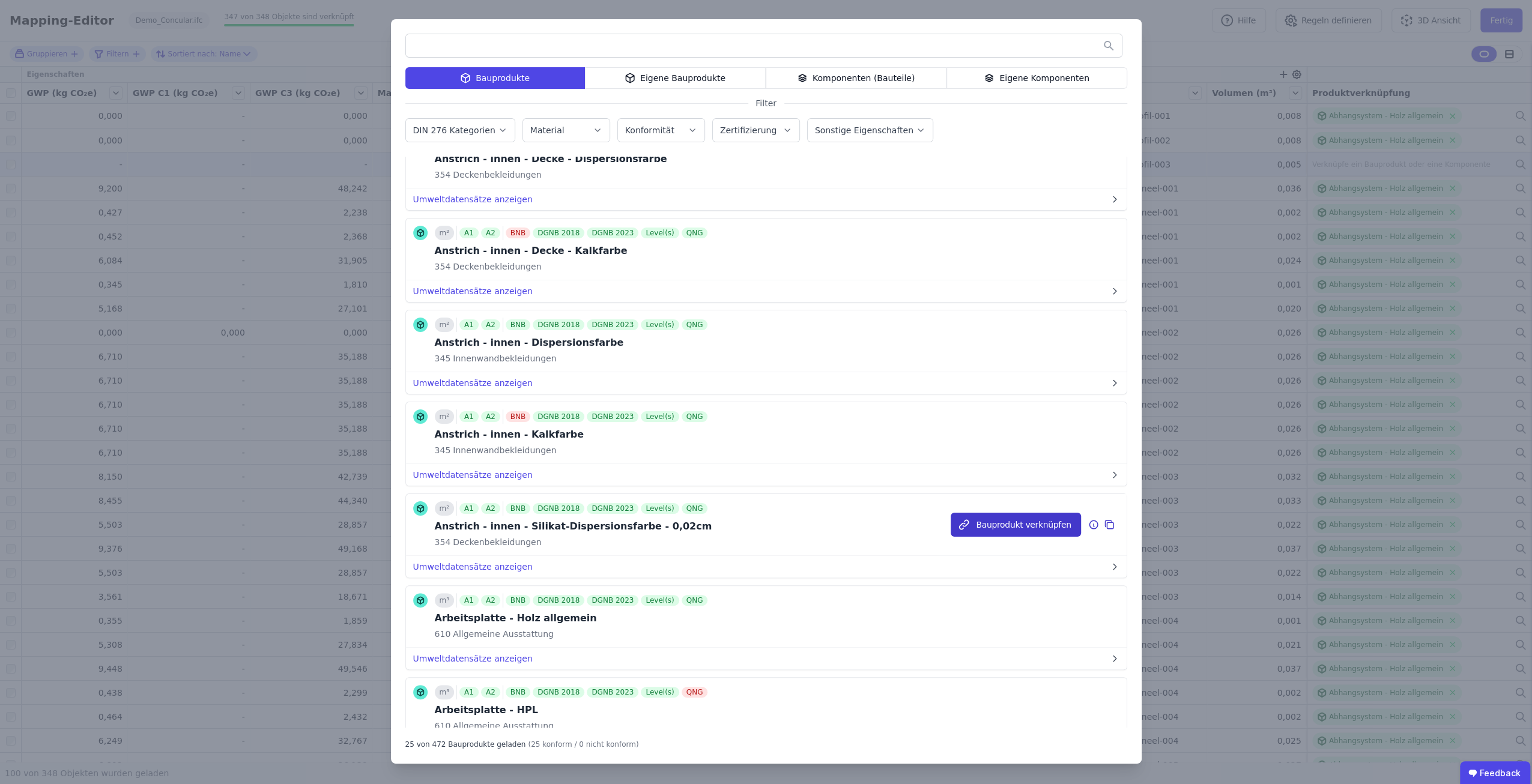
click at [1010, 513] on button "Bauprodukt verknüpfen" at bounding box center [1014, 524] width 130 height 24
